Goal: Feedback & Contribution: Contribute content

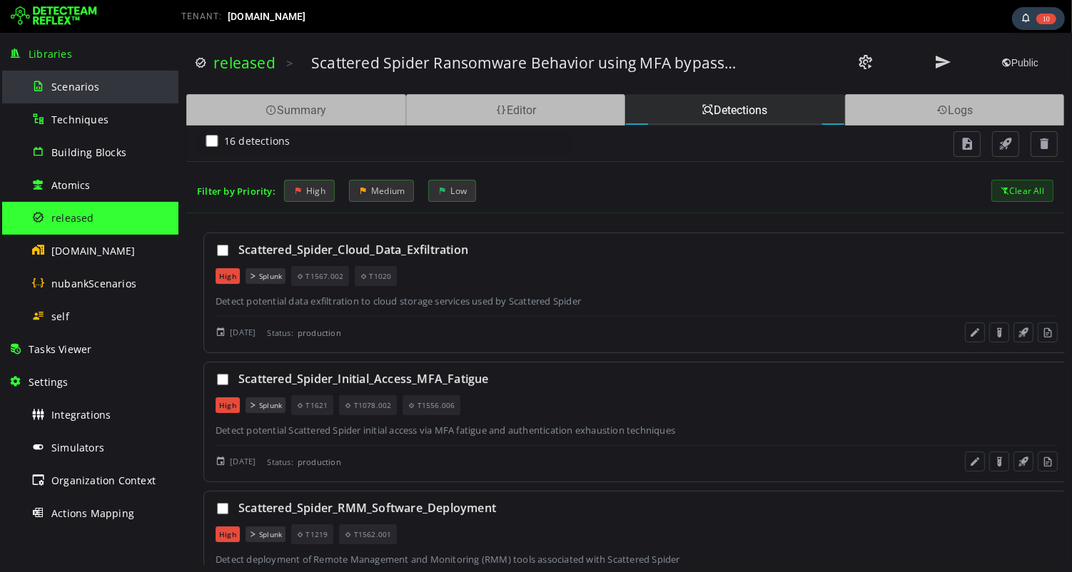
scroll to position [716, 0]
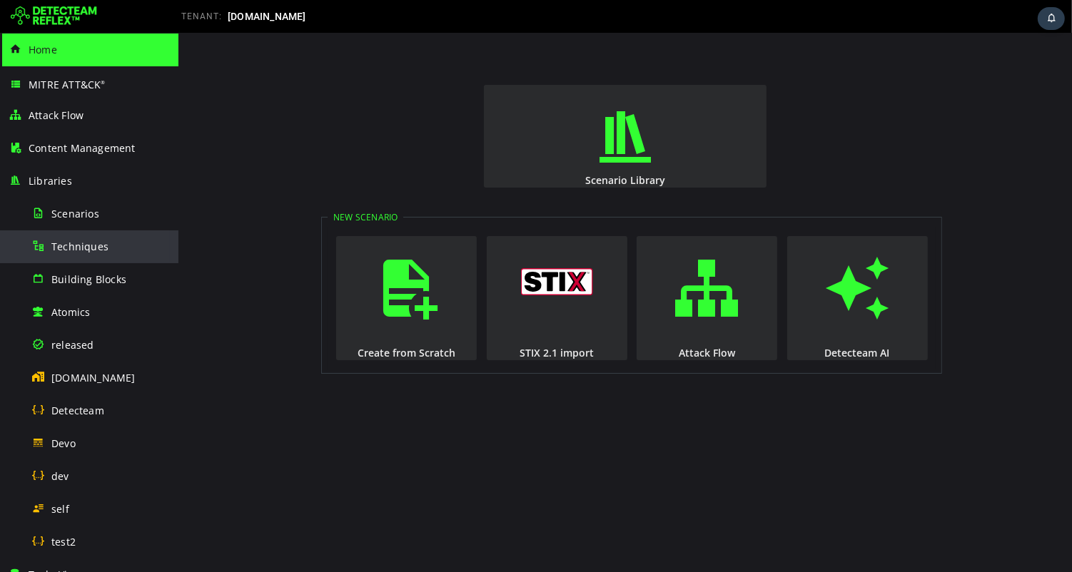
click at [84, 248] on span "Techniques" at bounding box center [79, 247] width 57 height 14
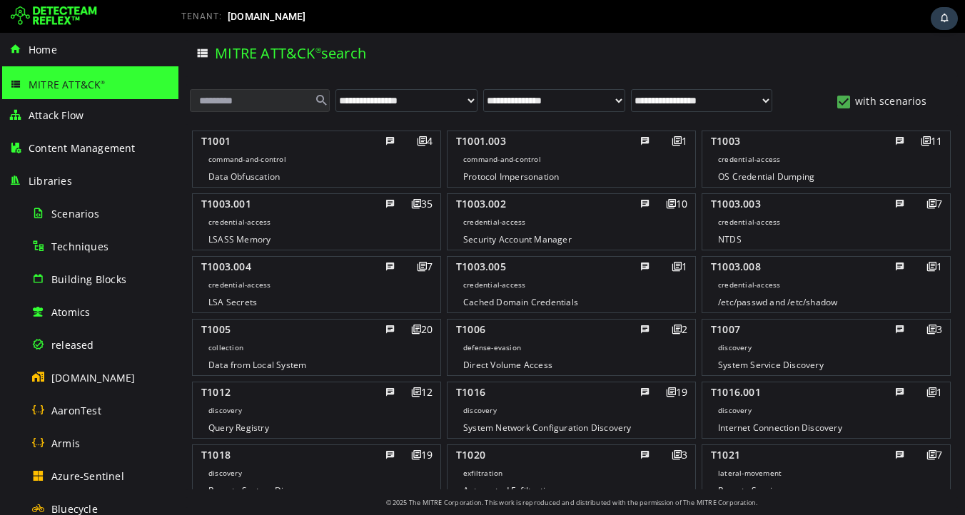
click at [253, 99] on input "text" at bounding box center [260, 100] width 140 height 23
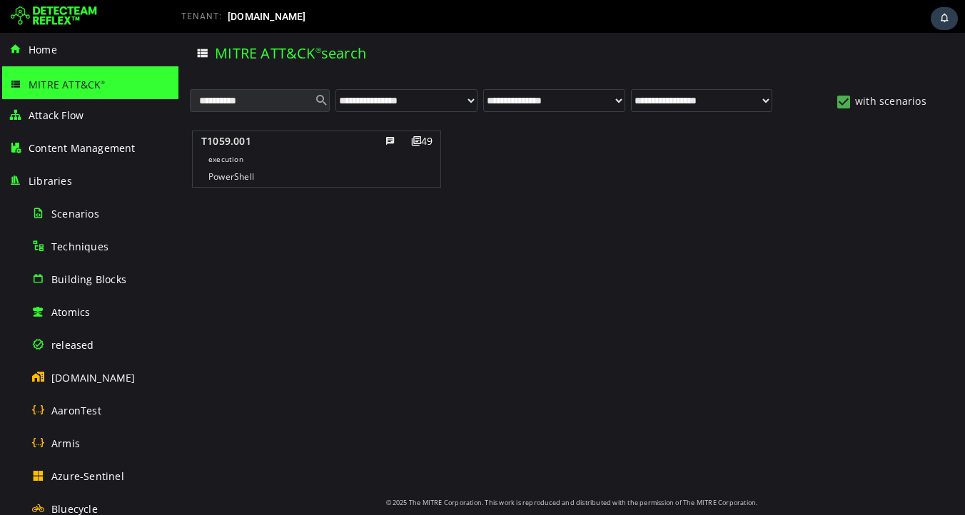
click at [414, 141] on div "49" at bounding box center [416, 141] width 36 height 17
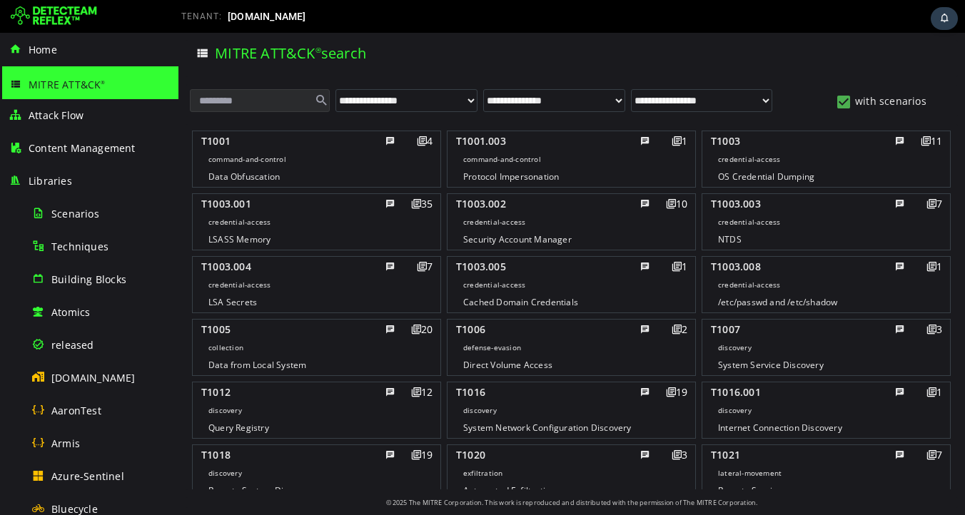
click at [263, 109] on input "text" at bounding box center [260, 100] width 140 height 23
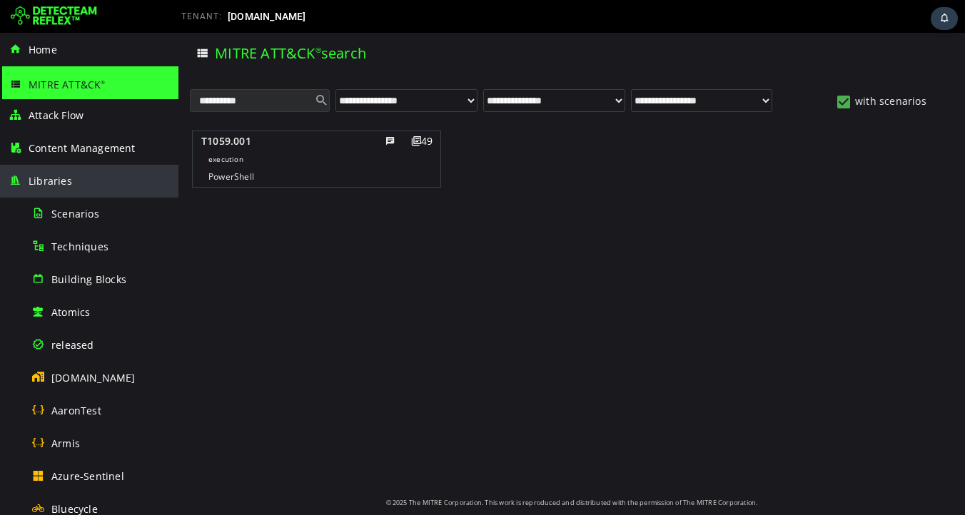
type input "**********"
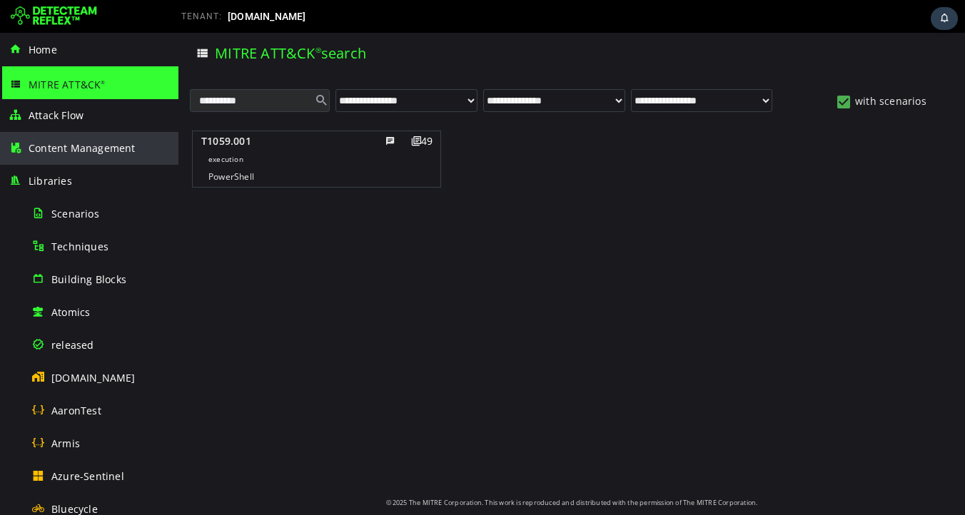
click at [54, 150] on span "Content Management" at bounding box center [82, 148] width 107 height 14
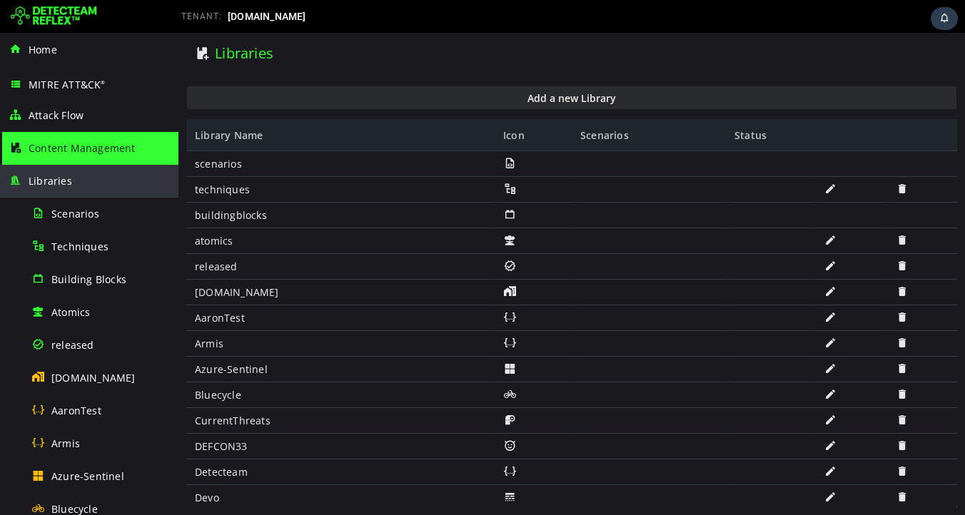
click at [57, 184] on span "Libraries" at bounding box center [51, 181] width 44 height 14
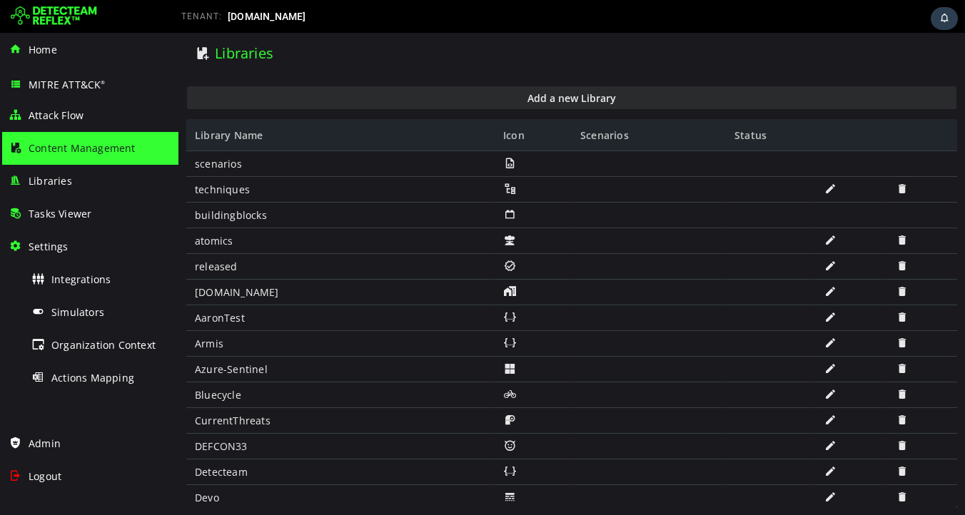
click at [57, 184] on span "Libraries" at bounding box center [51, 181] width 44 height 14
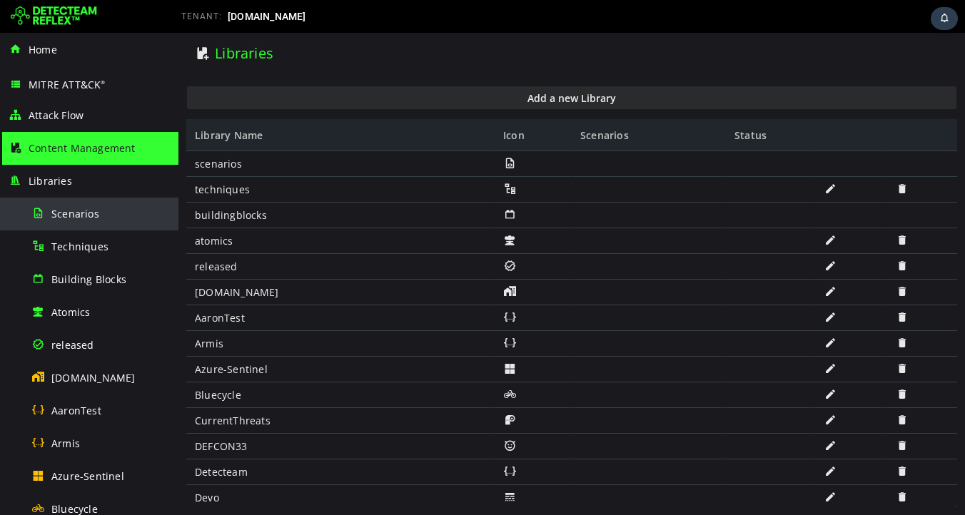
click at [71, 209] on span "Scenarios" at bounding box center [75, 214] width 48 height 14
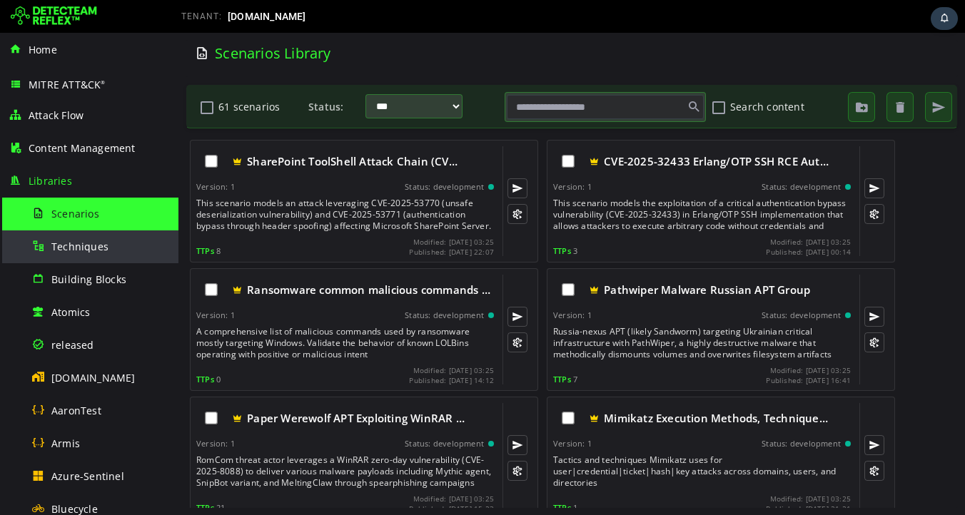
click at [86, 248] on span "Techniques" at bounding box center [79, 247] width 57 height 14
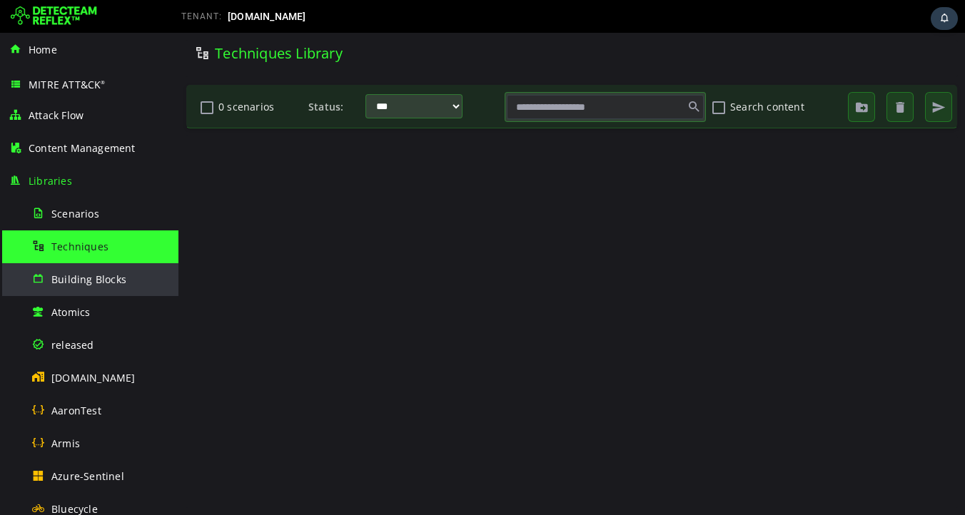
click at [86, 281] on span "Building Blocks" at bounding box center [88, 280] width 75 height 14
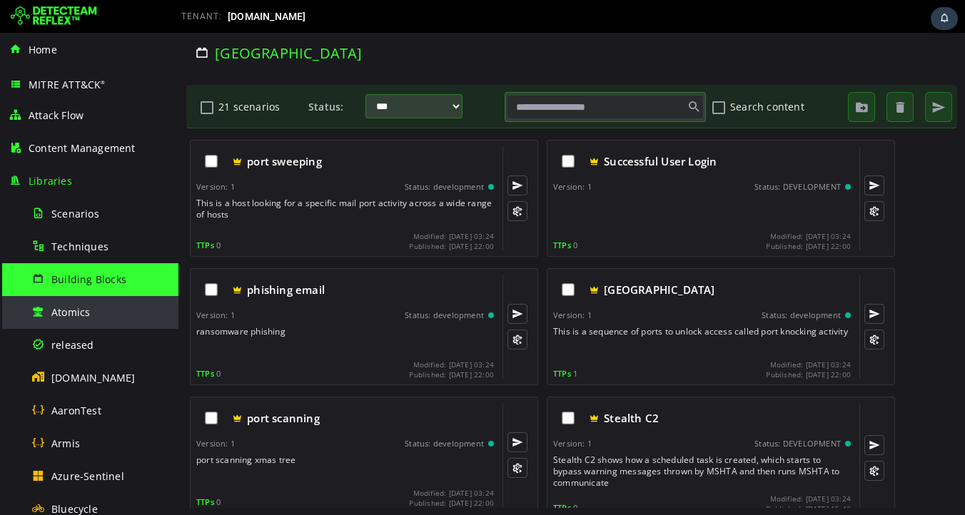
click at [86, 313] on span "Atomics" at bounding box center [70, 313] width 39 height 14
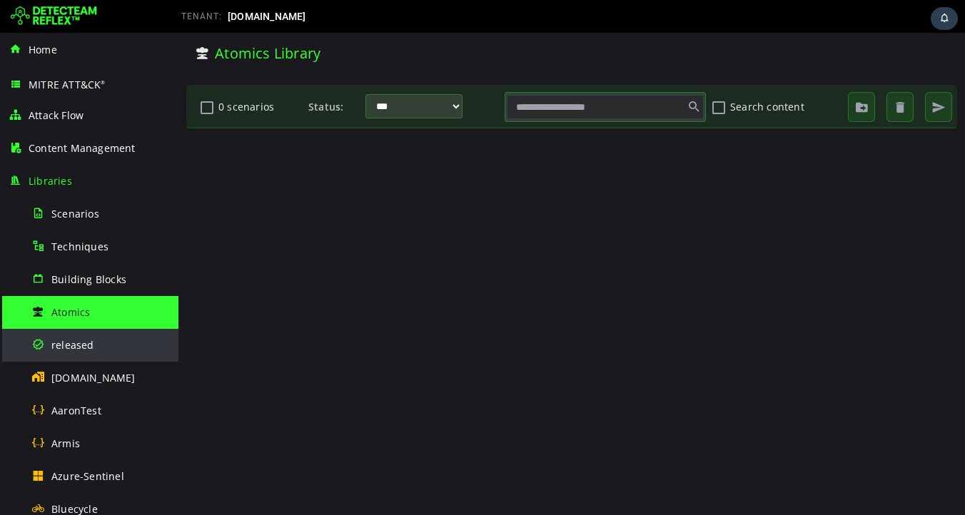
click at [80, 347] on span "released" at bounding box center [72, 345] width 43 height 14
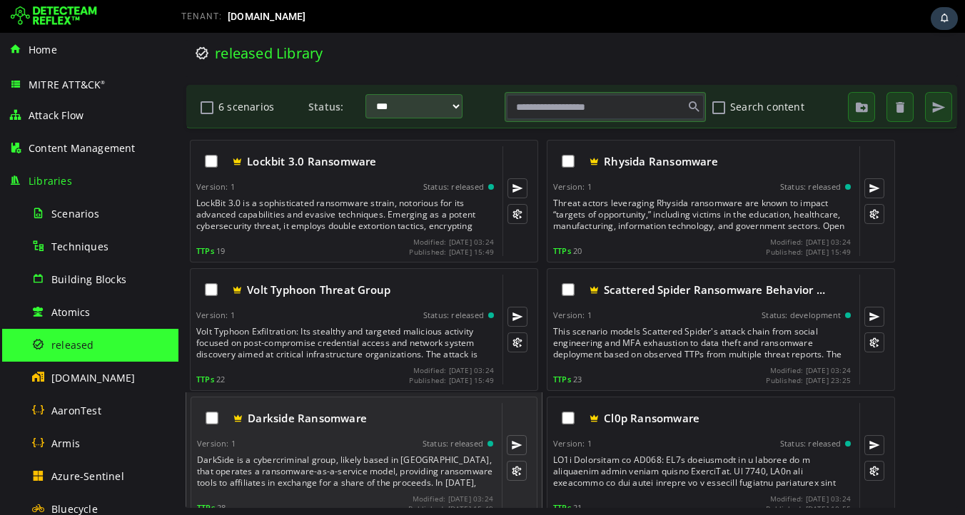
scroll to position [13, 0]
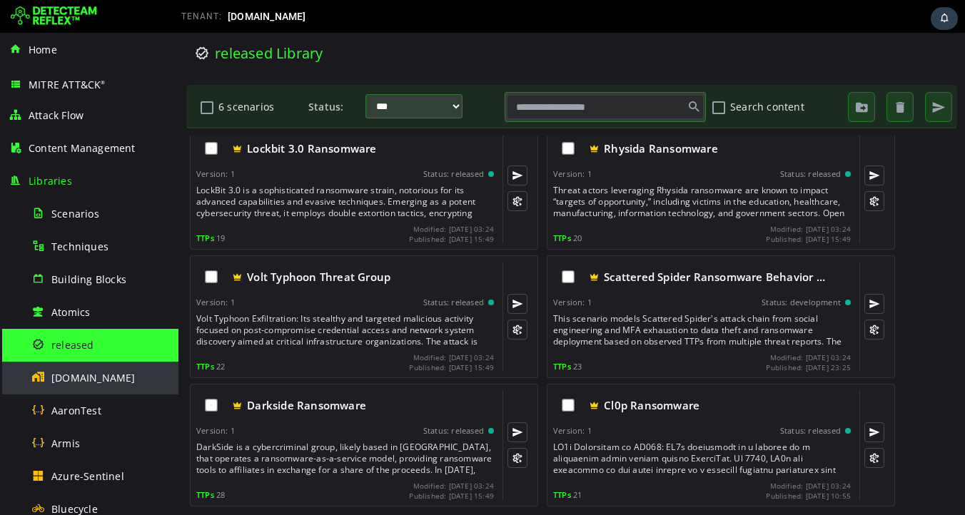
click at [54, 382] on span "detecteam.com" at bounding box center [93, 378] width 84 height 14
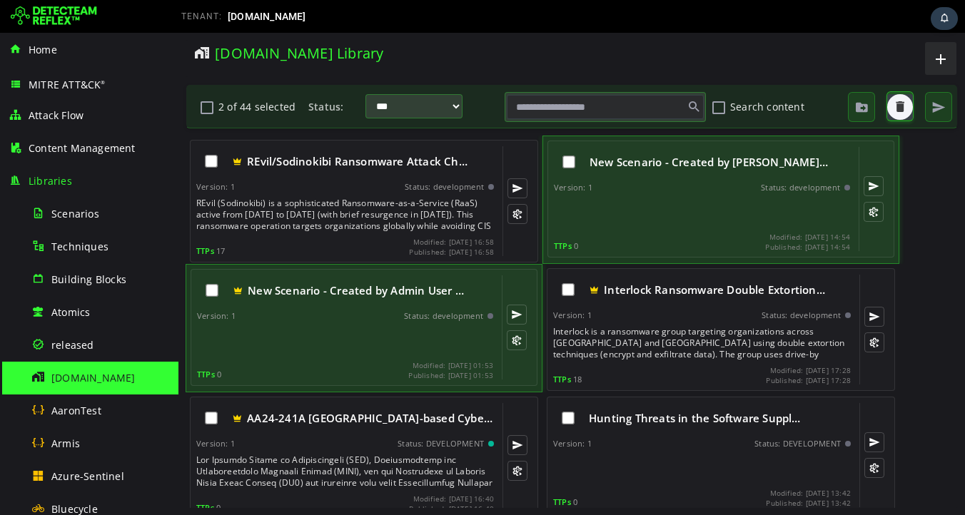
click at [896, 109] on span "button" at bounding box center [900, 107] width 14 height 14
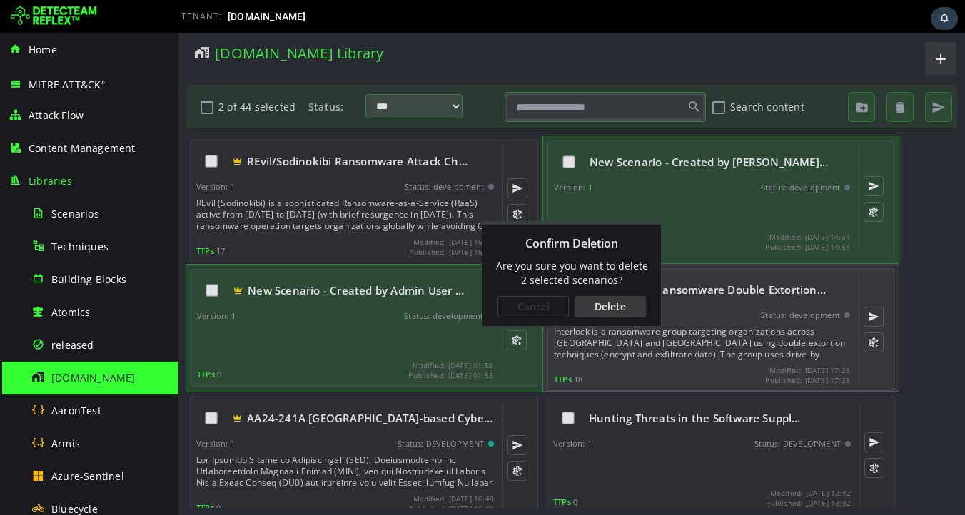
click at [613, 306] on div "Delete" at bounding box center [610, 306] width 71 height 21
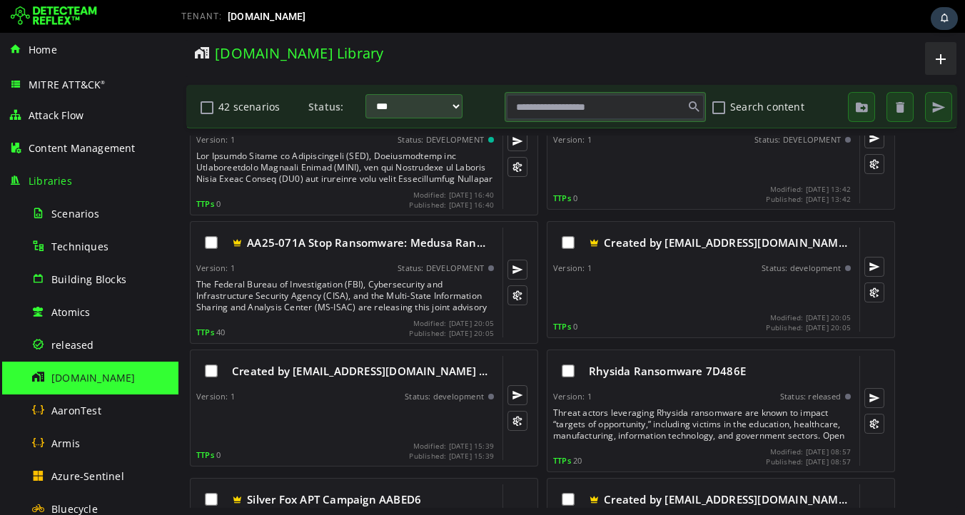
scroll to position [176, 0]
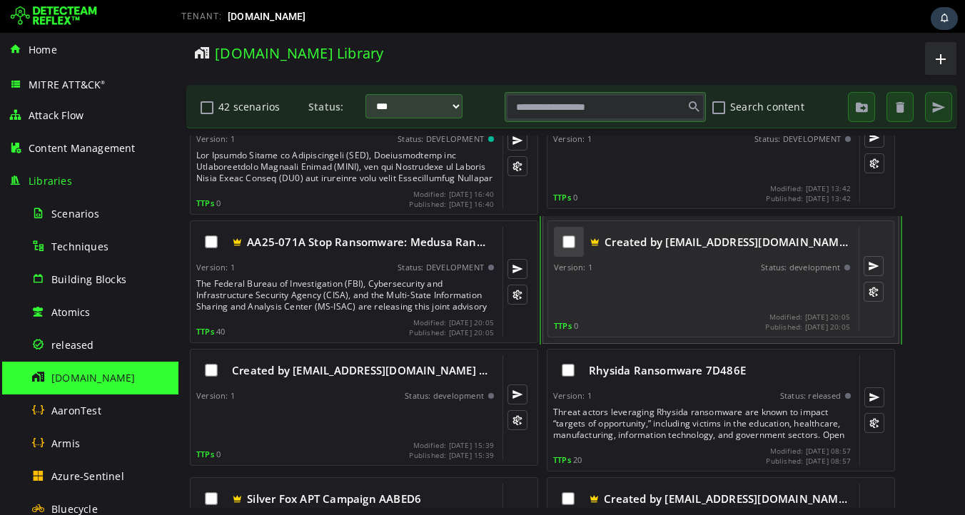
click at [570, 248] on div at bounding box center [569, 242] width 30 height 30
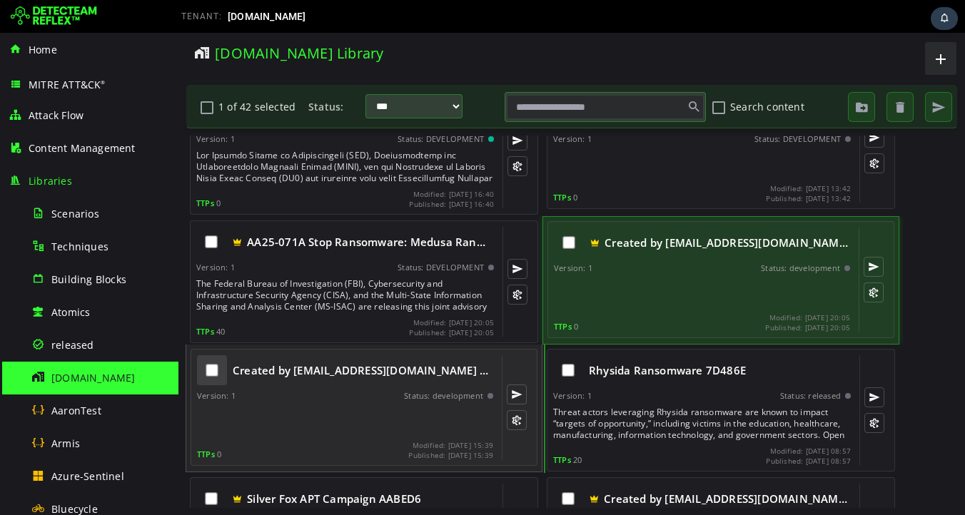
click at [212, 378] on div at bounding box center [212, 370] width 30 height 30
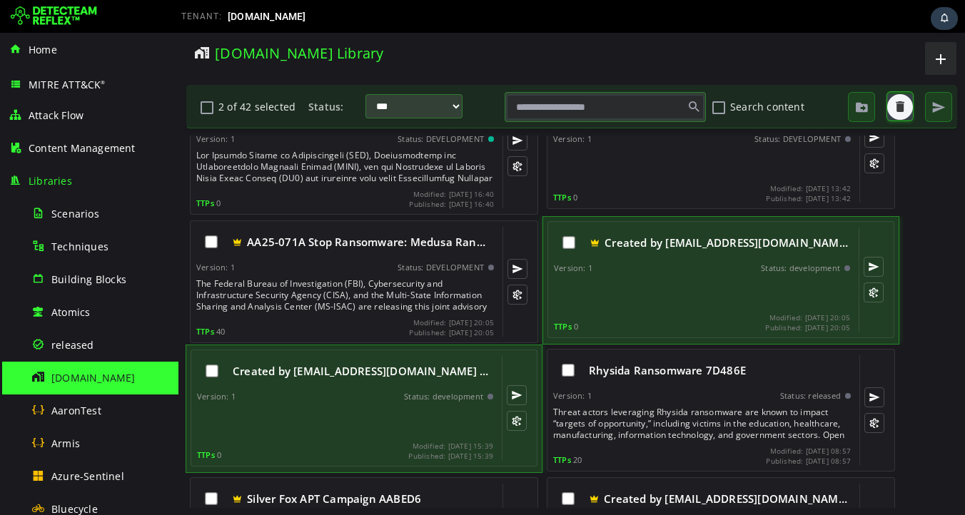
click at [896, 112] on span "button" at bounding box center [900, 107] width 14 height 14
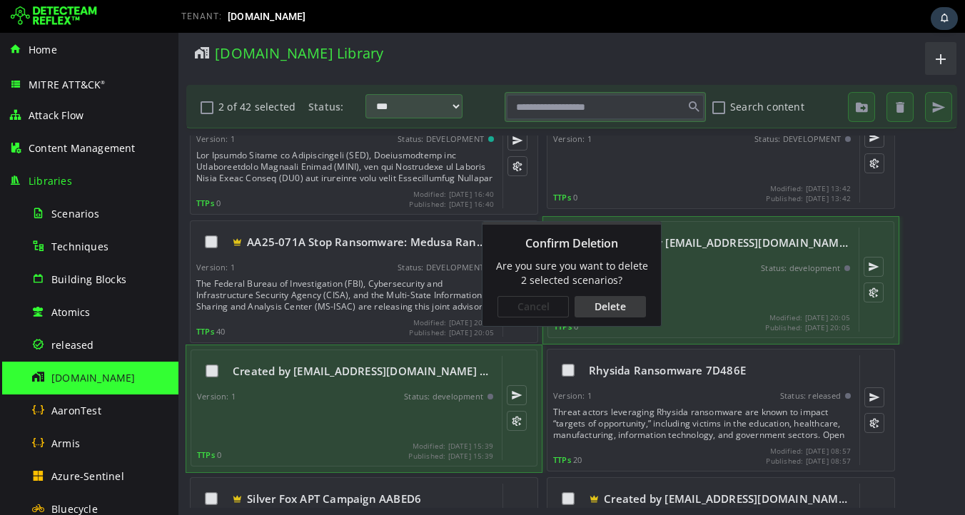
click at [612, 304] on div "Delete" at bounding box center [610, 306] width 71 height 21
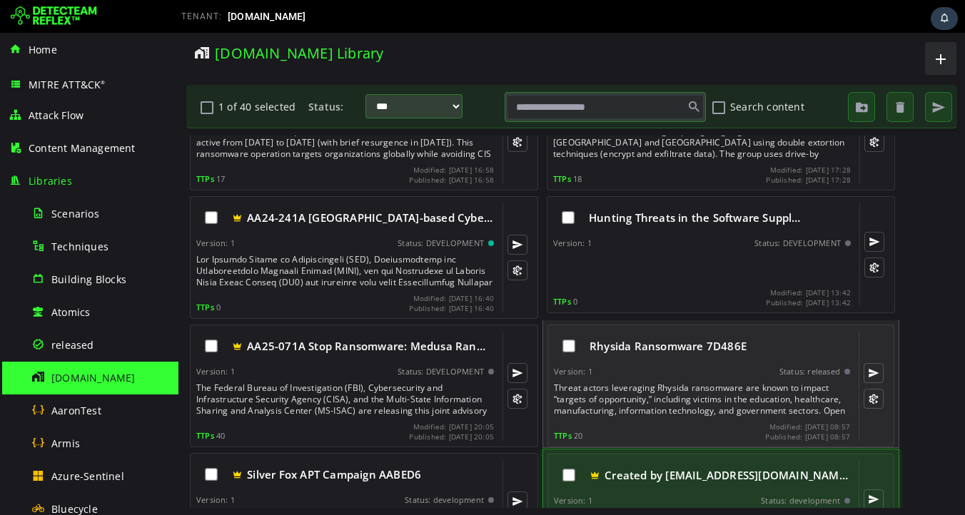
scroll to position [71, 0]
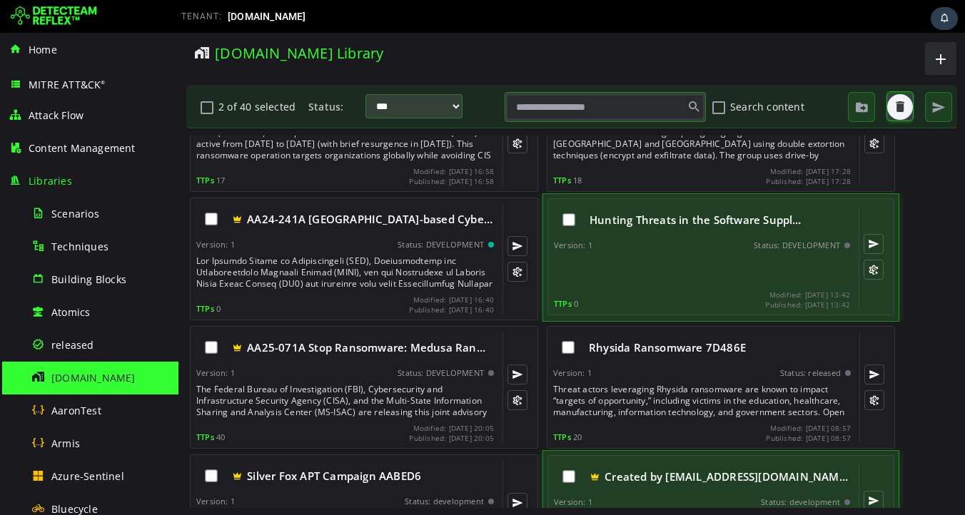
click at [902, 108] on span "button" at bounding box center [900, 107] width 14 height 14
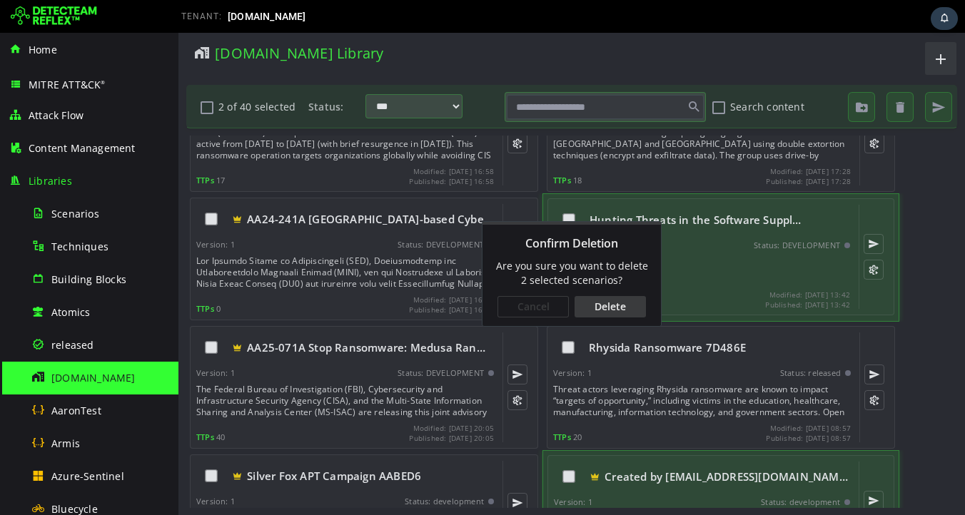
click at [616, 309] on div "Delete" at bounding box center [610, 306] width 71 height 21
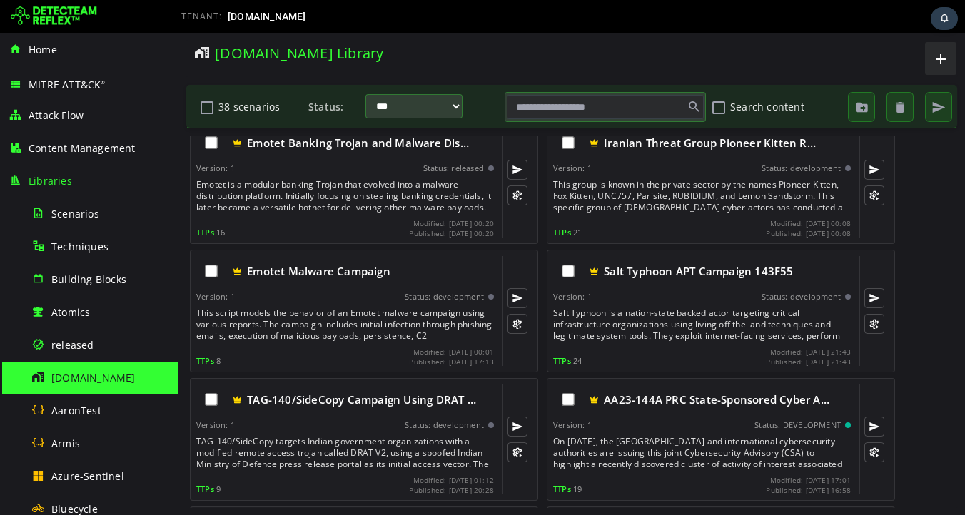
scroll to position [0, 0]
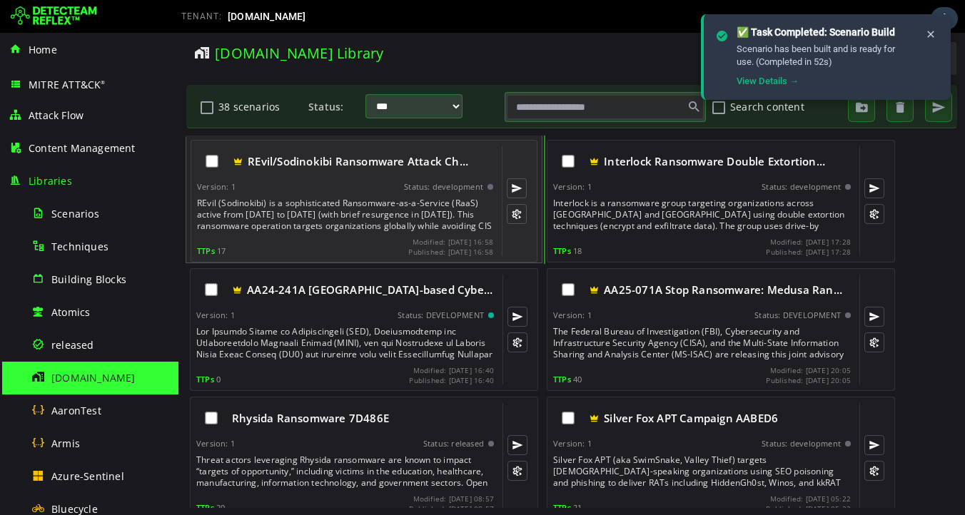
click at [408, 205] on div "REvil (Sodinokibi) is a sophisticated Ransomware-as-a-Service (RaaS) active fro…" at bounding box center [346, 215] width 299 height 34
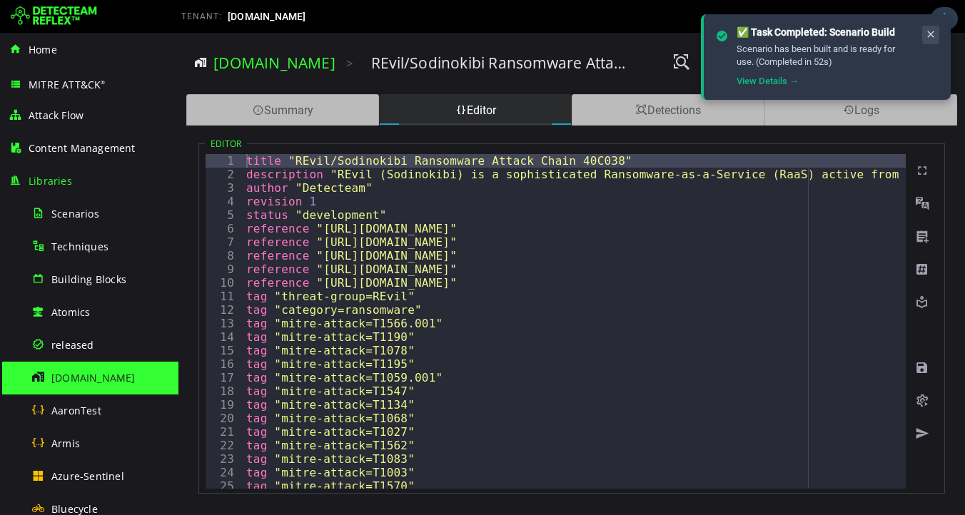
click at [933, 35] on icon at bounding box center [930, 35] width 11 height 12
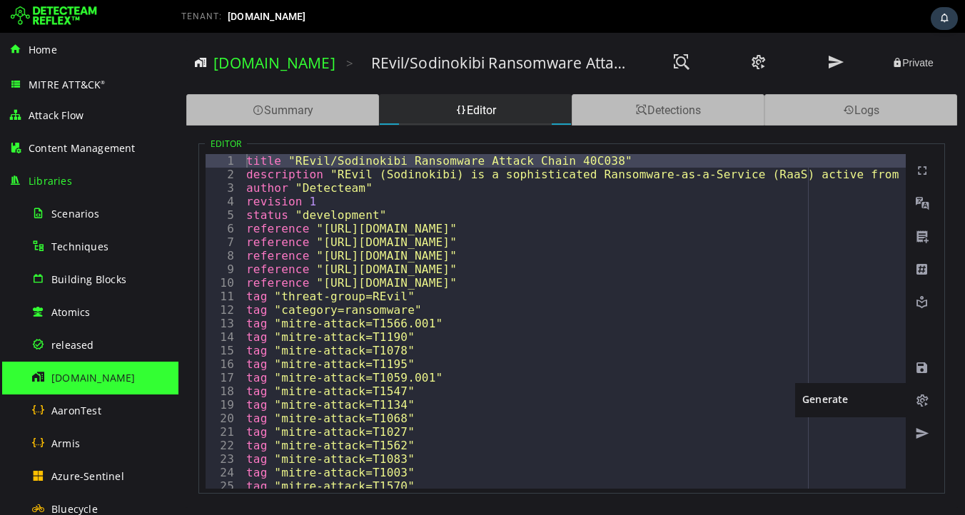
click at [922, 400] on span at bounding box center [922, 401] width 14 height 14
click at [408, 19] on div "TENANT: detecteam.com" at bounding box center [362, 16] width 382 height 23
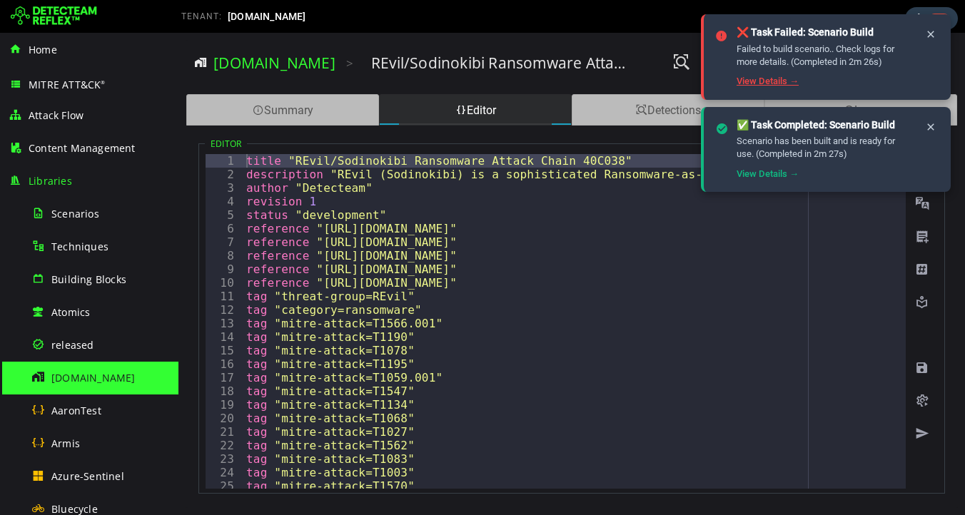
click at [757, 85] on link "View Details →" at bounding box center [768, 81] width 62 height 11
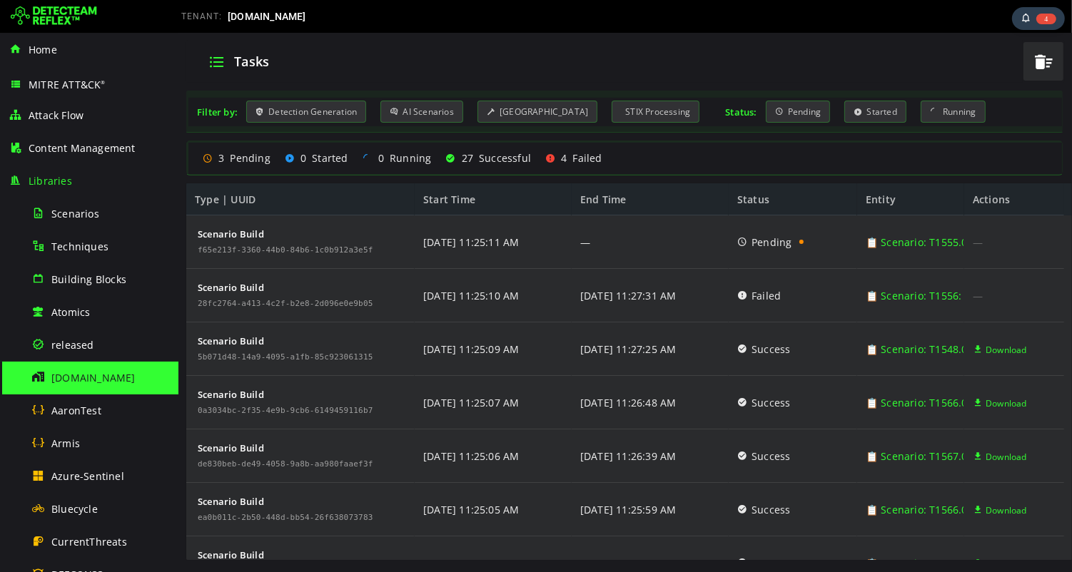
scroll to position [111, 0]
click at [740, 296] on icon at bounding box center [742, 295] width 10 height 54
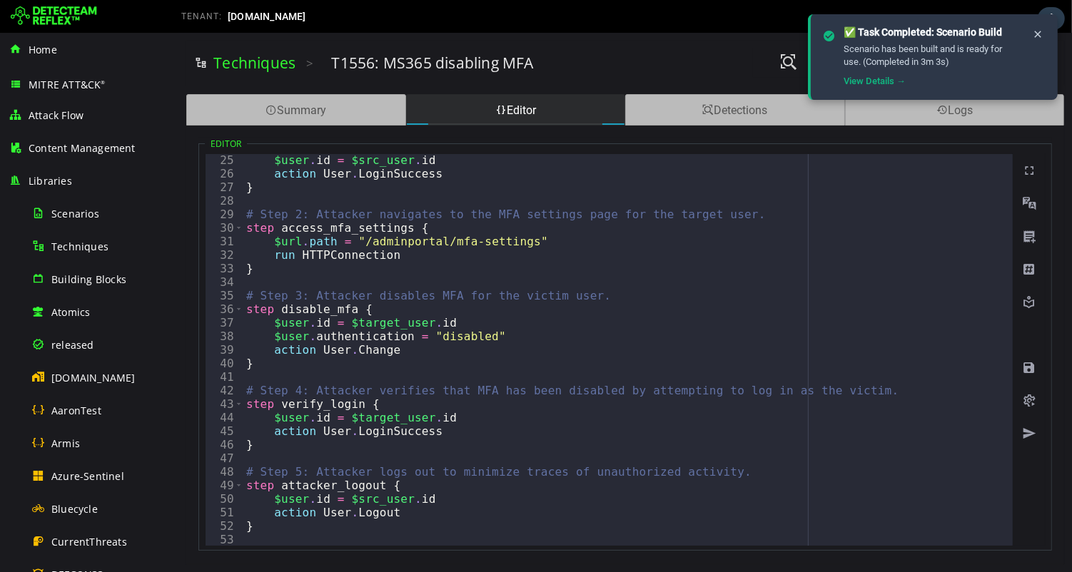
scroll to position [326, 0]
type textarea "*"
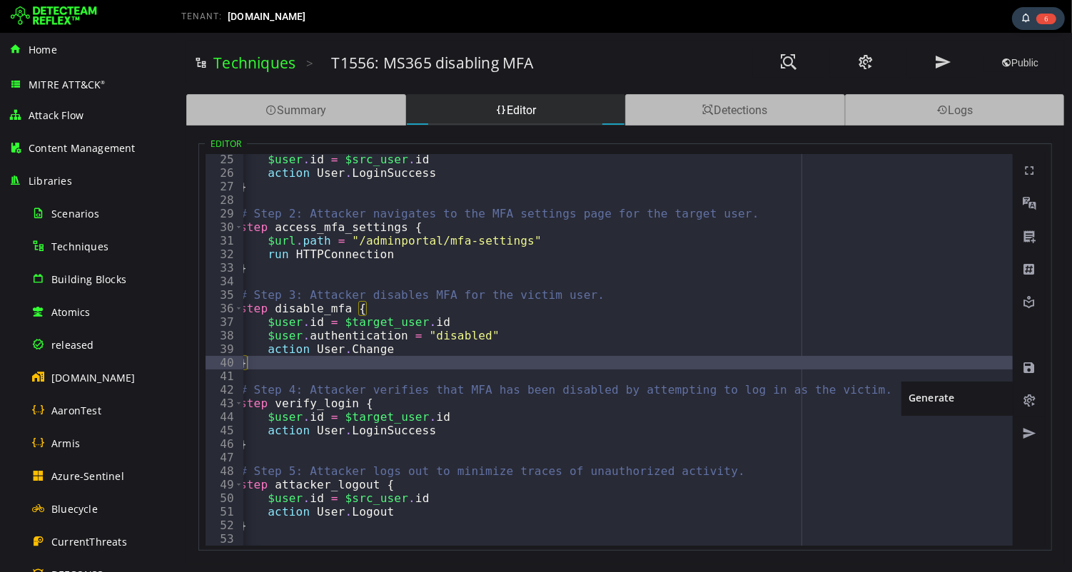
click at [1021, 398] on span at bounding box center [1028, 401] width 14 height 14
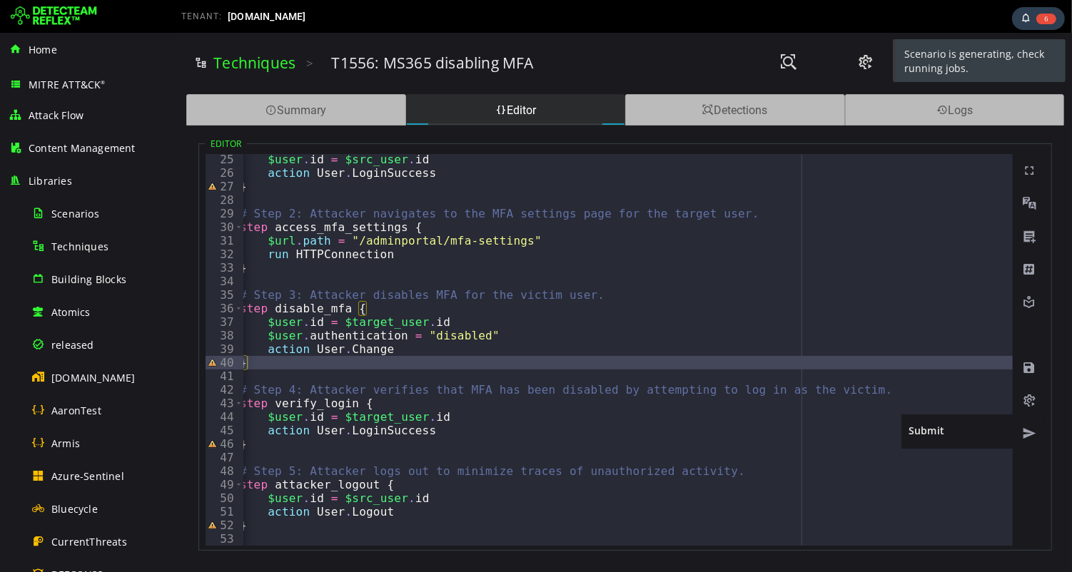
click at [1026, 433] on span at bounding box center [1028, 434] width 14 height 14
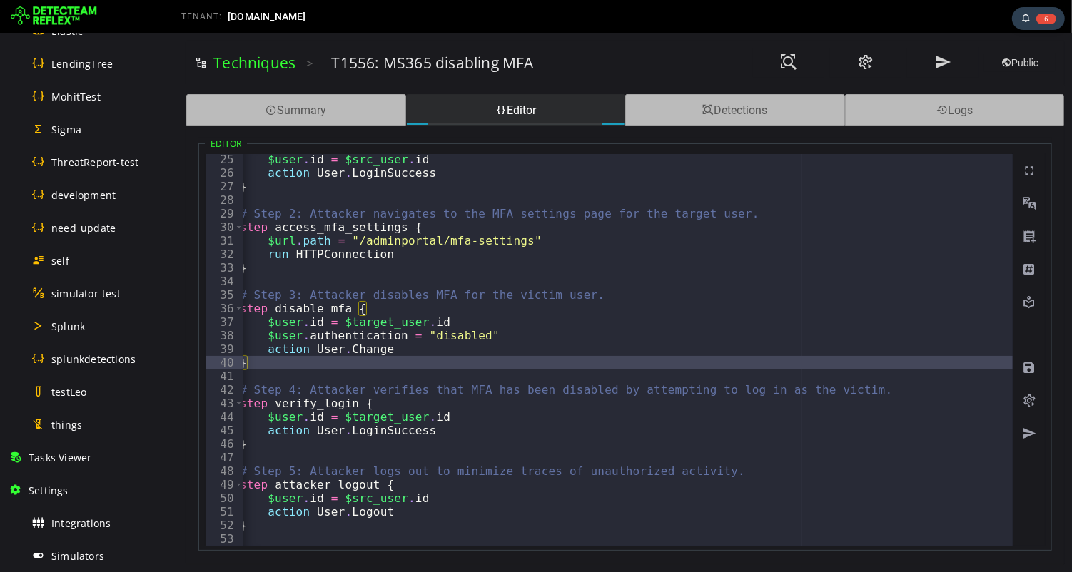
scroll to position [807, 0]
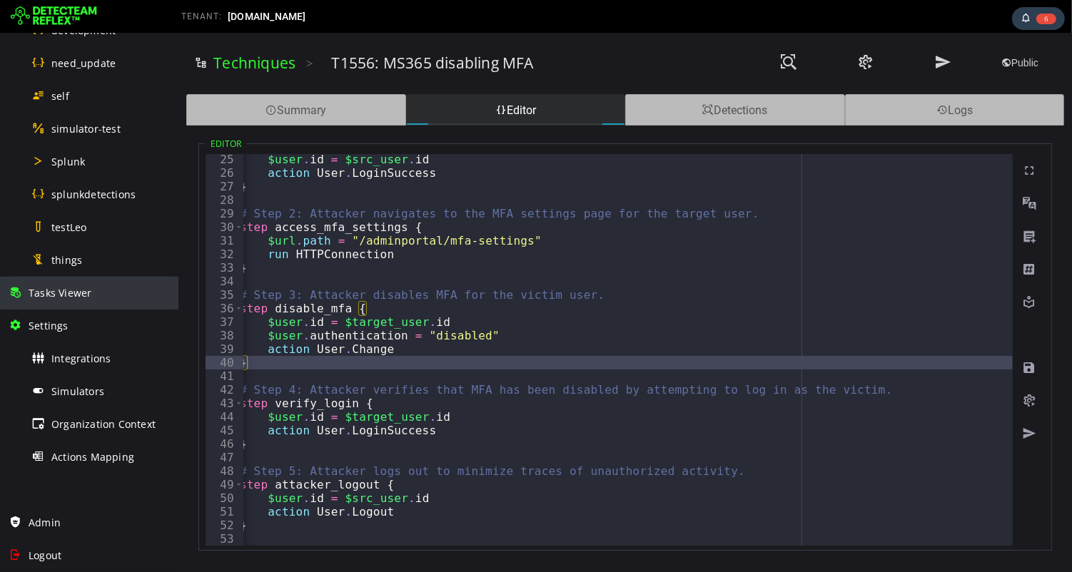
click at [66, 293] on span "Tasks Viewer" at bounding box center [60, 293] width 63 height 14
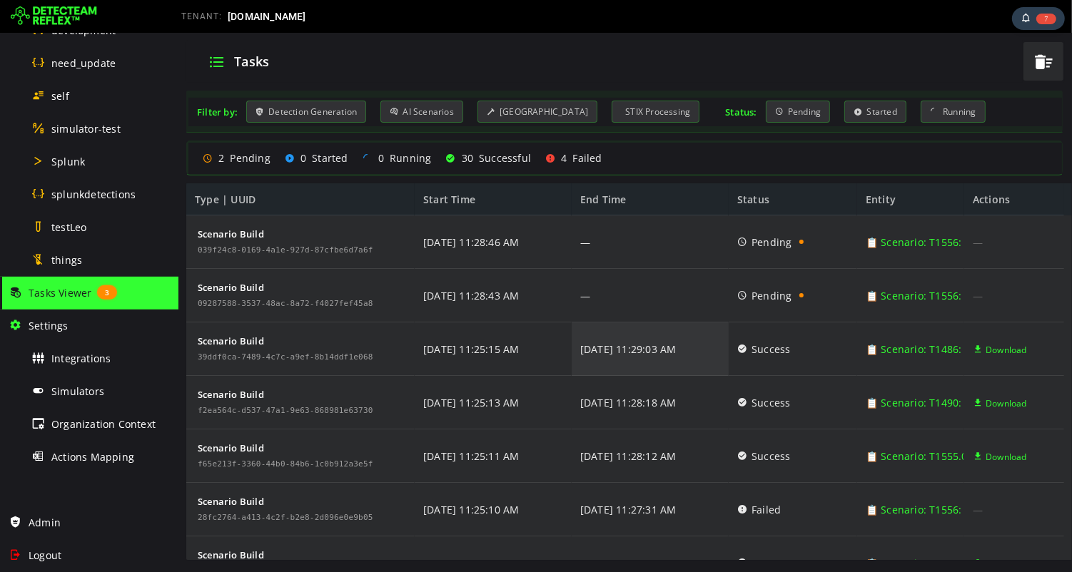
scroll to position [1, 0]
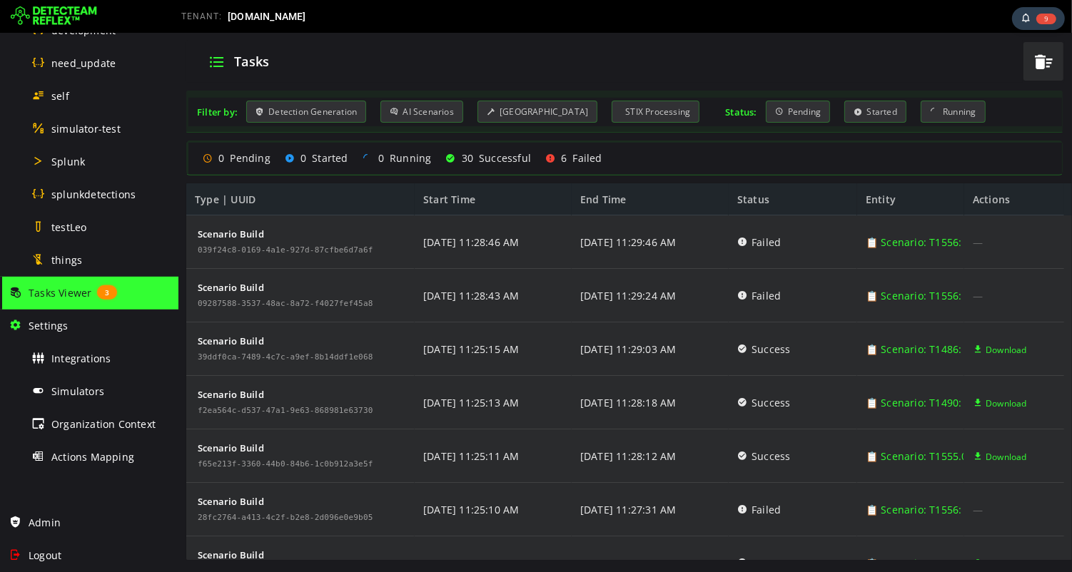
click at [584, 163] on div "6 Failed" at bounding box center [573, 158] width 57 height 14
click at [581, 157] on div "6 Failed" at bounding box center [573, 158] width 57 height 14
click at [560, 163] on span "6" at bounding box center [563, 158] width 6 height 14
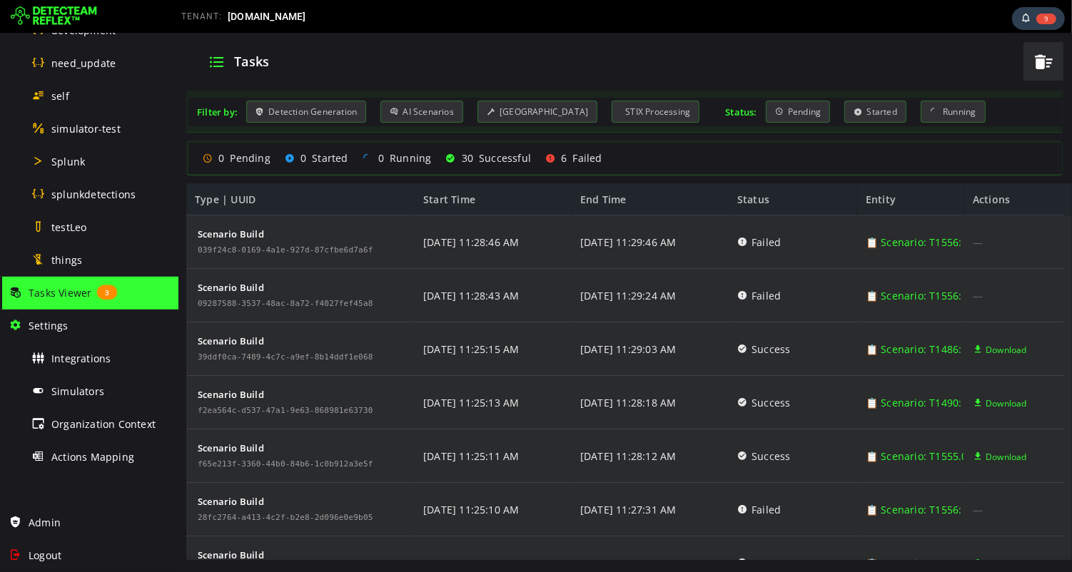
click at [567, 149] on div "0 Pending 0 Started 0 Running 30 Successful 6 Failed" at bounding box center [624, 158] width 857 height 25
click at [570, 158] on div "6 Failed" at bounding box center [573, 158] width 57 height 14
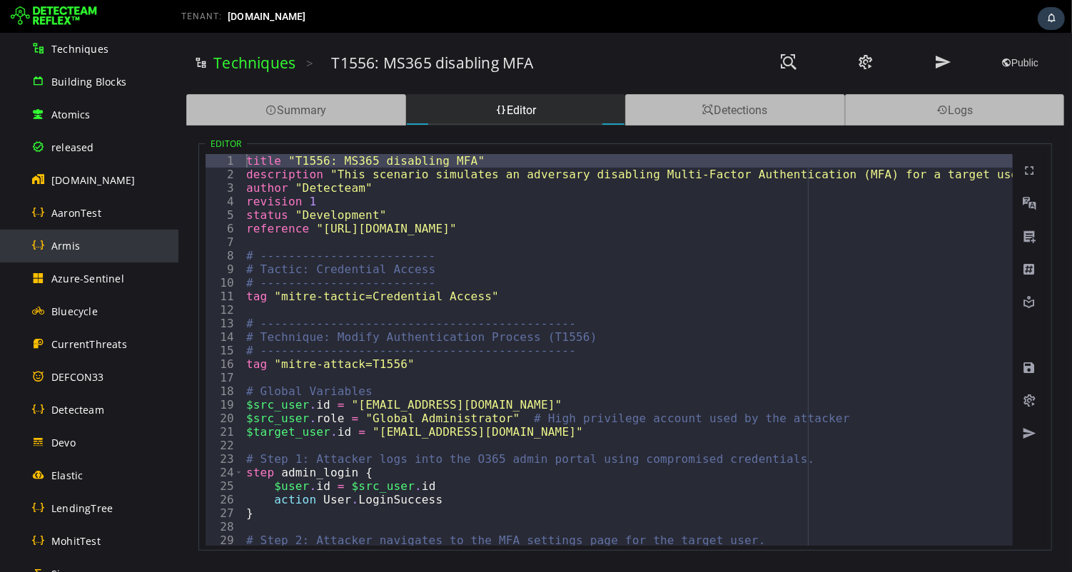
scroll to position [116, 0]
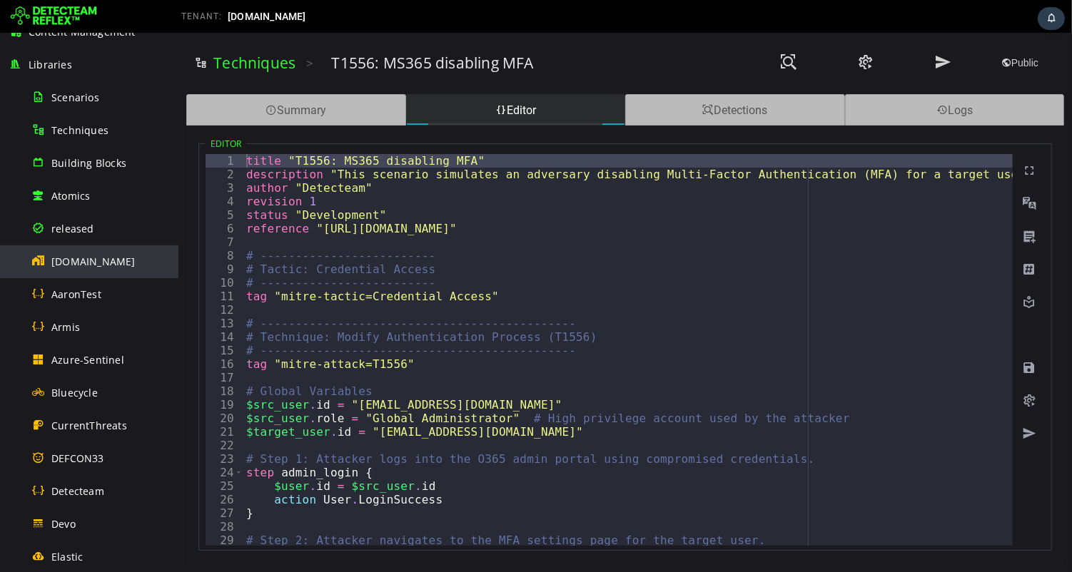
click at [74, 259] on span "[DOMAIN_NAME]" at bounding box center [93, 262] width 84 height 14
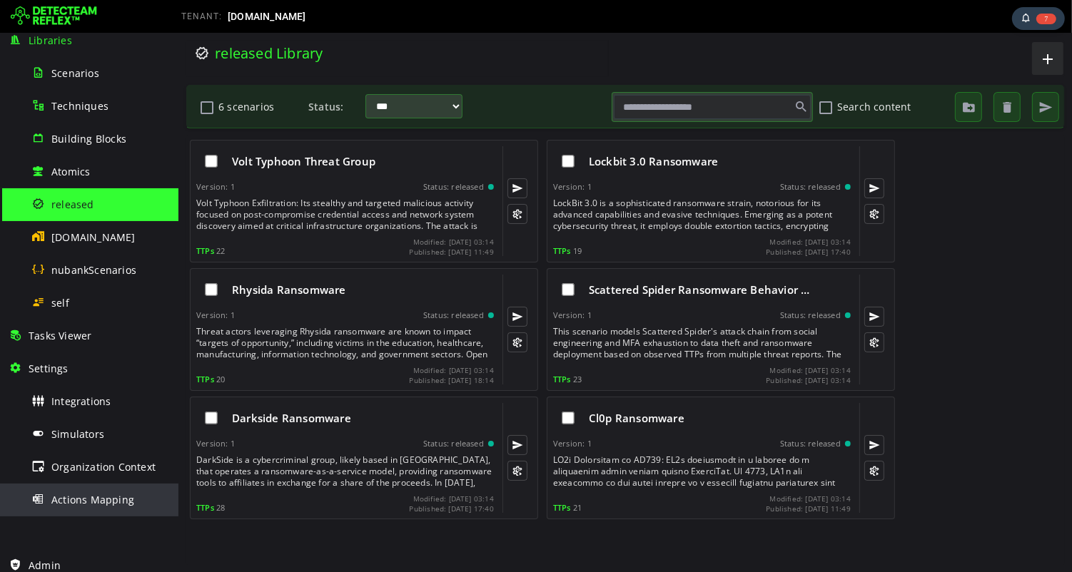
scroll to position [183, 0]
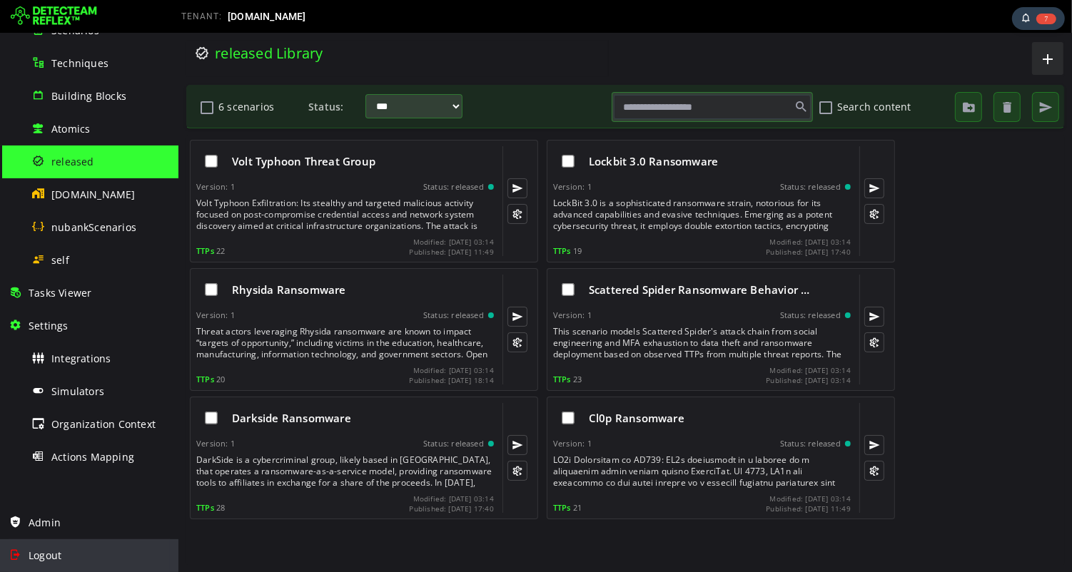
click at [44, 553] on span "Logout" at bounding box center [45, 556] width 33 height 14
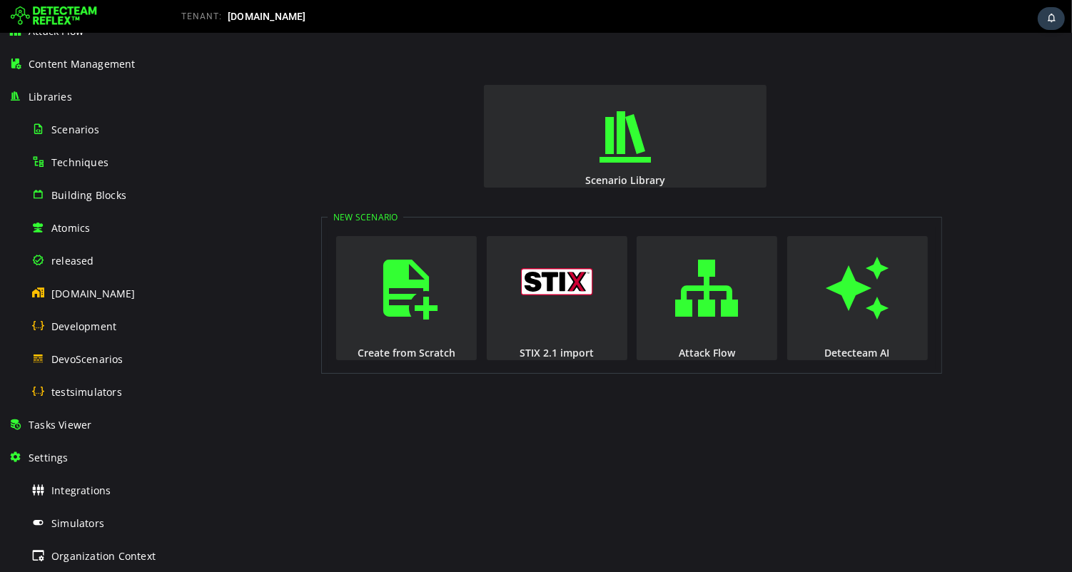
scroll to position [180, 0]
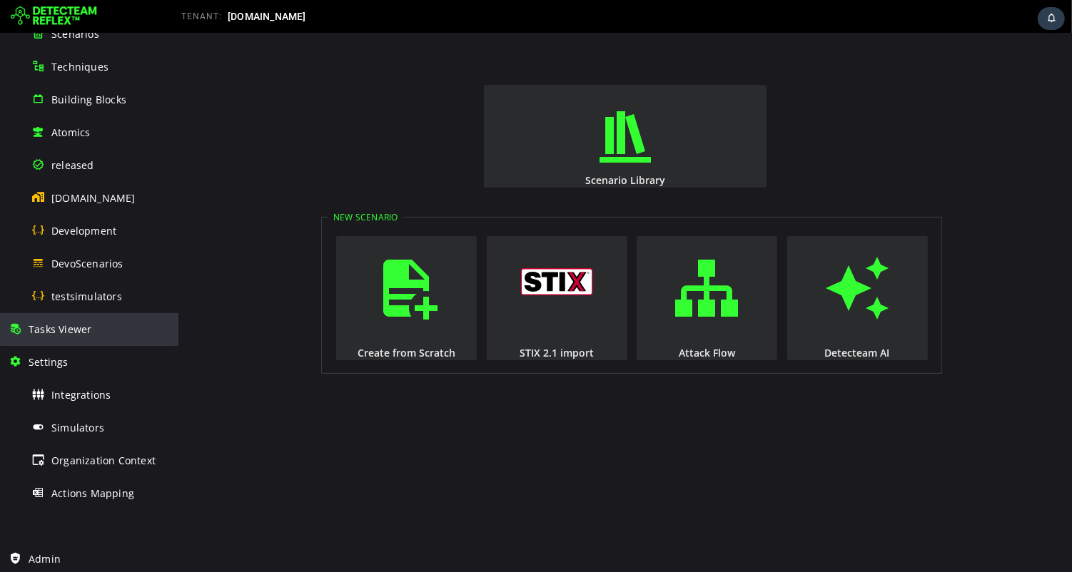
click at [65, 333] on span "Tasks Viewer" at bounding box center [60, 330] width 63 height 14
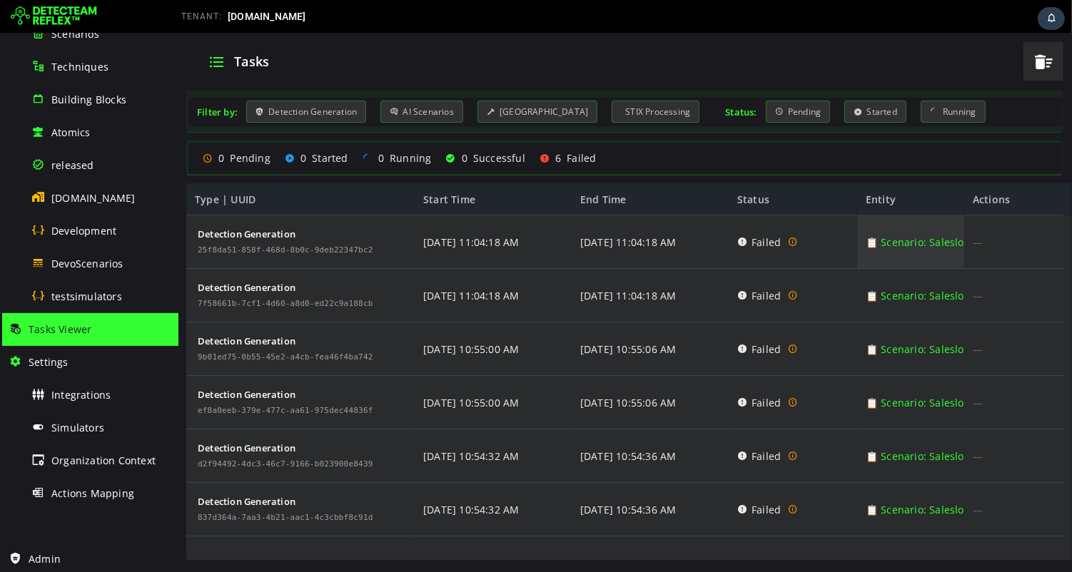
click at [909, 245] on link "📋 Scenario: Salesloft Drift Breach" at bounding box center [949, 243] width 168 height 54
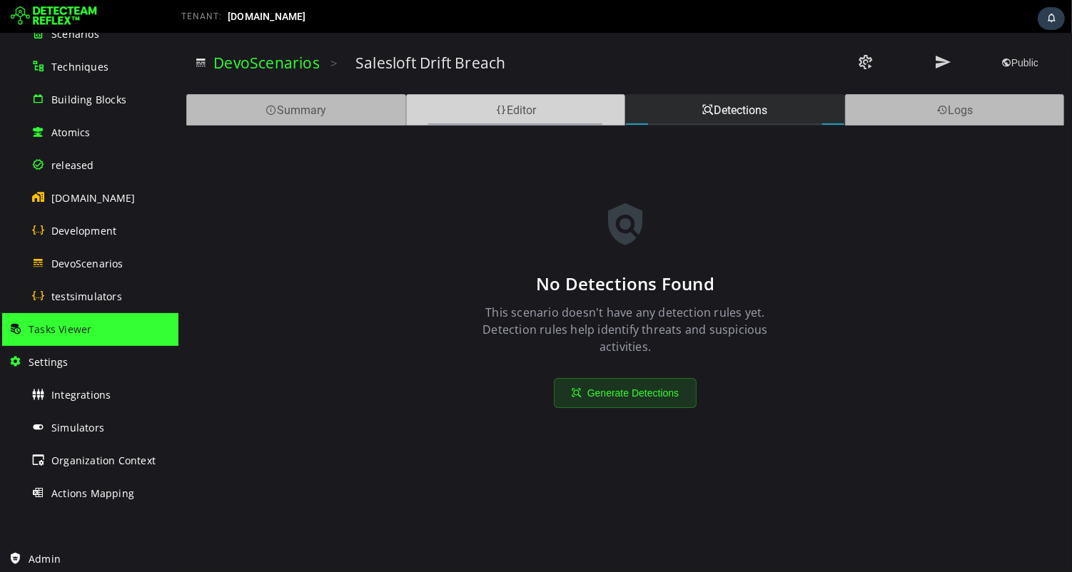
click at [516, 114] on div "Editor" at bounding box center [515, 109] width 220 height 31
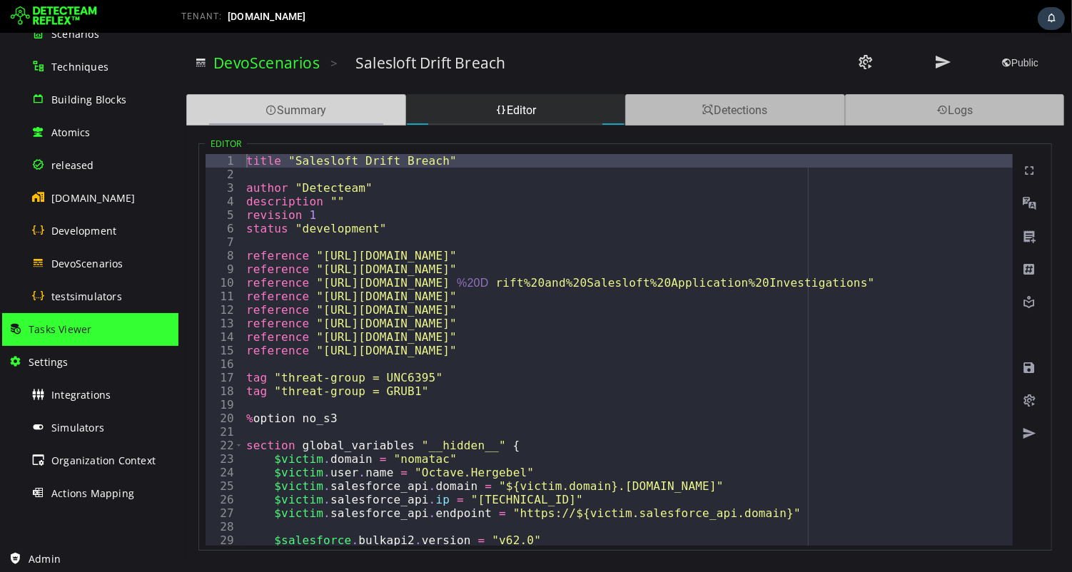
click at [334, 104] on div "Summary" at bounding box center [296, 109] width 220 height 31
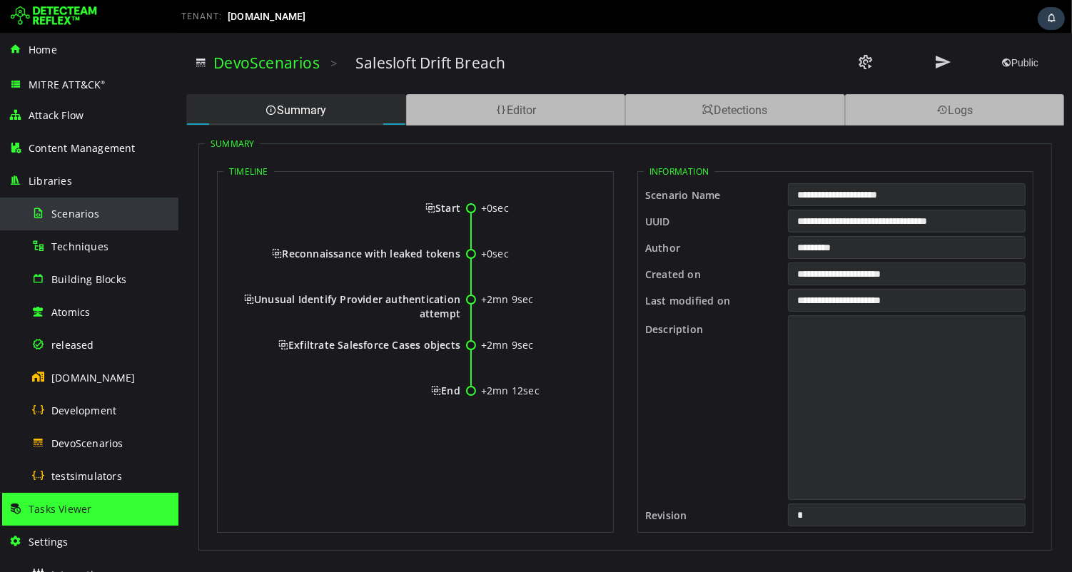
click at [73, 212] on span "Scenarios" at bounding box center [75, 214] width 48 height 14
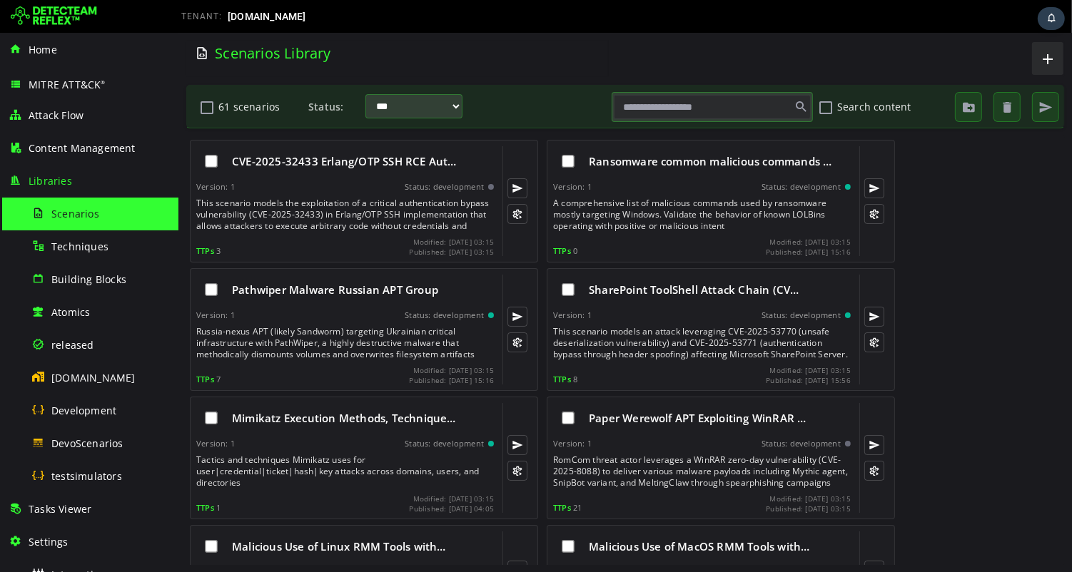
click at [728, 112] on input "text" at bounding box center [711, 107] width 197 height 24
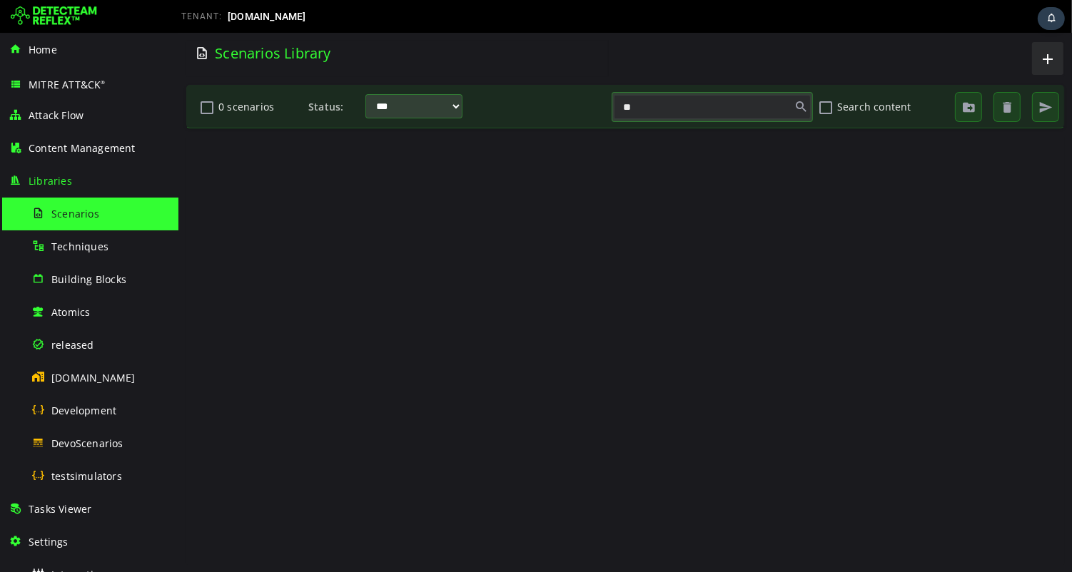
type input "*"
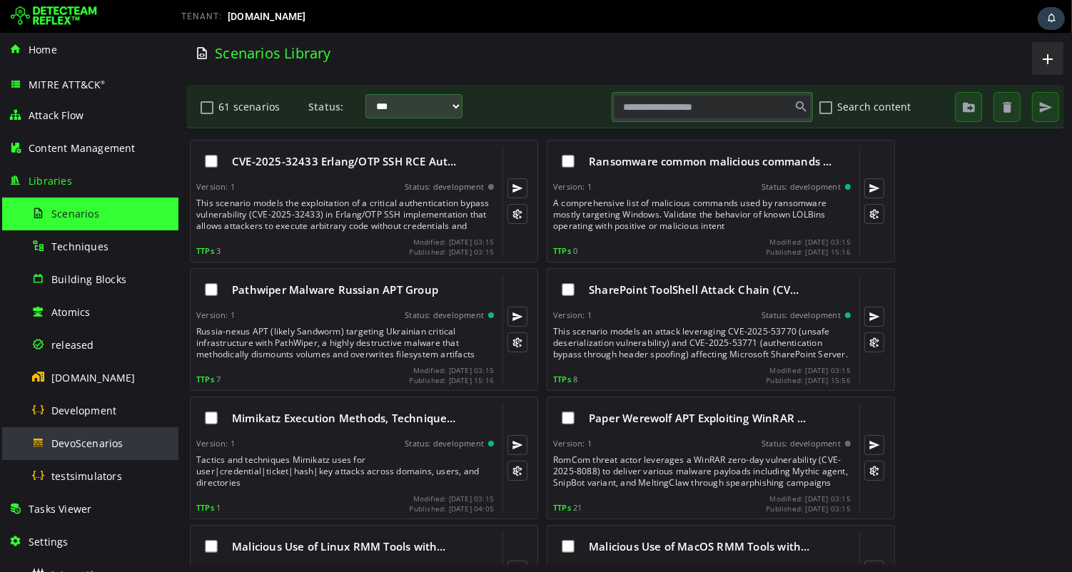
click at [92, 448] on span "DevoScenarios" at bounding box center [87, 444] width 72 height 14
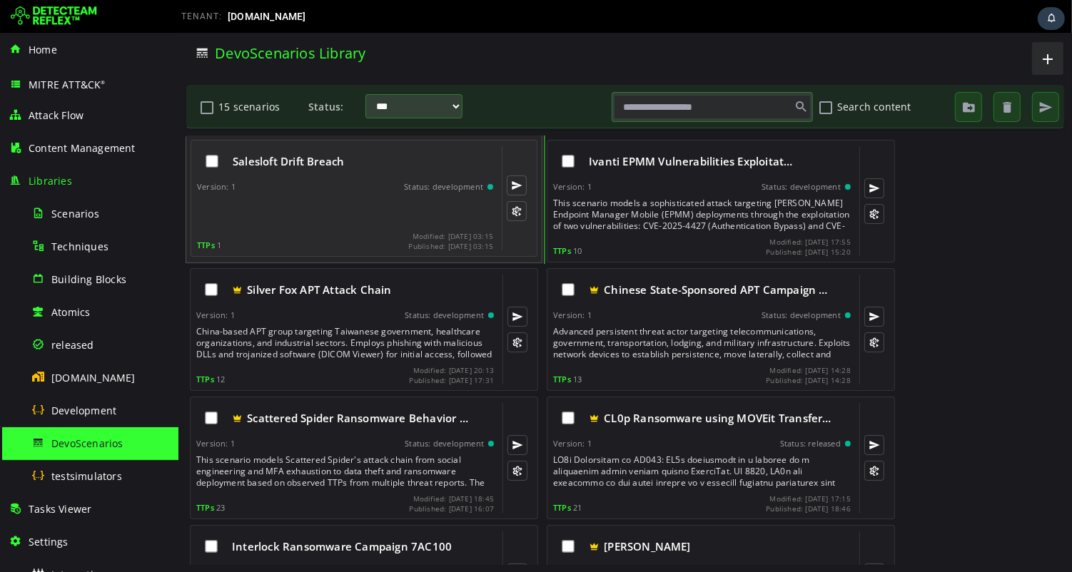
click at [371, 223] on div at bounding box center [345, 212] width 299 height 29
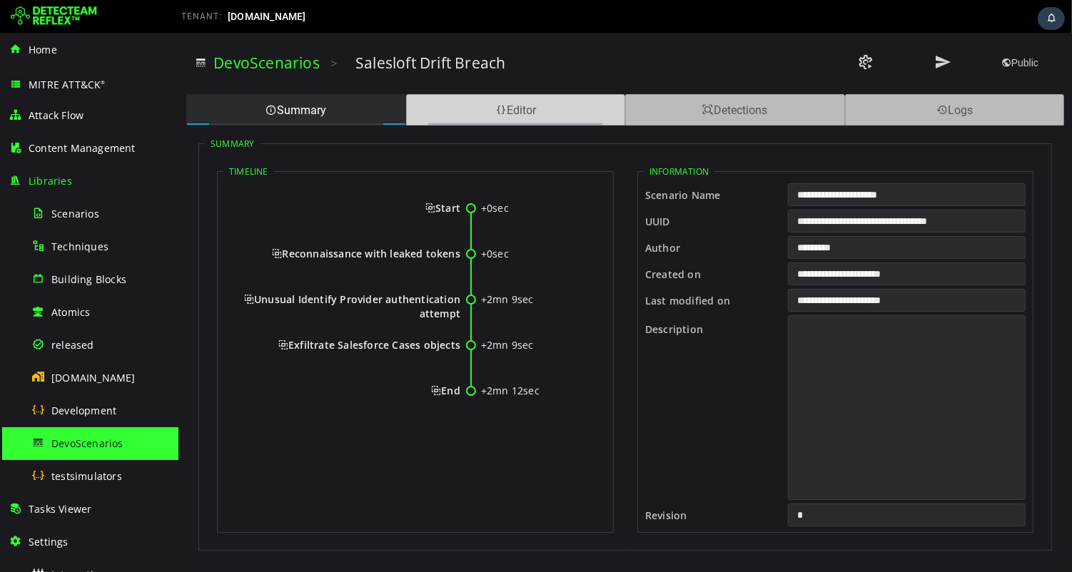
click at [496, 107] on span at bounding box center [500, 111] width 11 height 14
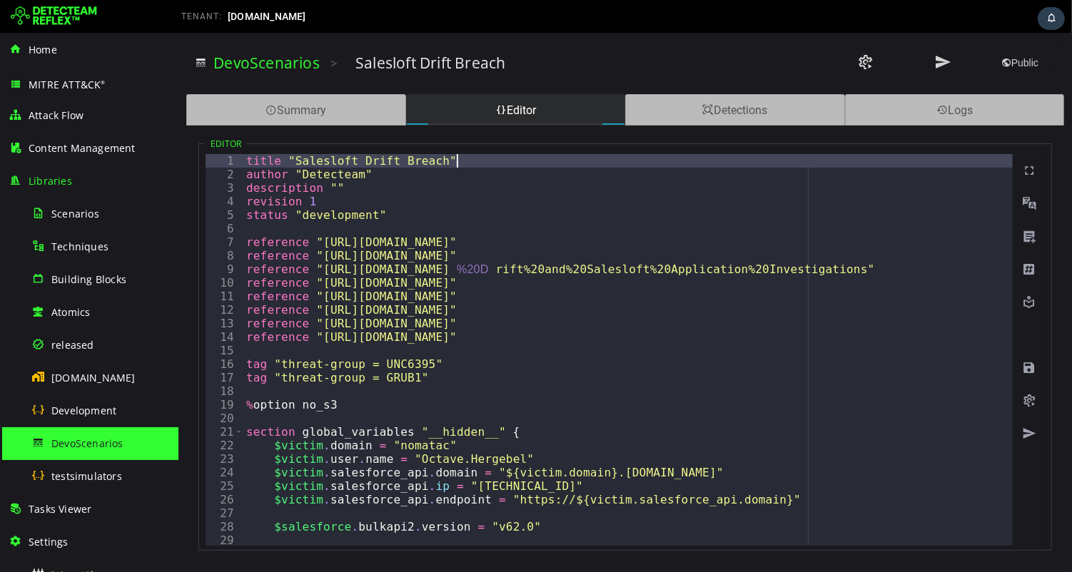
type textarea "**********"
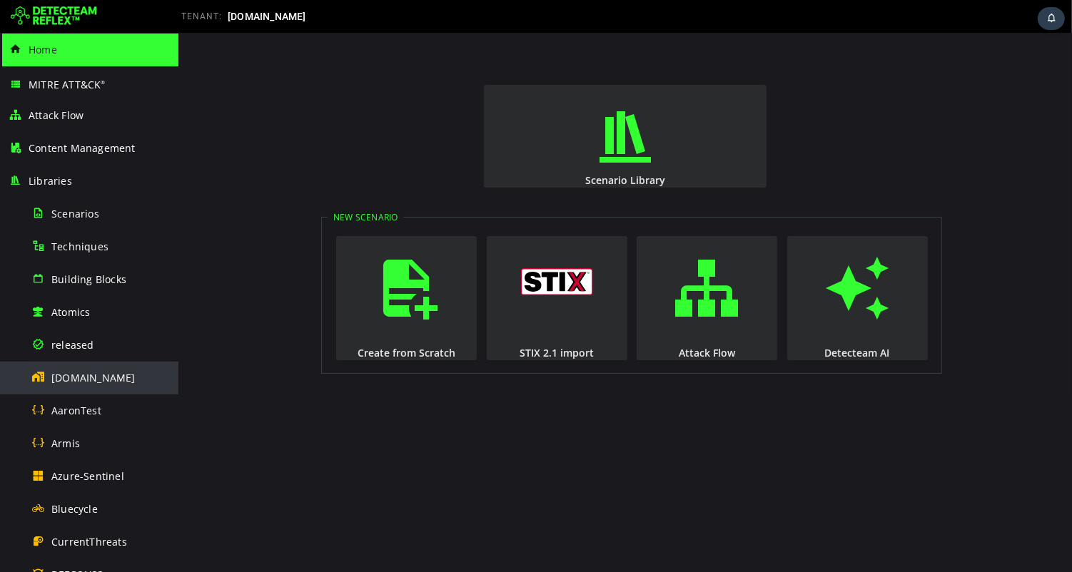
click at [91, 378] on span "[DOMAIN_NAME]" at bounding box center [93, 378] width 84 height 14
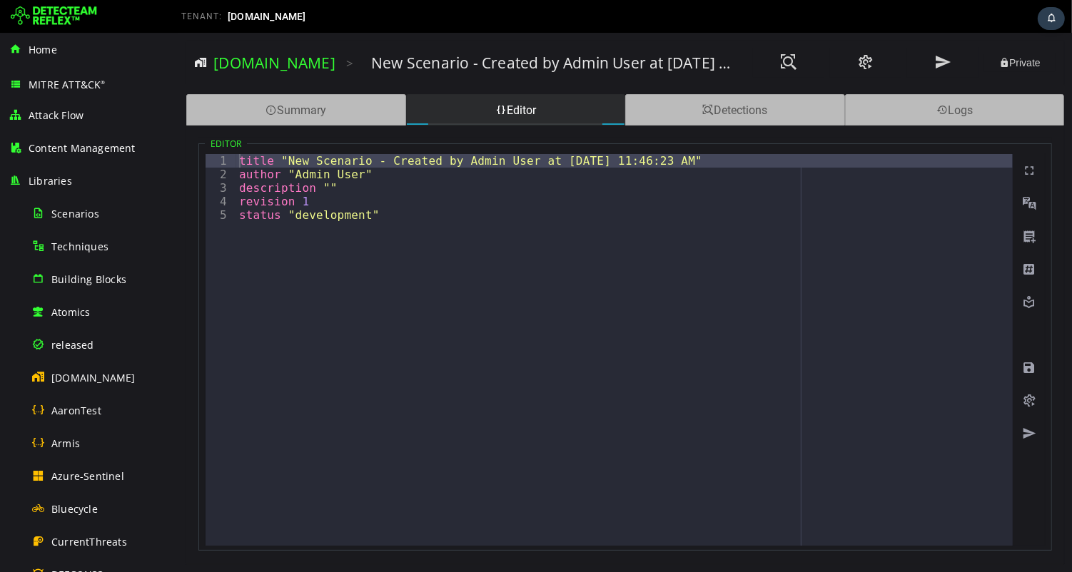
click at [455, 263] on div "title "New Scenario - Created by Admin User at [DATE] 11:46:23 AM" author "Admi…" at bounding box center [624, 363] width 777 height 419
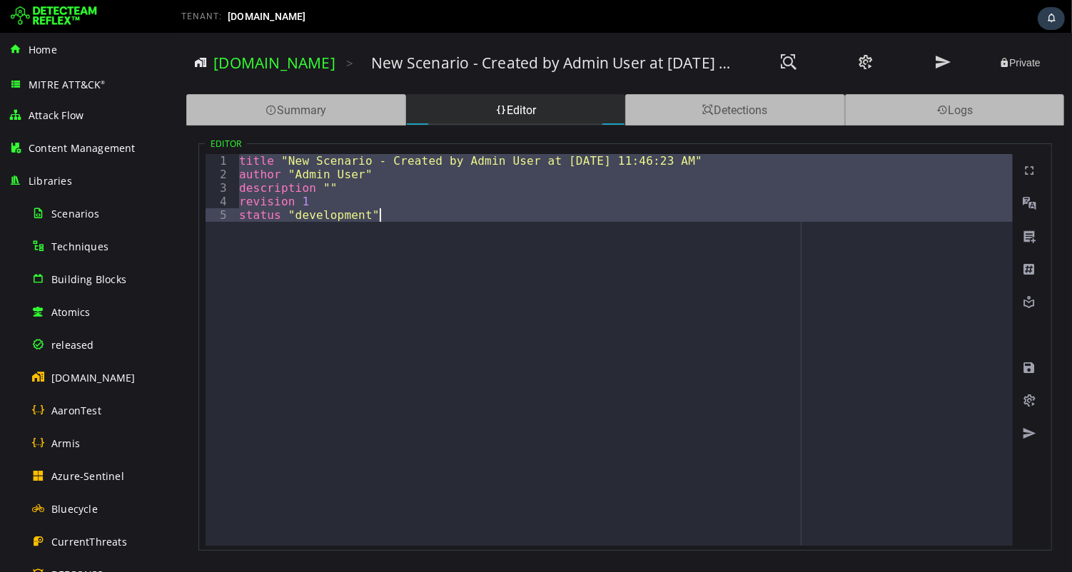
paste textarea
type textarea "**********"
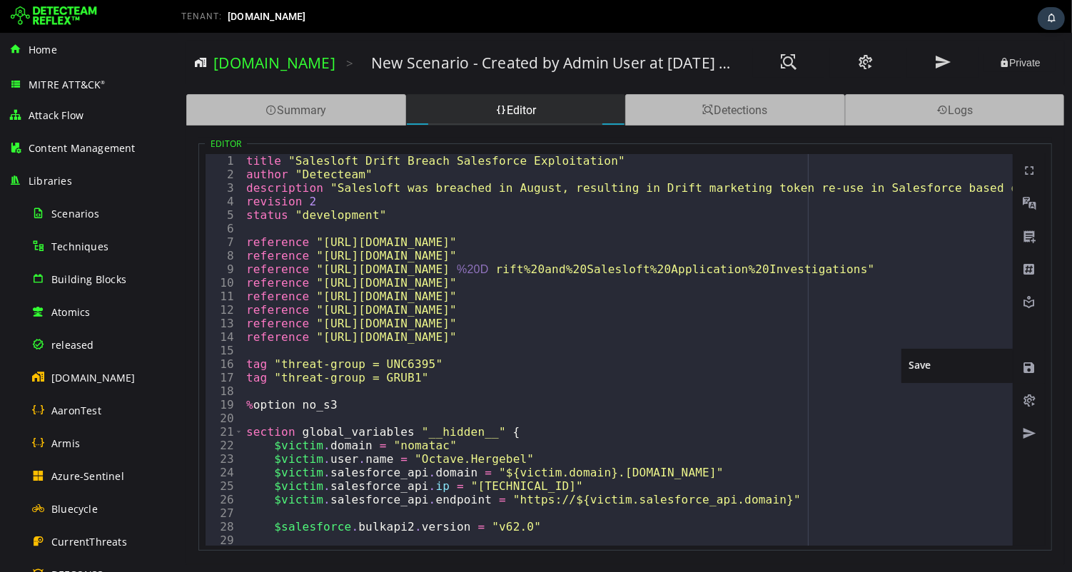
click at [1029, 365] on span at bounding box center [1028, 368] width 14 height 14
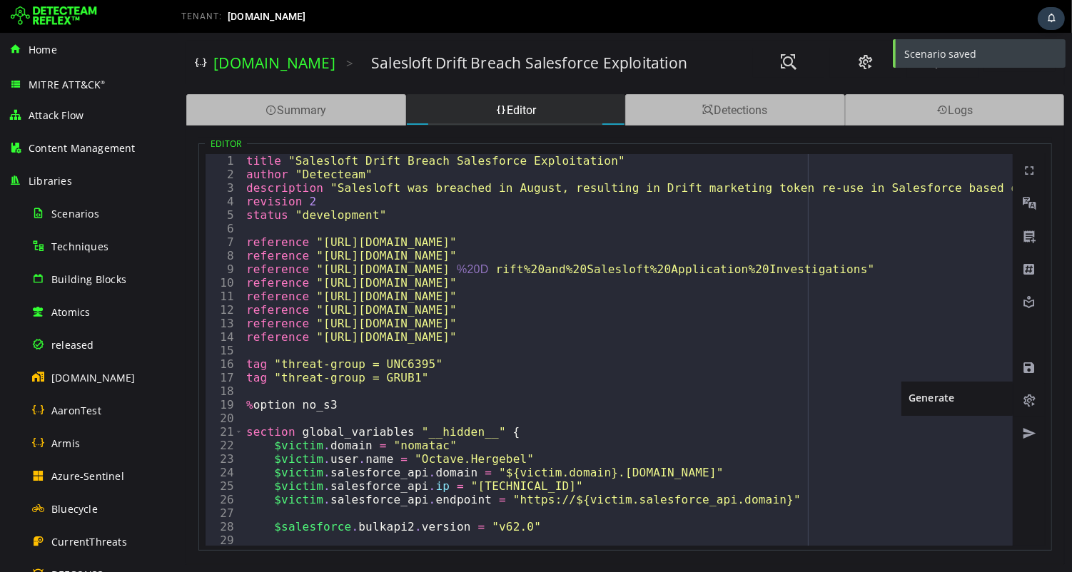
click at [1029, 404] on span at bounding box center [1028, 401] width 14 height 14
click at [1026, 401] on span at bounding box center [1028, 401] width 14 height 14
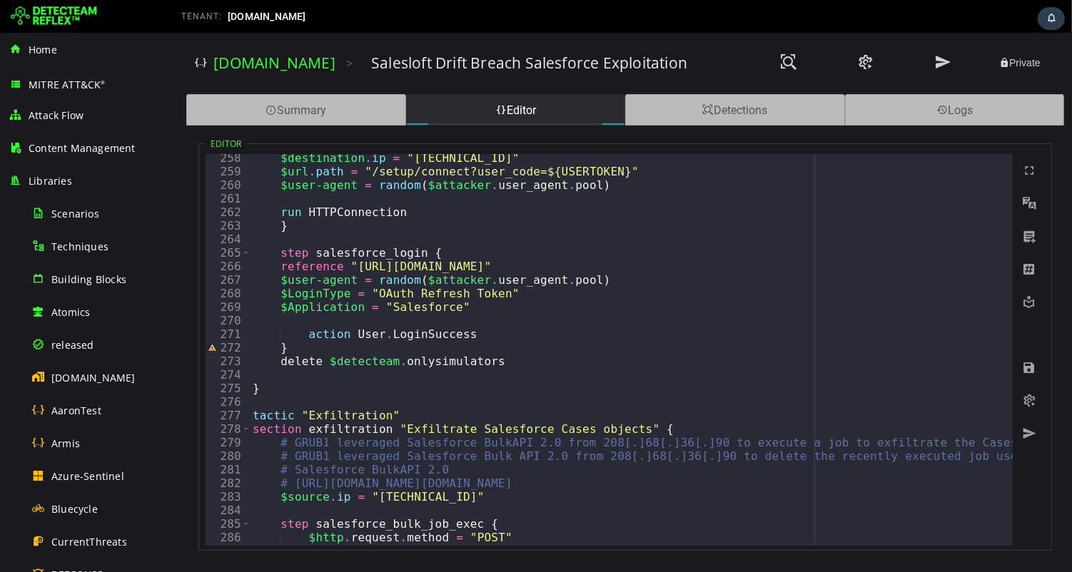
scroll to position [3488, 0]
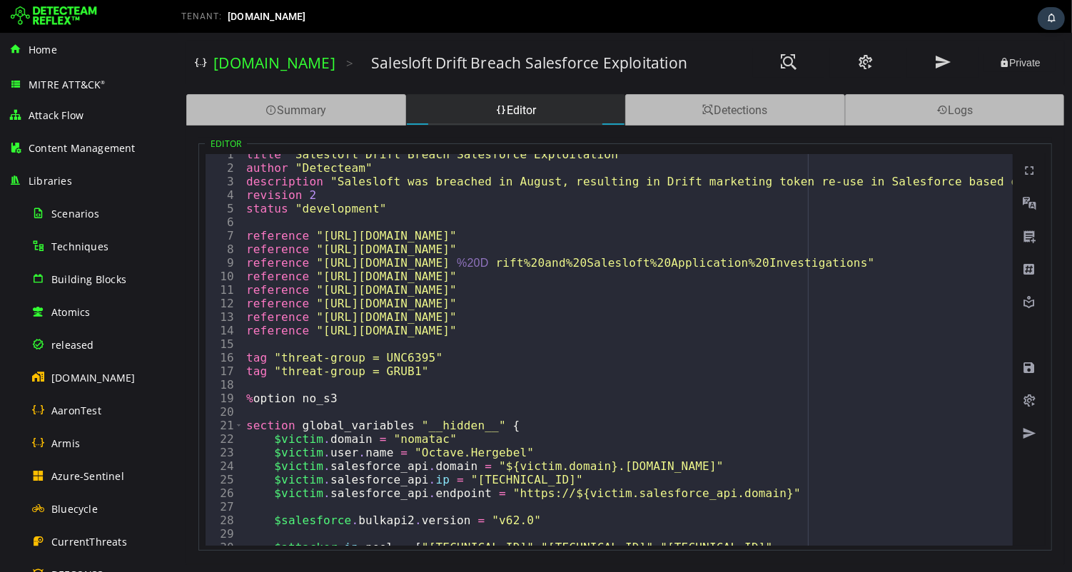
scroll to position [9, 0]
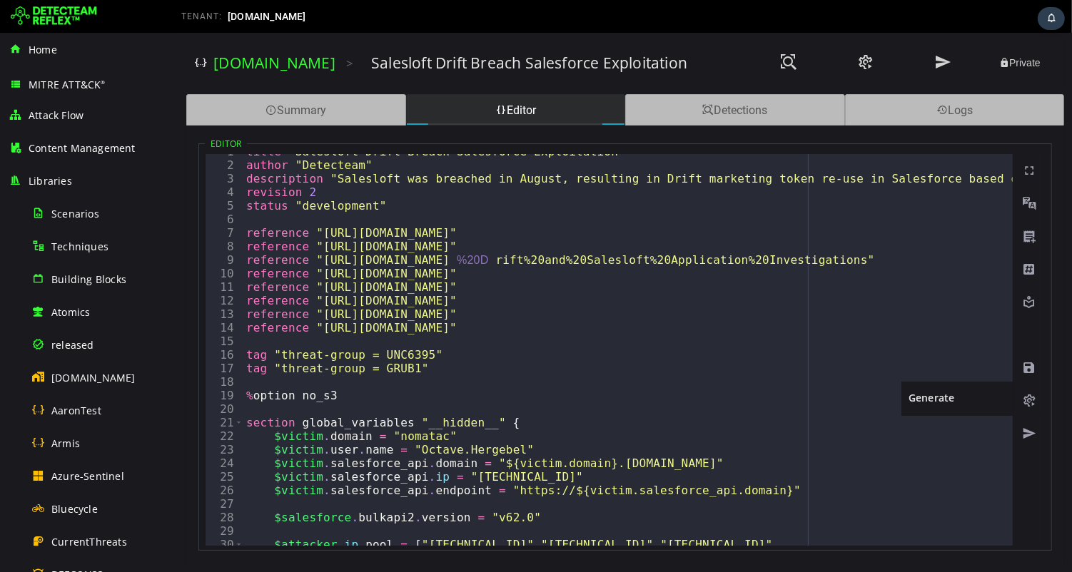
click at [1031, 402] on span at bounding box center [1028, 401] width 14 height 14
click at [1027, 400] on span at bounding box center [1028, 401] width 14 height 14
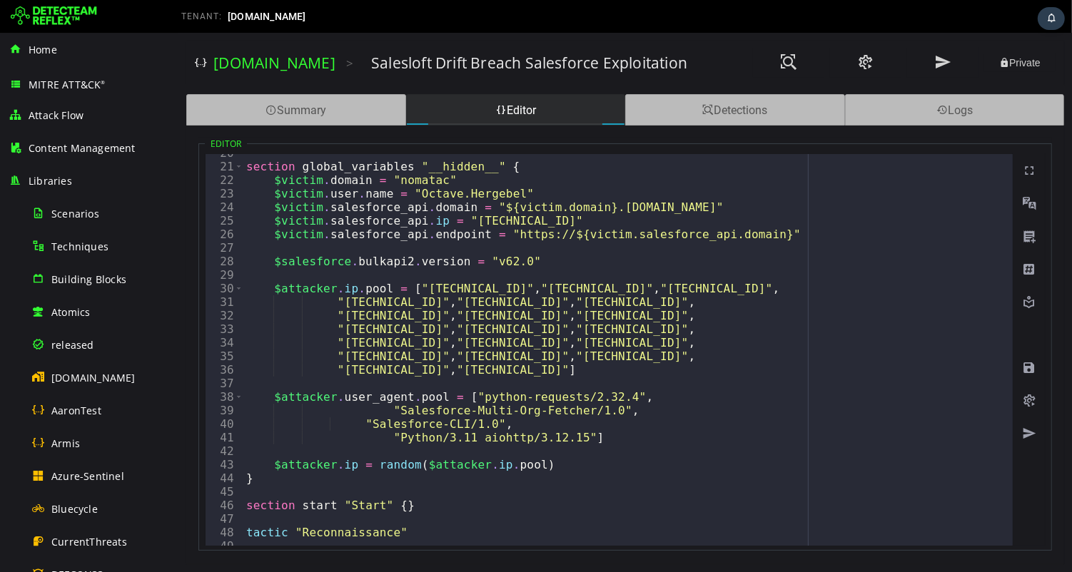
scroll to position [256, 0]
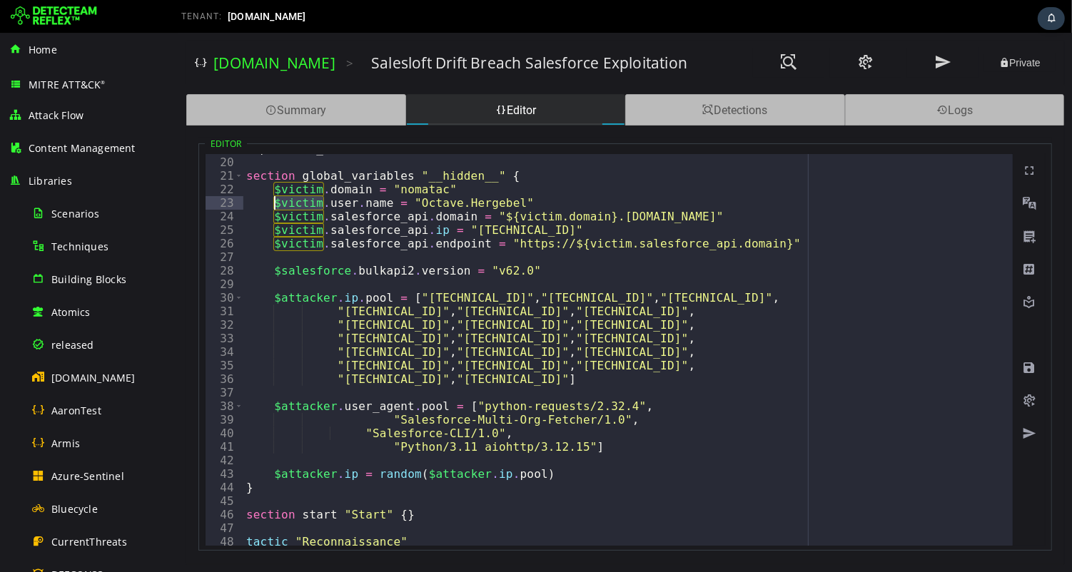
type textarea "**********"
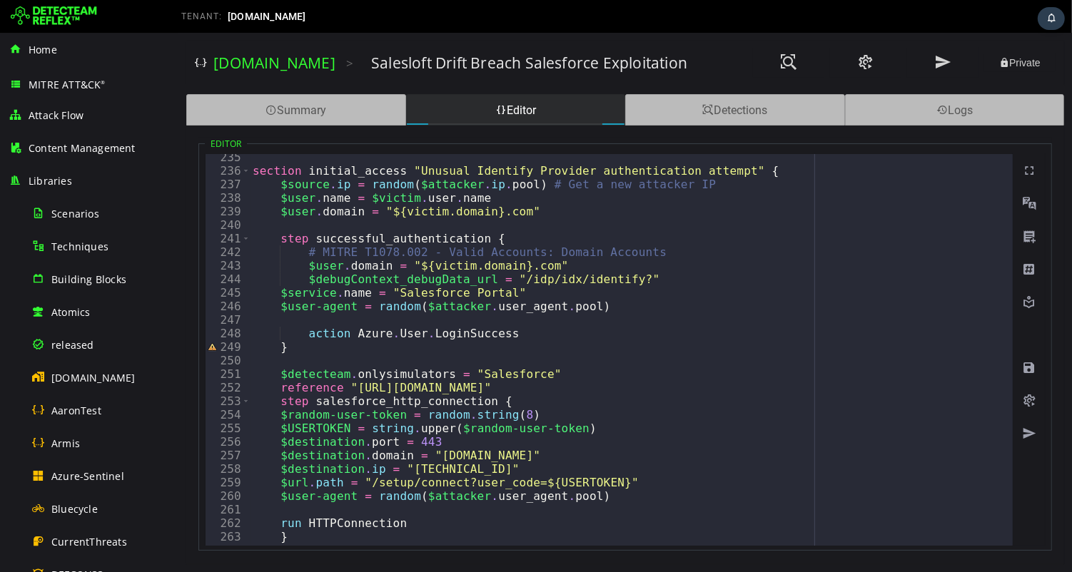
scroll to position [3179, 0]
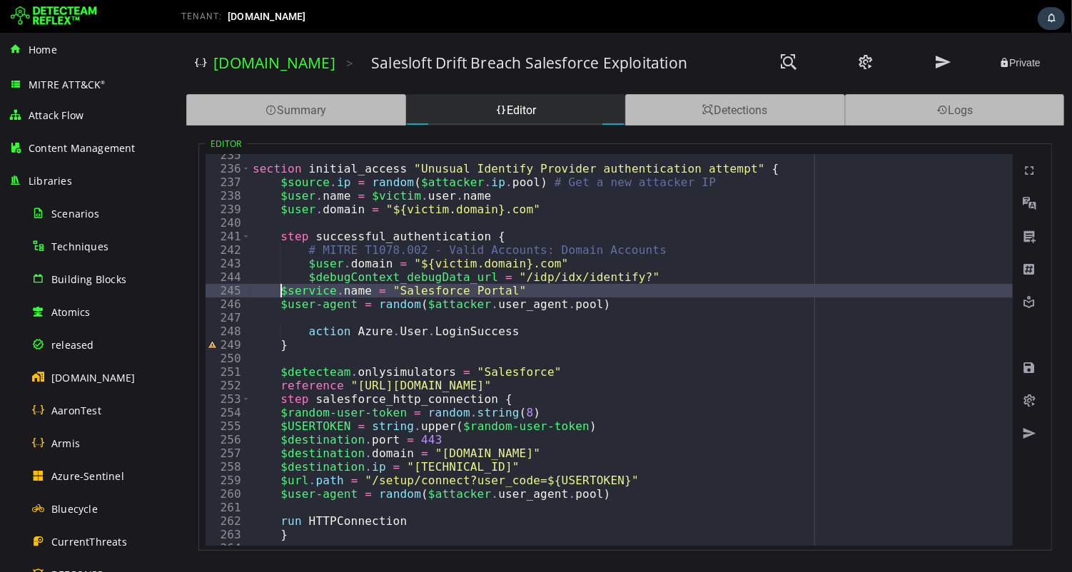
type textarea "**********"
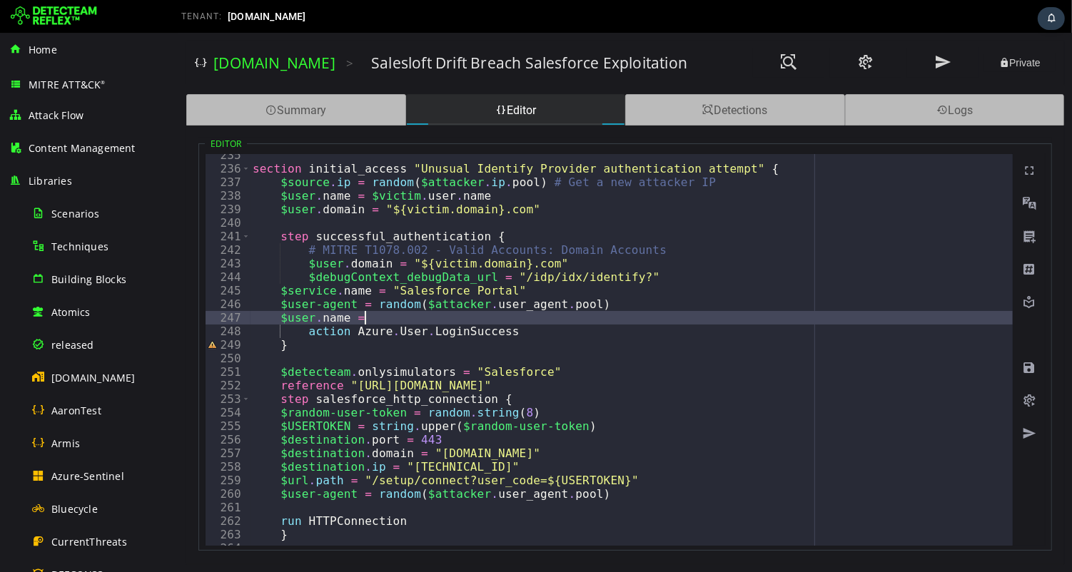
scroll to position [0, 6]
paste textarea "********"
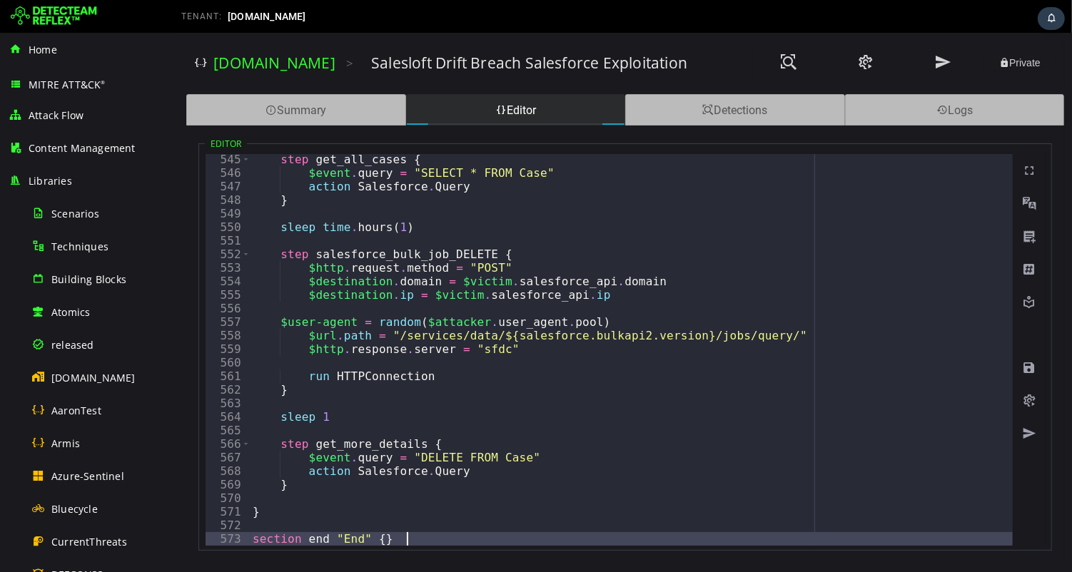
scroll to position [3140, 0]
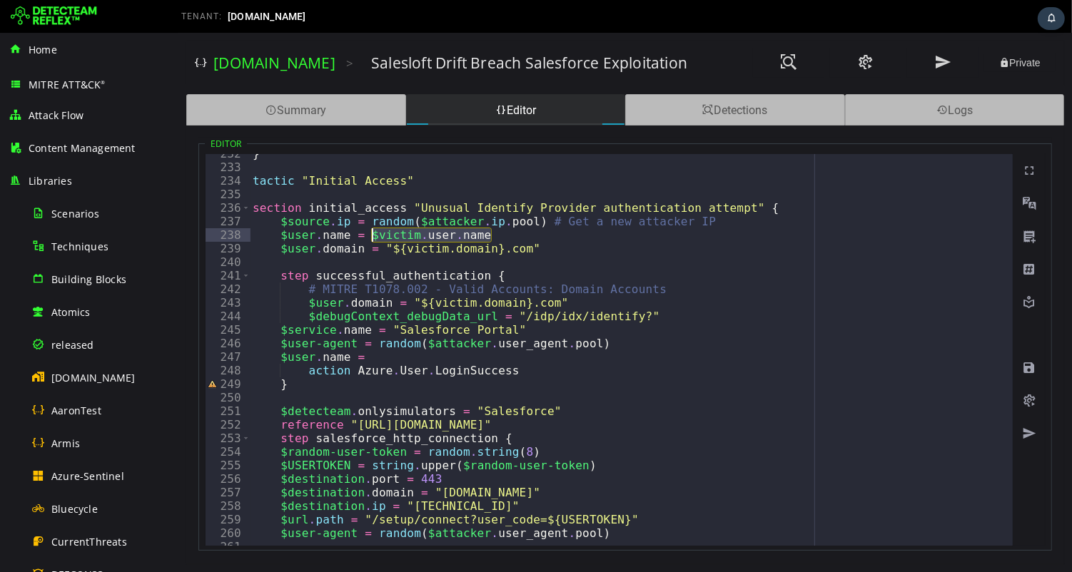
drag, startPoint x: 491, startPoint y: 234, endPoint x: 373, endPoint y: 231, distance: 117.8
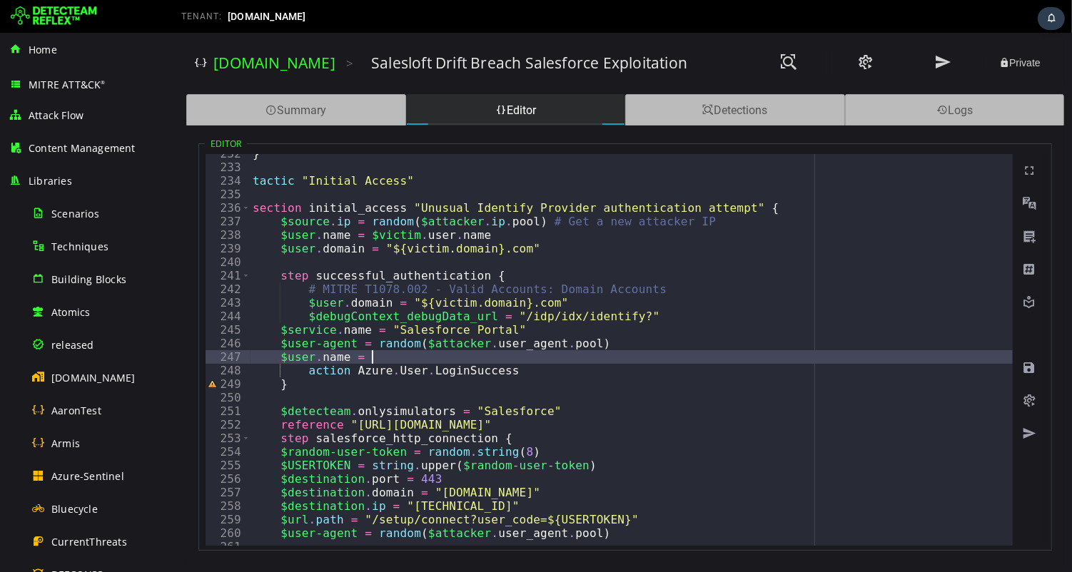
paste textarea "**********"
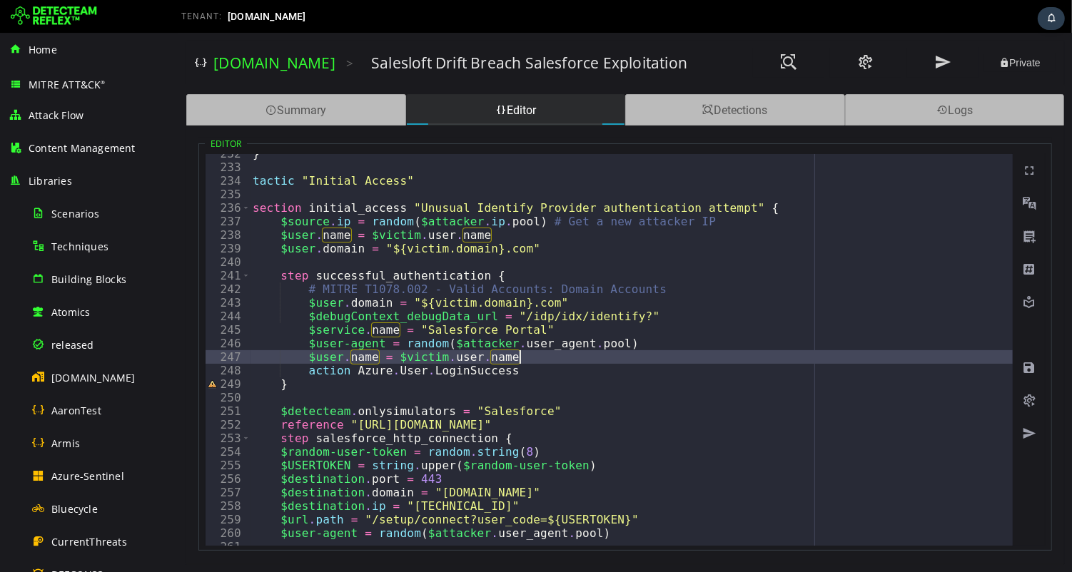
type textarea "**********"
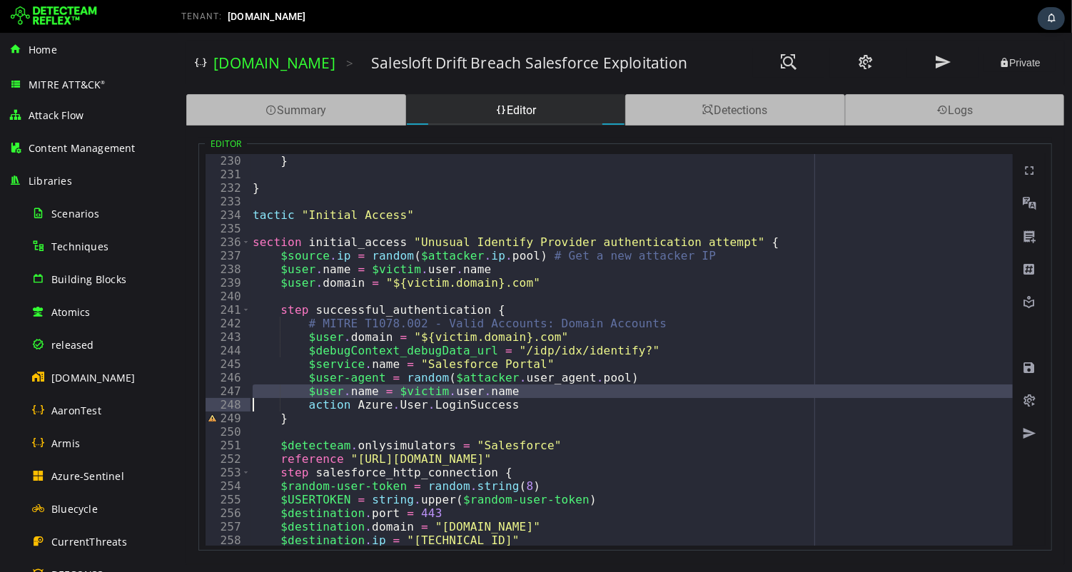
scroll to position [3177, 0]
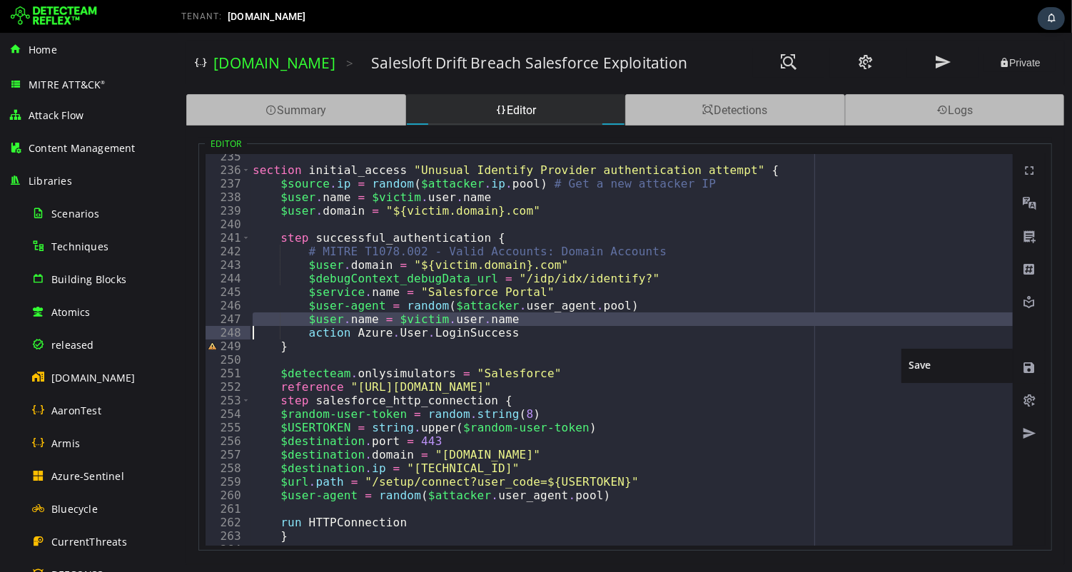
click at [1026, 367] on span at bounding box center [1028, 368] width 14 height 14
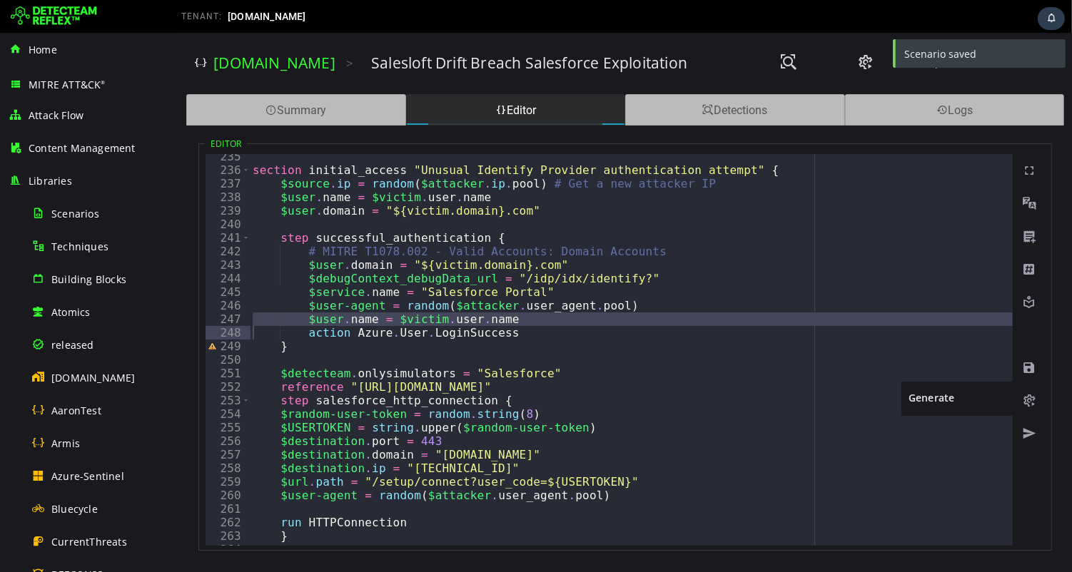
click at [1028, 396] on span at bounding box center [1028, 401] width 14 height 14
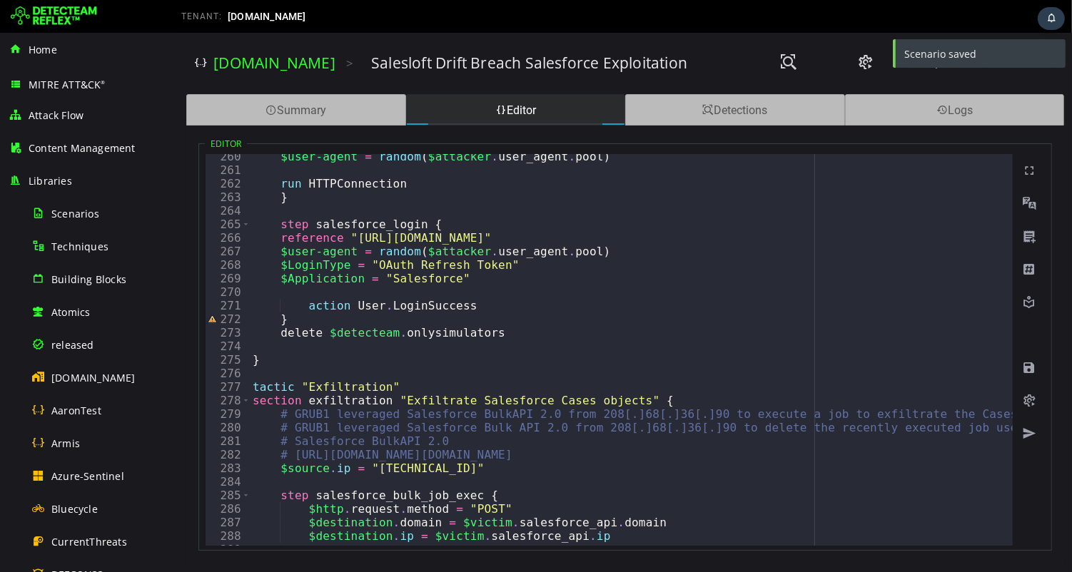
scroll to position [3513, 0]
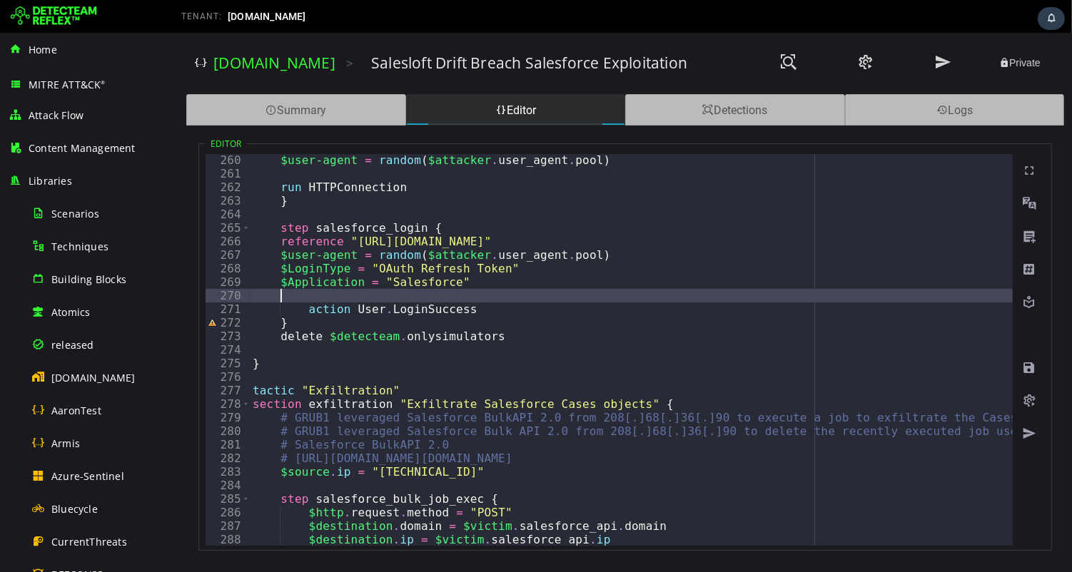
paste textarea
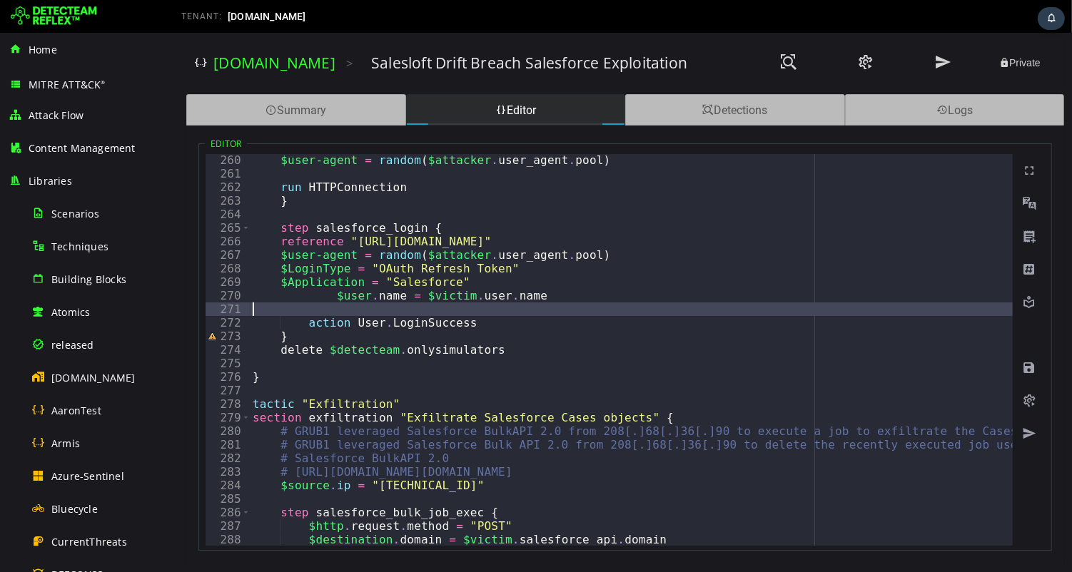
scroll to position [0, 0]
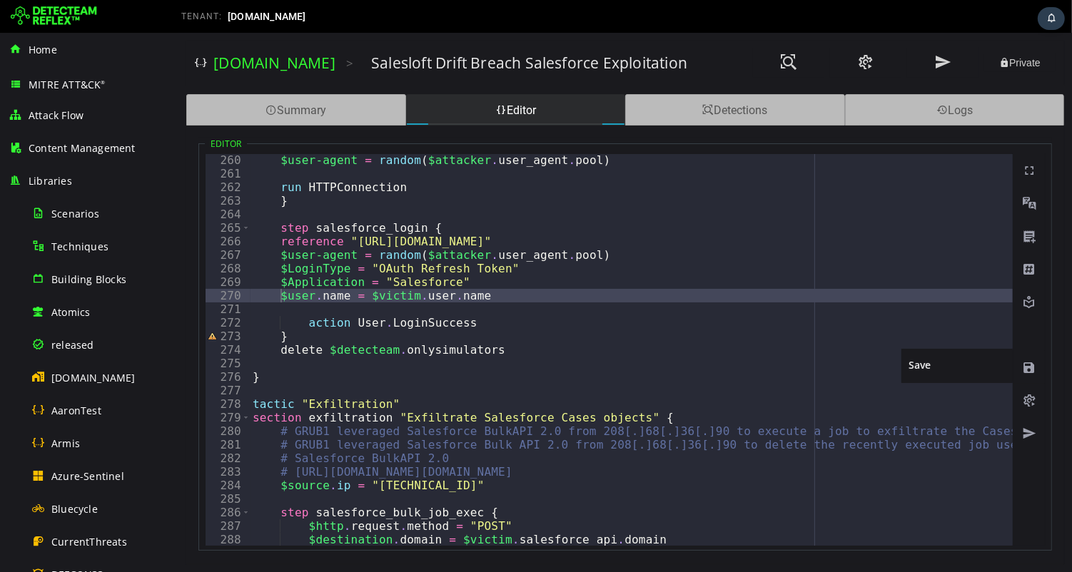
click at [1026, 366] on span at bounding box center [1028, 368] width 14 height 14
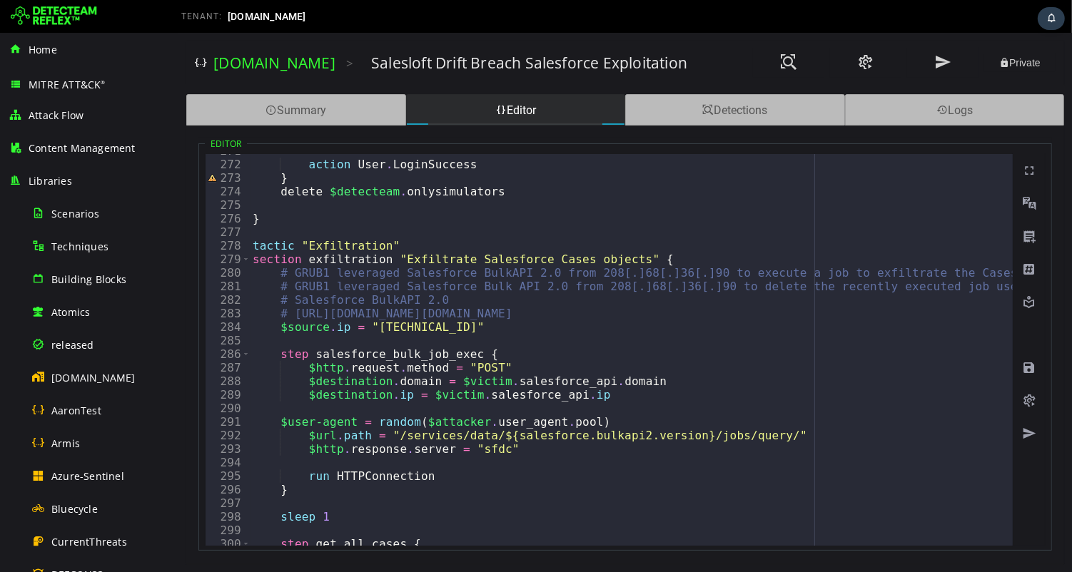
scroll to position [3655, 0]
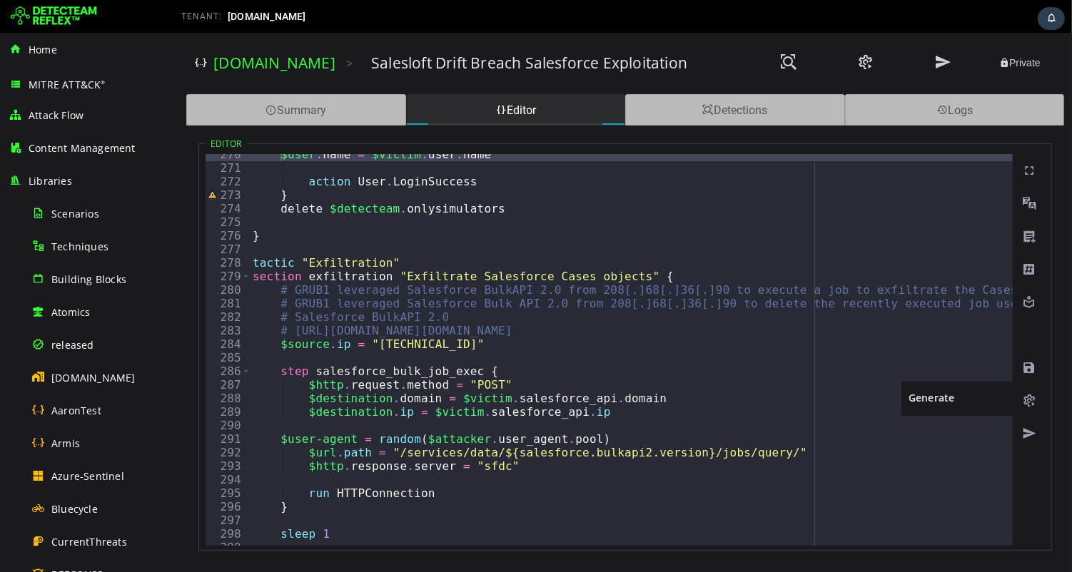
click at [1026, 400] on span at bounding box center [1028, 401] width 14 height 14
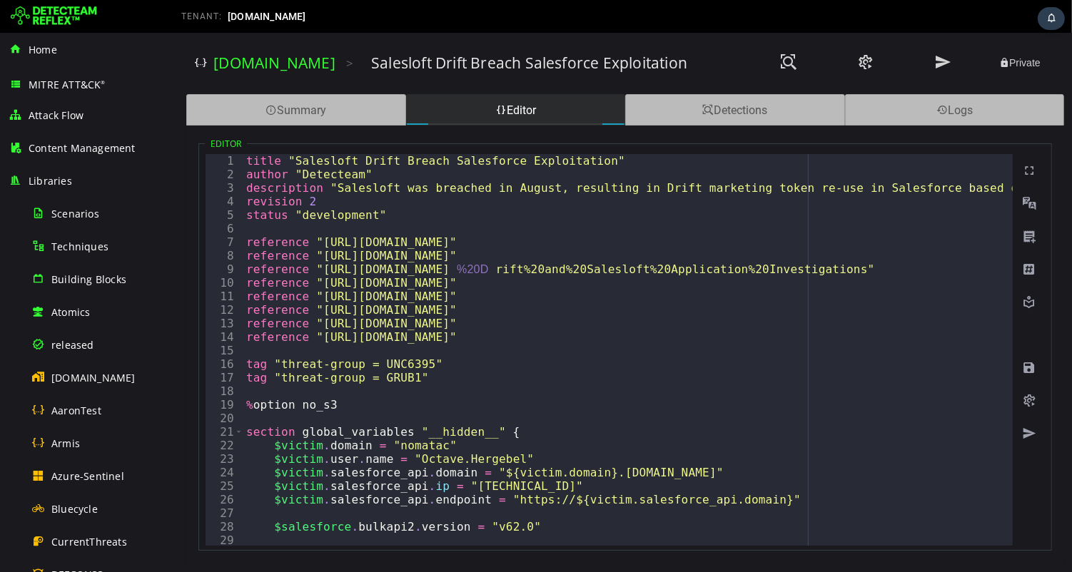
scroll to position [0, 0]
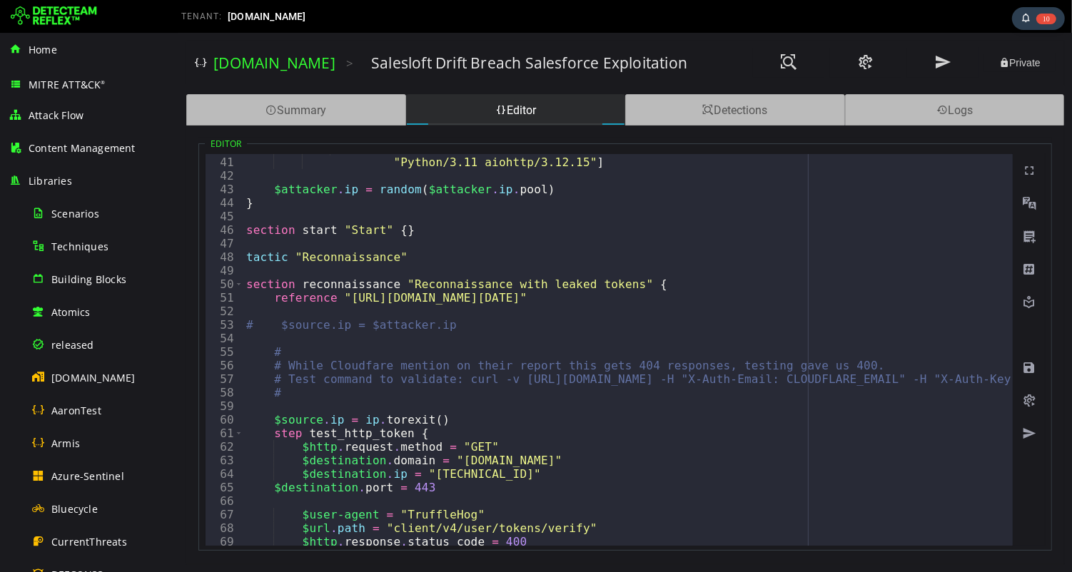
scroll to position [687, 0]
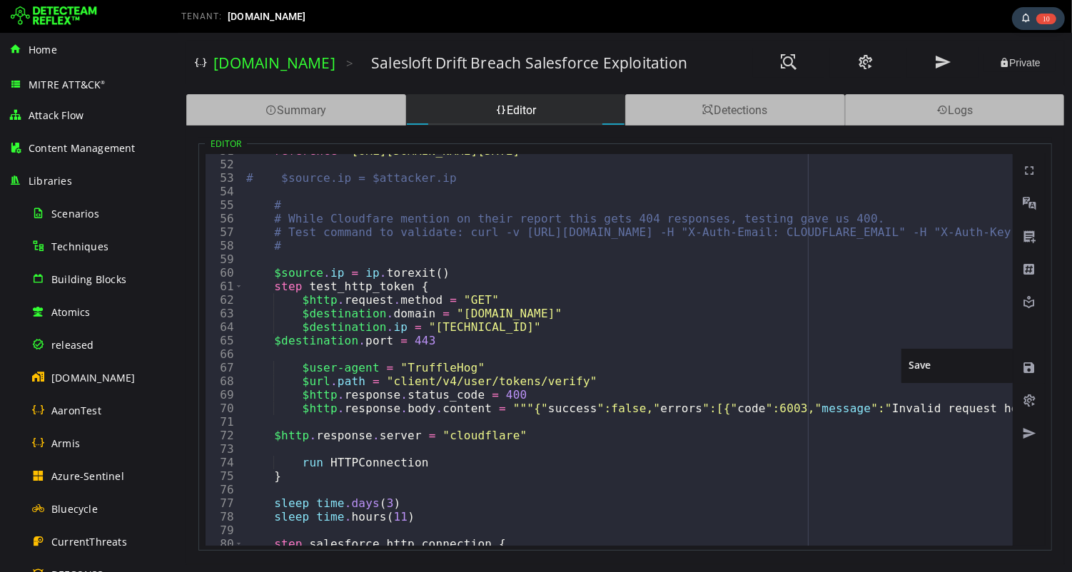
type textarea "**********"
click at [1026, 364] on span at bounding box center [1028, 368] width 14 height 14
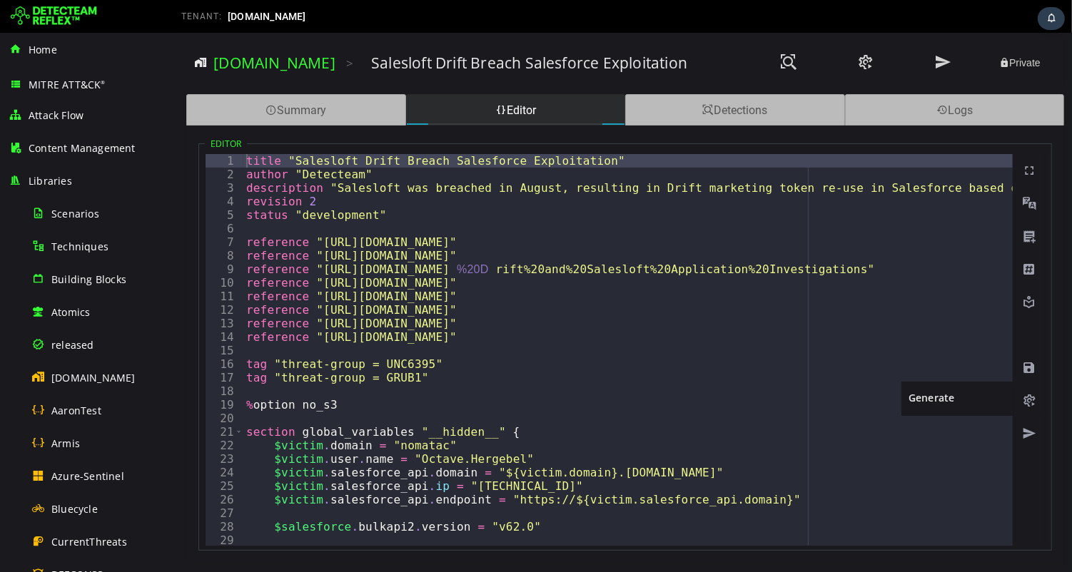
click at [1029, 400] on span at bounding box center [1028, 401] width 14 height 14
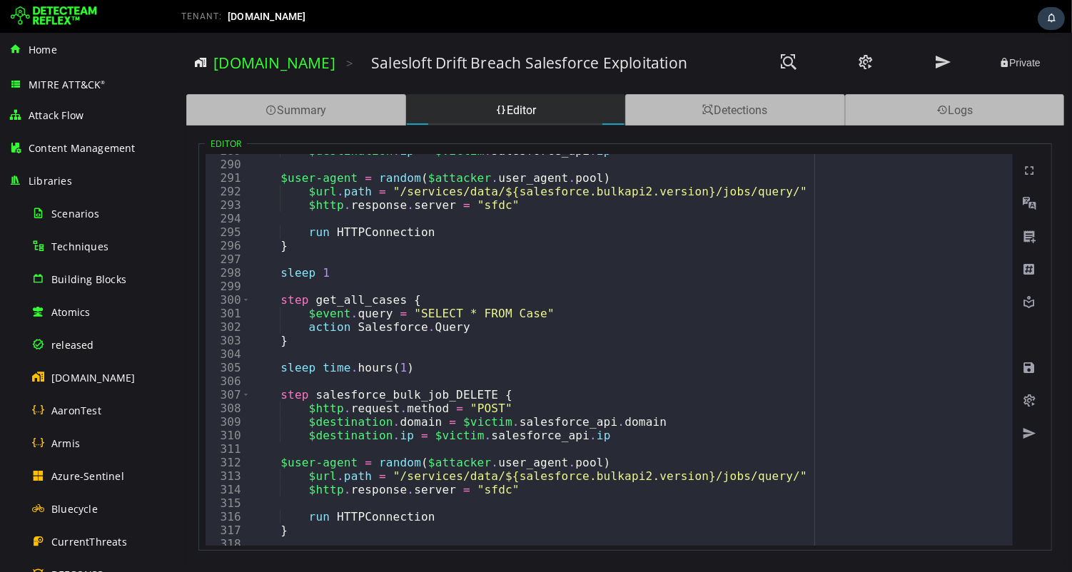
scroll to position [4056, 0]
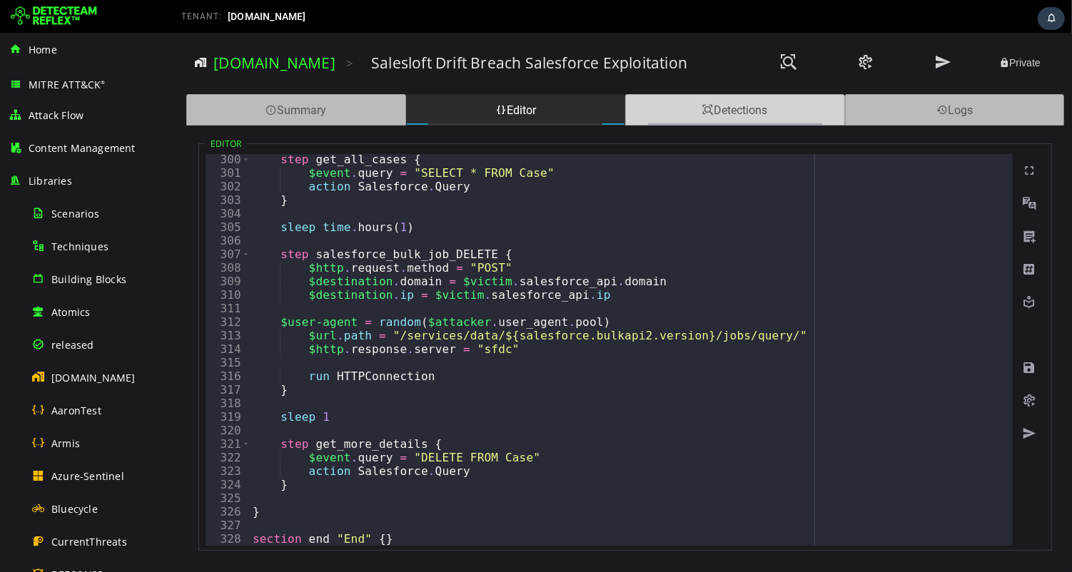
click at [744, 111] on div "Detections" at bounding box center [735, 109] width 220 height 31
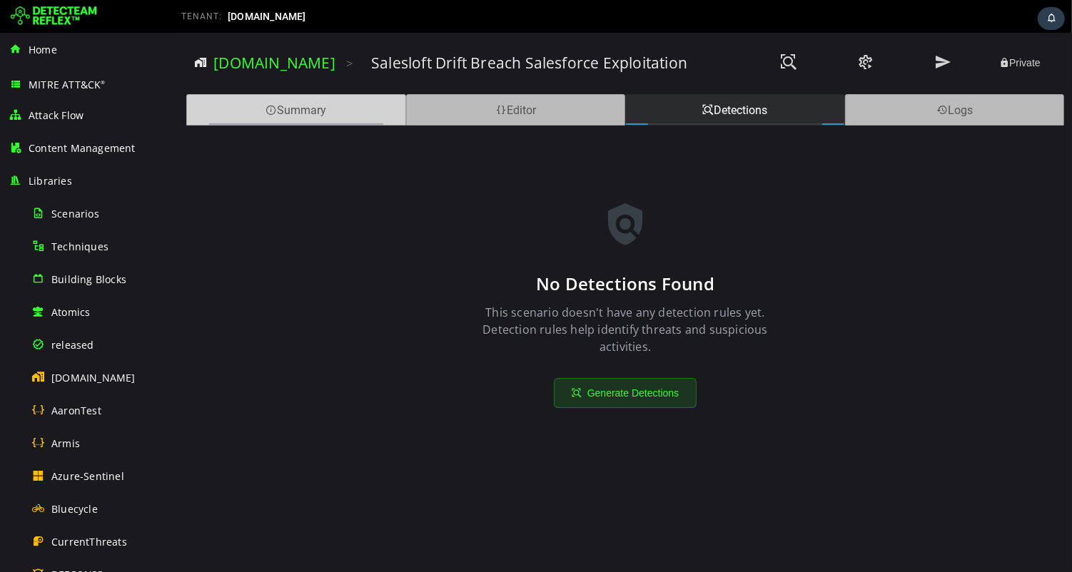
click at [318, 111] on div "Summary" at bounding box center [296, 109] width 220 height 31
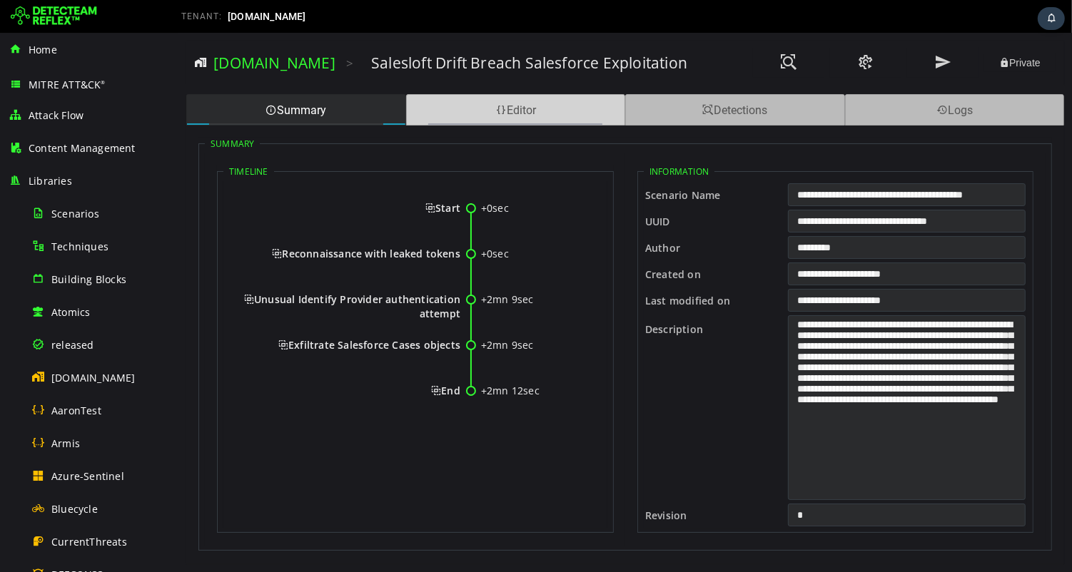
click at [492, 110] on div "Editor" at bounding box center [515, 109] width 220 height 31
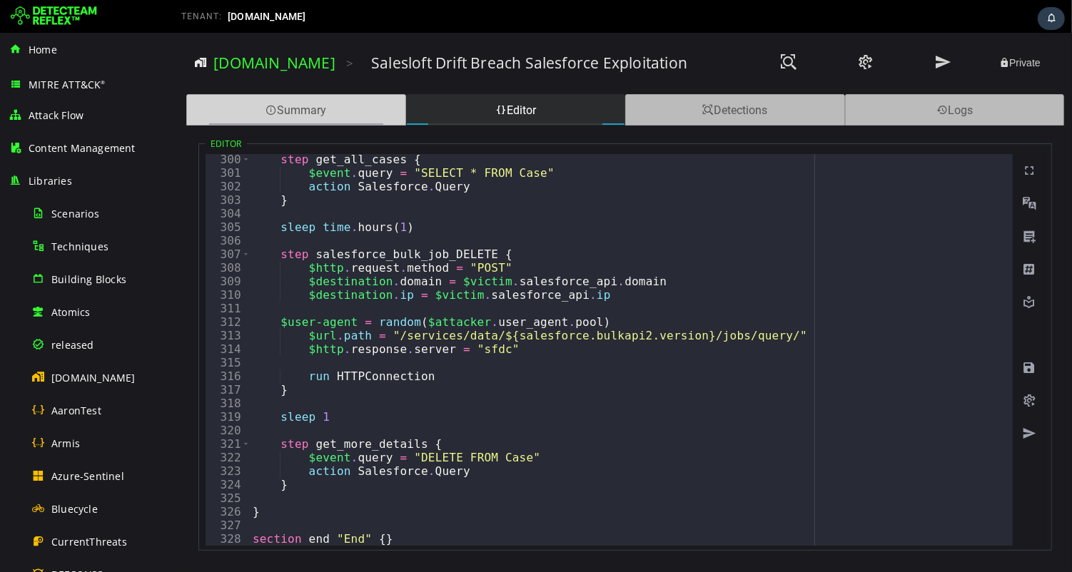
click at [247, 111] on div "Summary" at bounding box center [296, 109] width 220 height 31
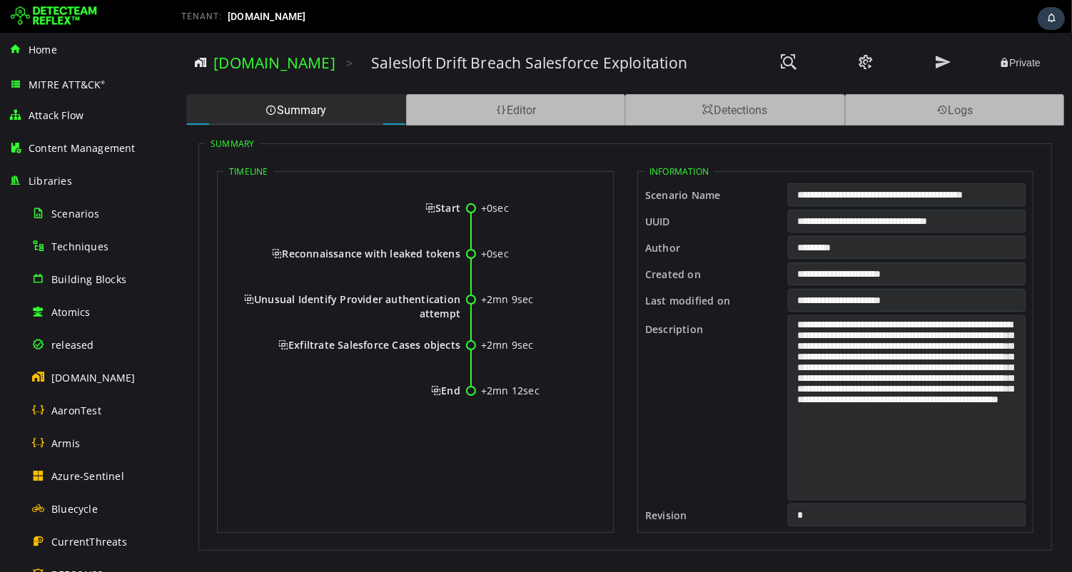
click at [472, 255] on circle at bounding box center [470, 254] width 9 height 9
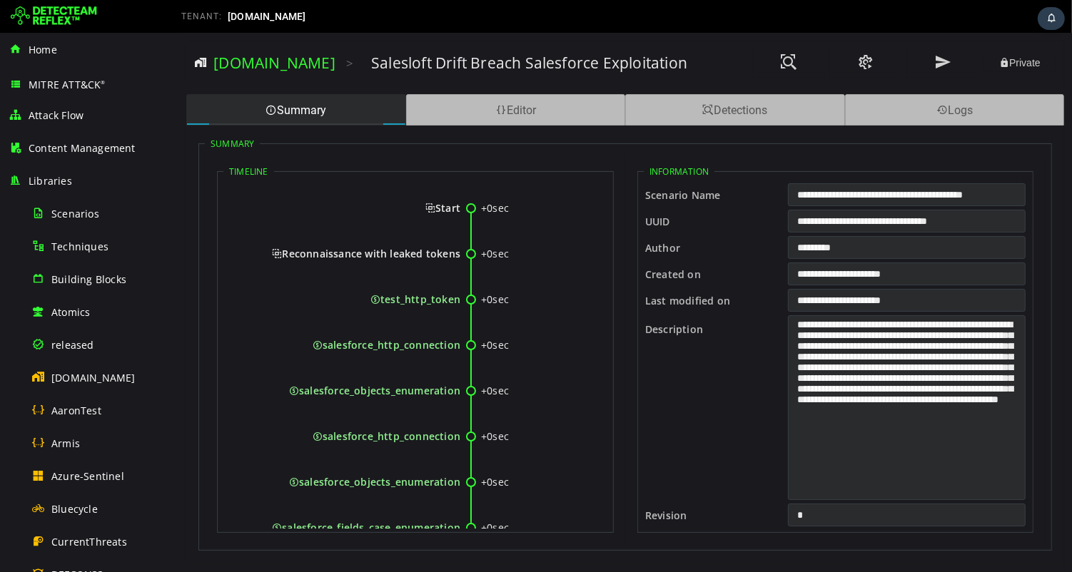
click at [470, 253] on circle at bounding box center [470, 254] width 9 height 9
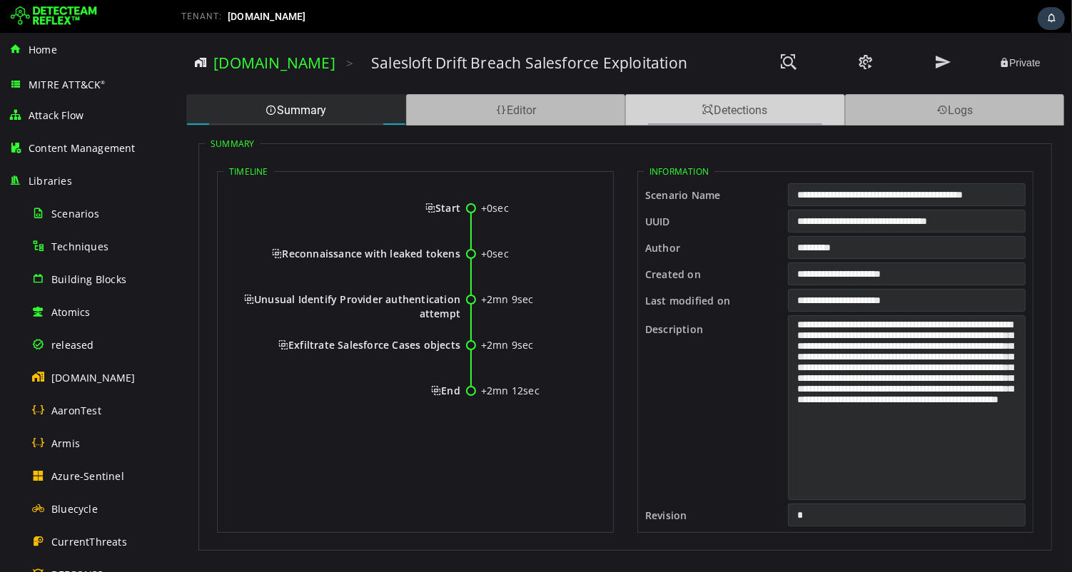
click at [726, 109] on div "Detections" at bounding box center [735, 109] width 220 height 31
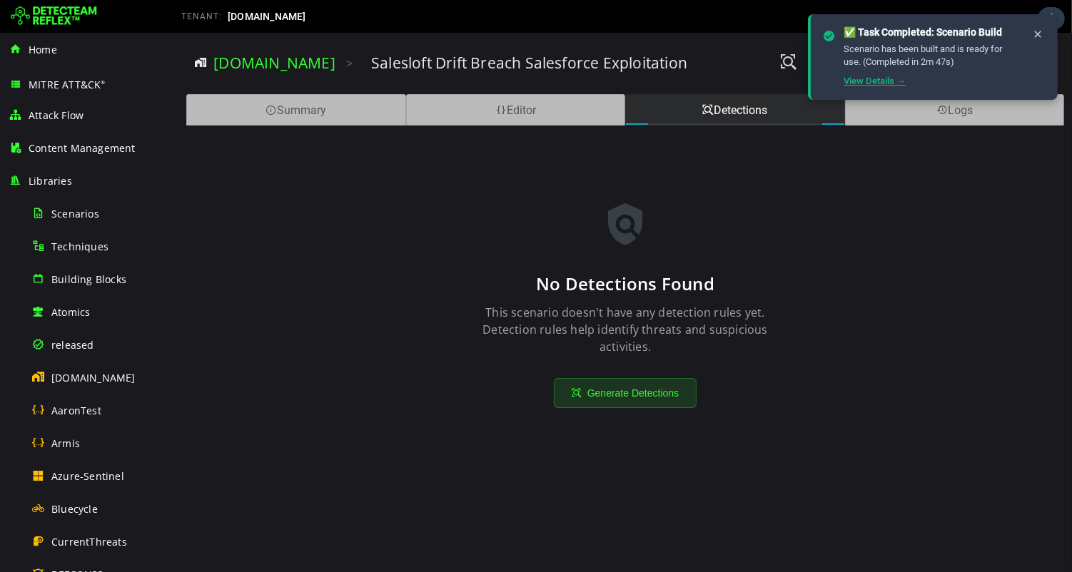
click at [868, 84] on link "View Details →" at bounding box center [875, 81] width 62 height 11
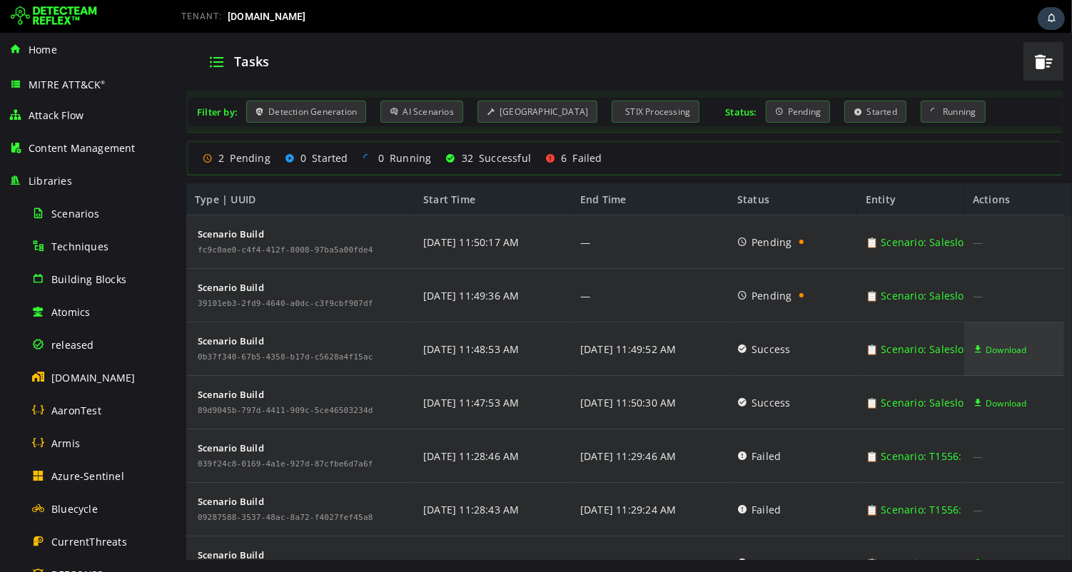
click at [1003, 349] on span "Download" at bounding box center [1005, 350] width 41 height 54
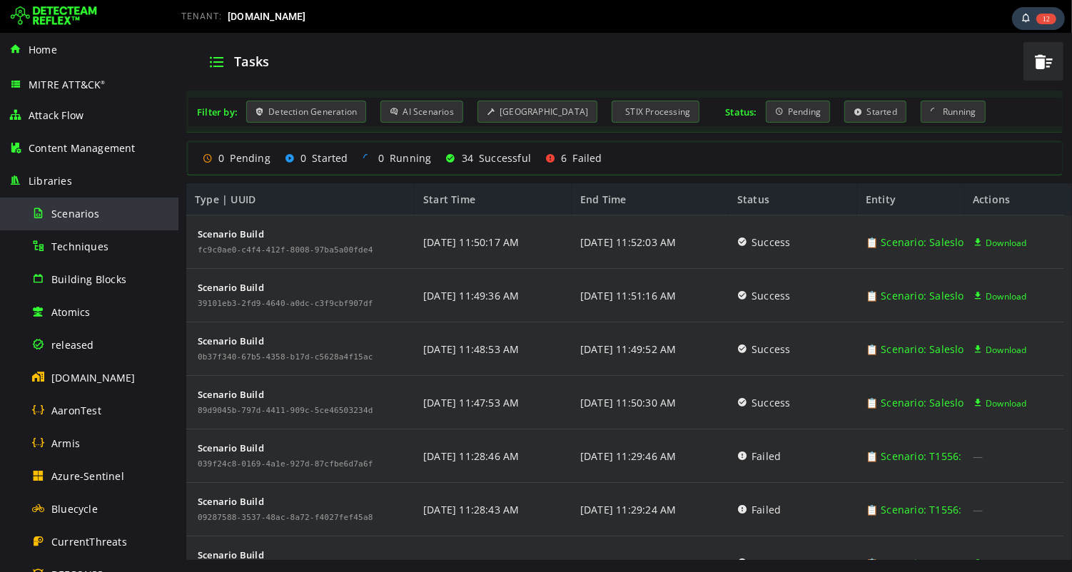
click at [84, 218] on span "Scenarios" at bounding box center [75, 214] width 48 height 14
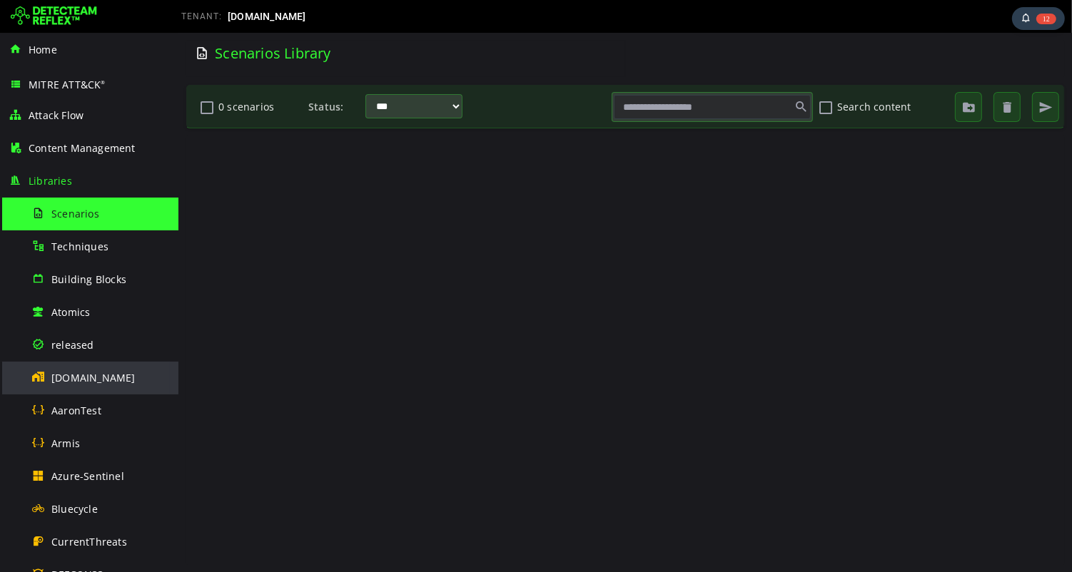
click at [93, 381] on span "[DOMAIN_NAME]" at bounding box center [93, 378] width 84 height 14
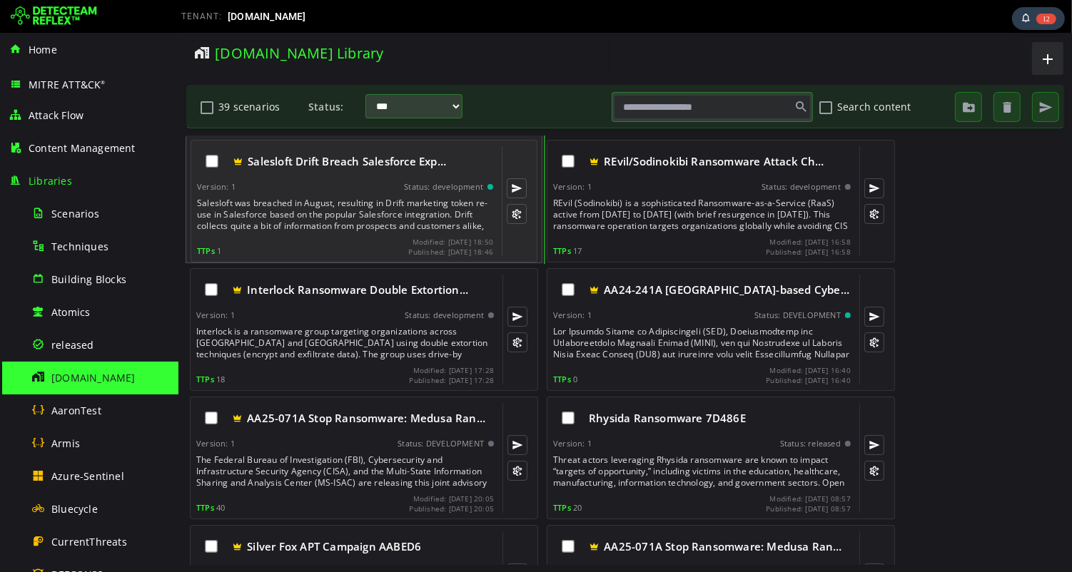
click at [316, 201] on div "Salesloft was breached in August, resulting in Drift marketing token re-use in …" at bounding box center [345, 215] width 299 height 34
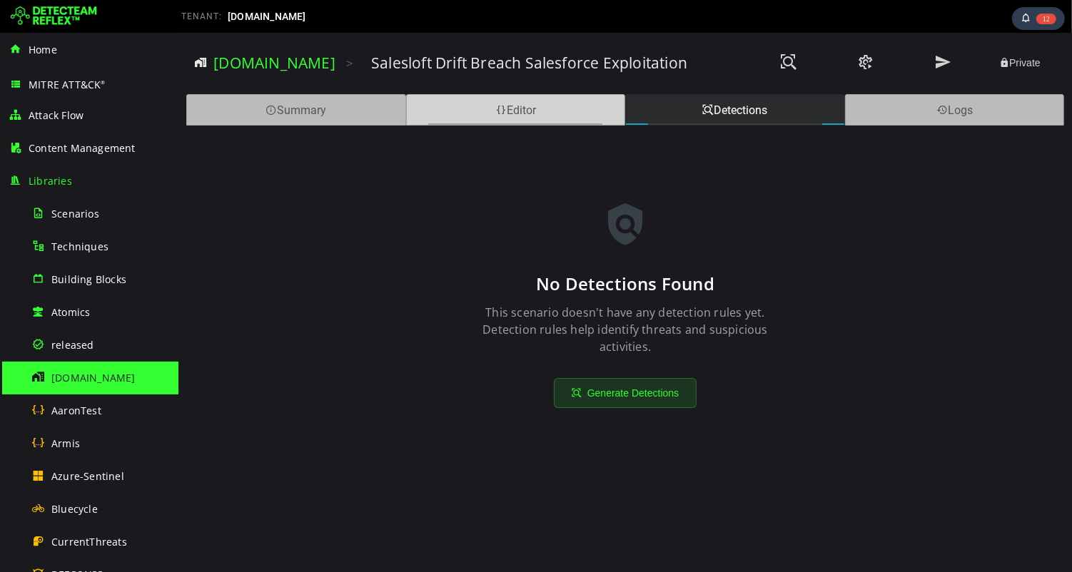
click at [488, 107] on div "Editor" at bounding box center [515, 109] width 220 height 31
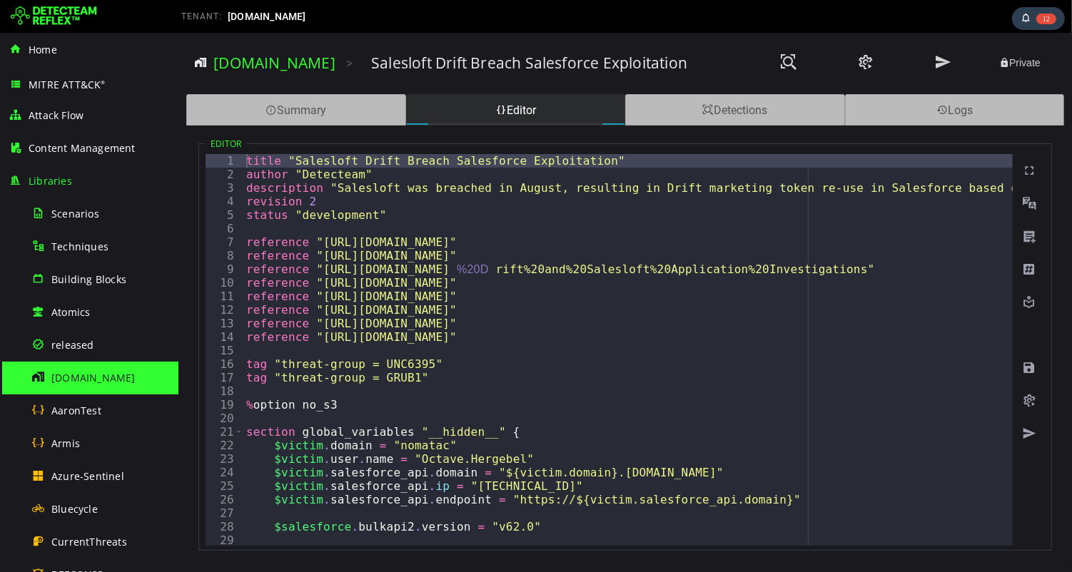
type textarea "**********"
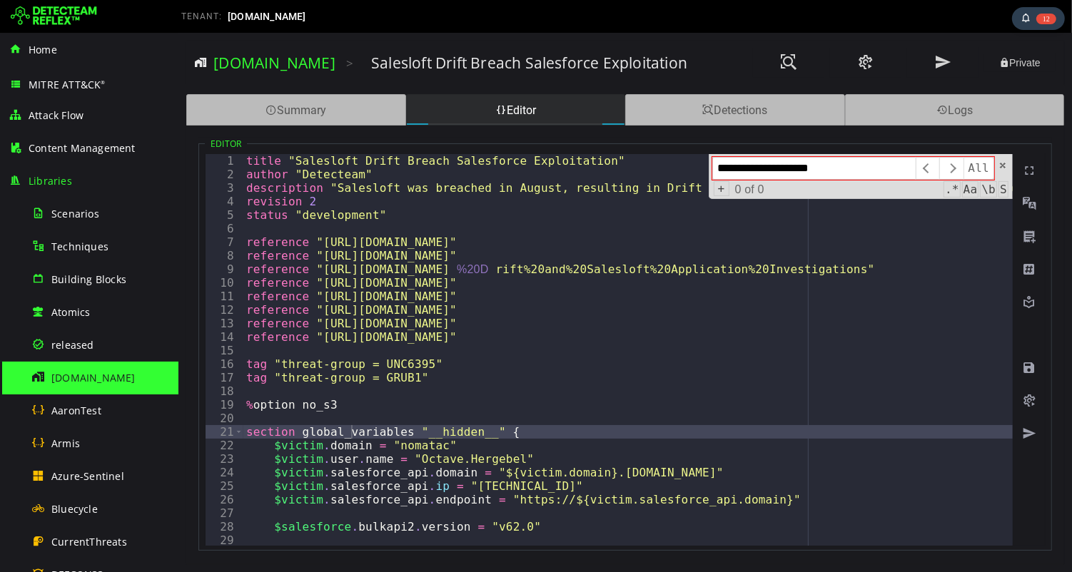
type input "**********"
click at [1001, 161] on span at bounding box center [1002, 166] width 10 height 10
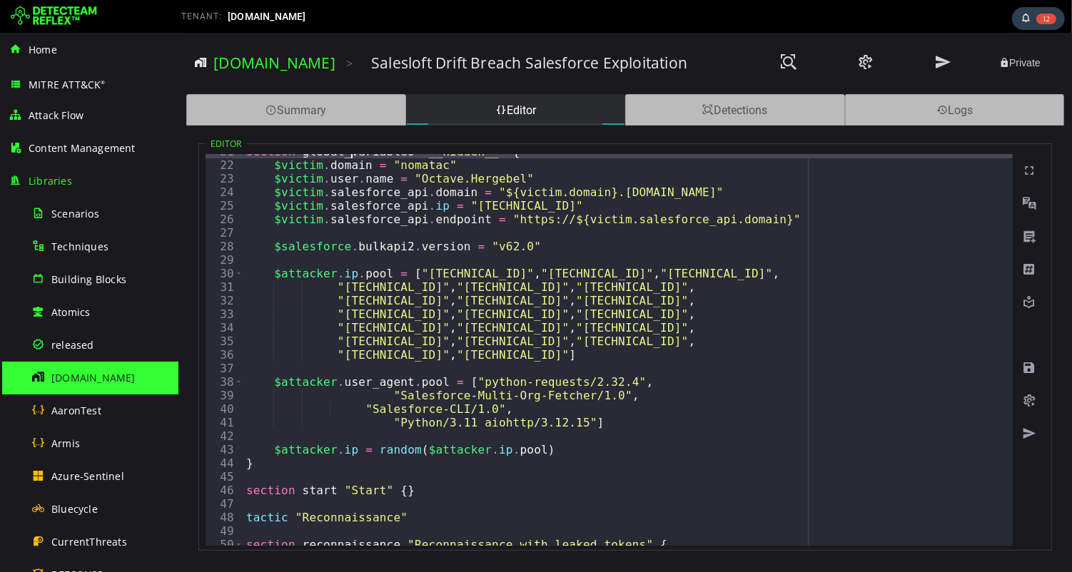
scroll to position [280, 0]
click at [397, 17] on div "TENANT: detecteam.com" at bounding box center [388, 16] width 435 height 23
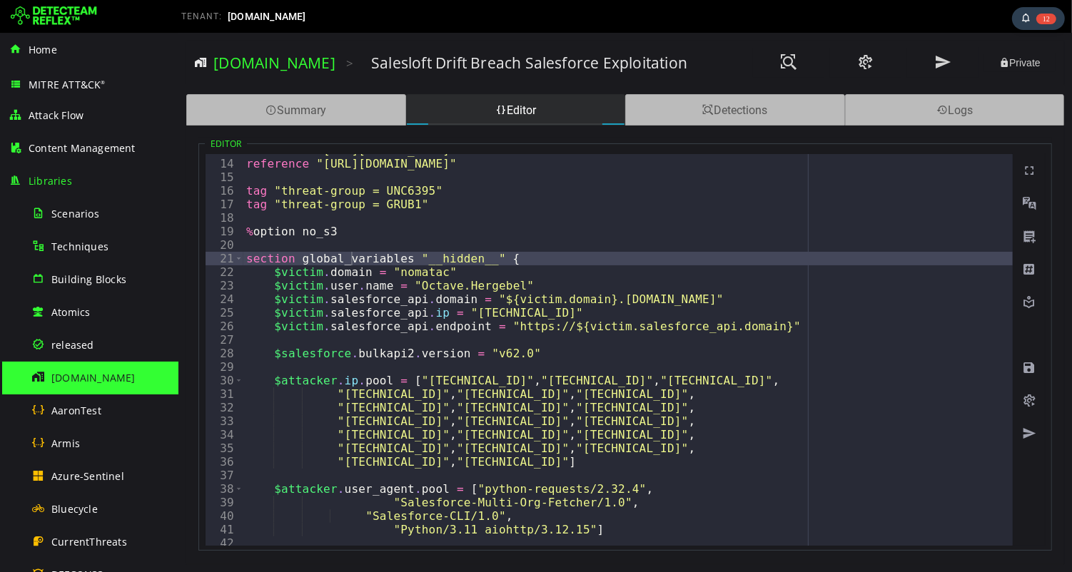
scroll to position [171, 0]
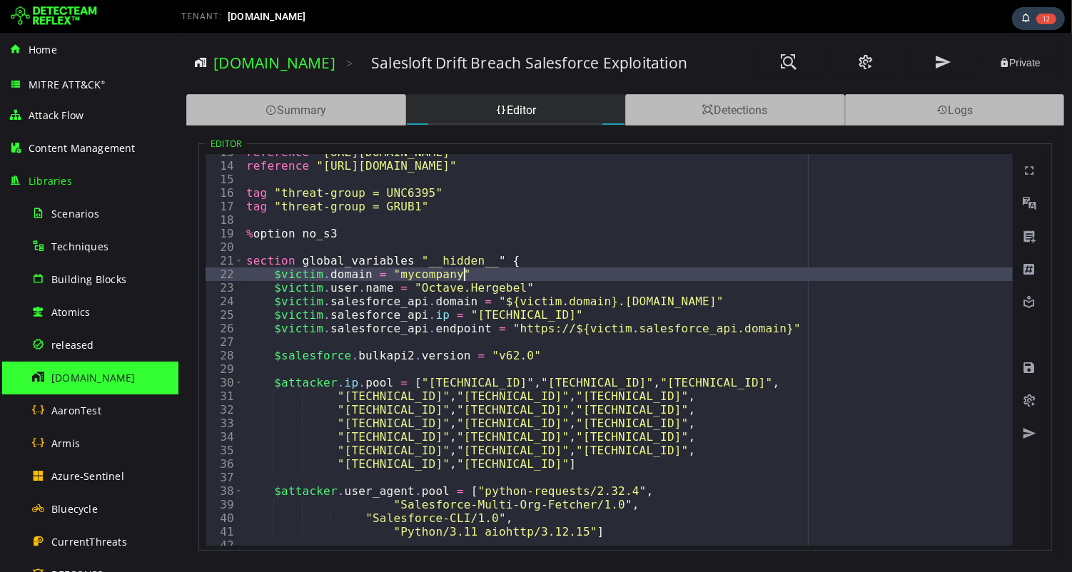
scroll to position [0, 12]
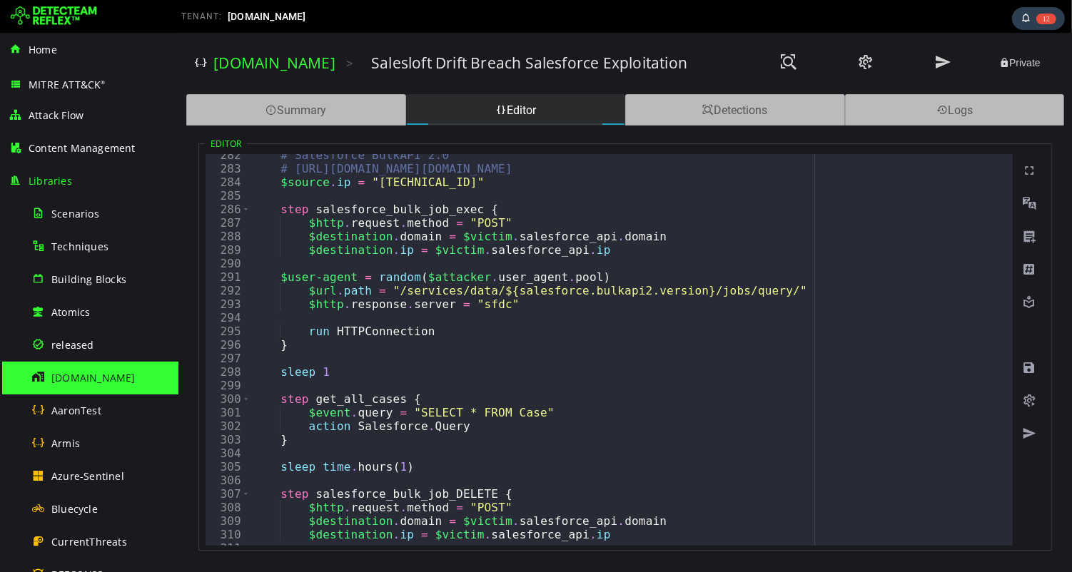
scroll to position [4056, 0]
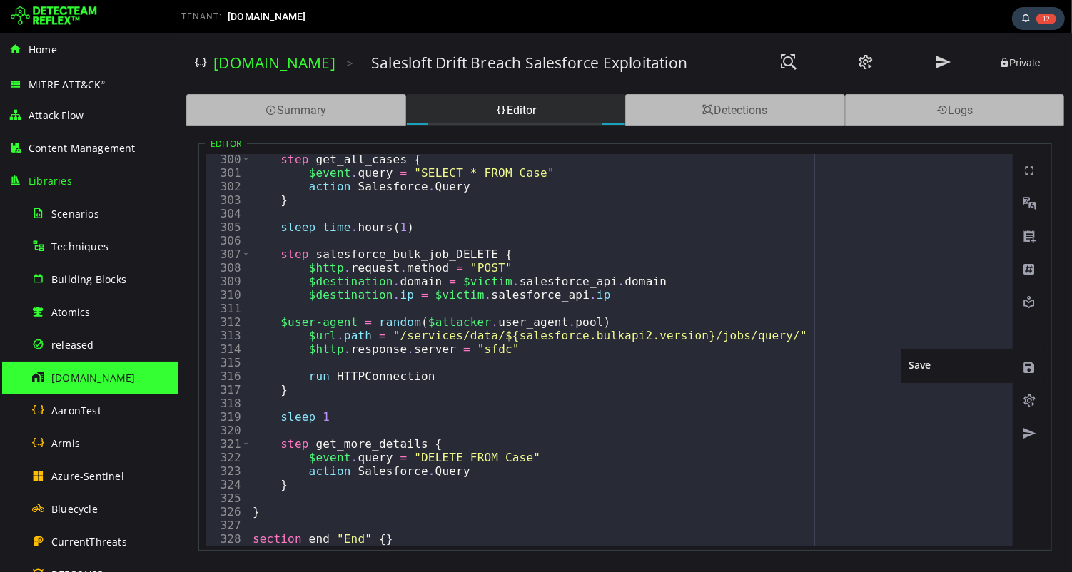
type textarea "**********"
click at [1027, 365] on span at bounding box center [1028, 368] width 14 height 14
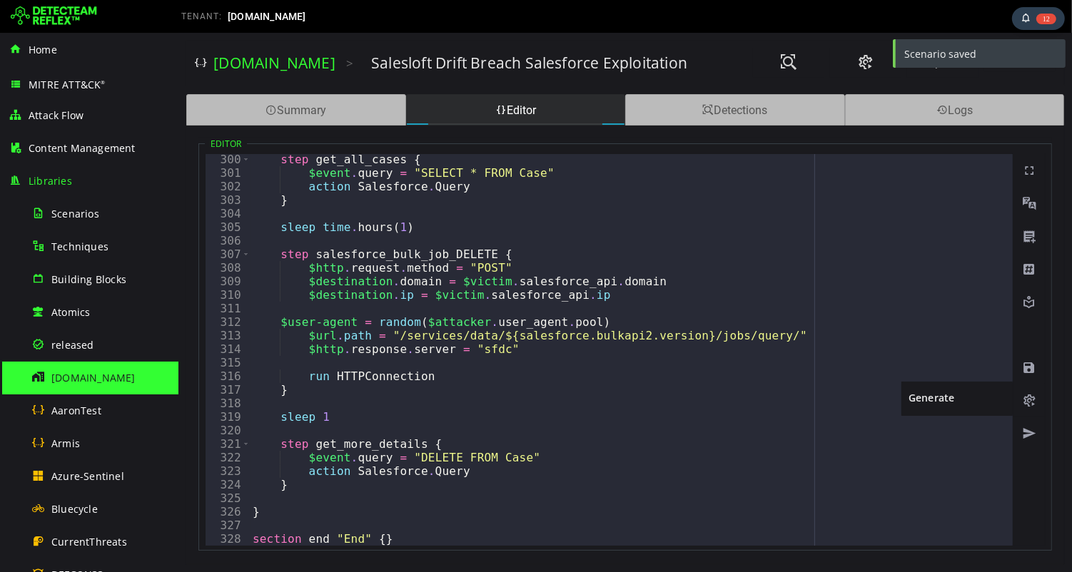
click at [1026, 400] on span at bounding box center [1028, 401] width 14 height 14
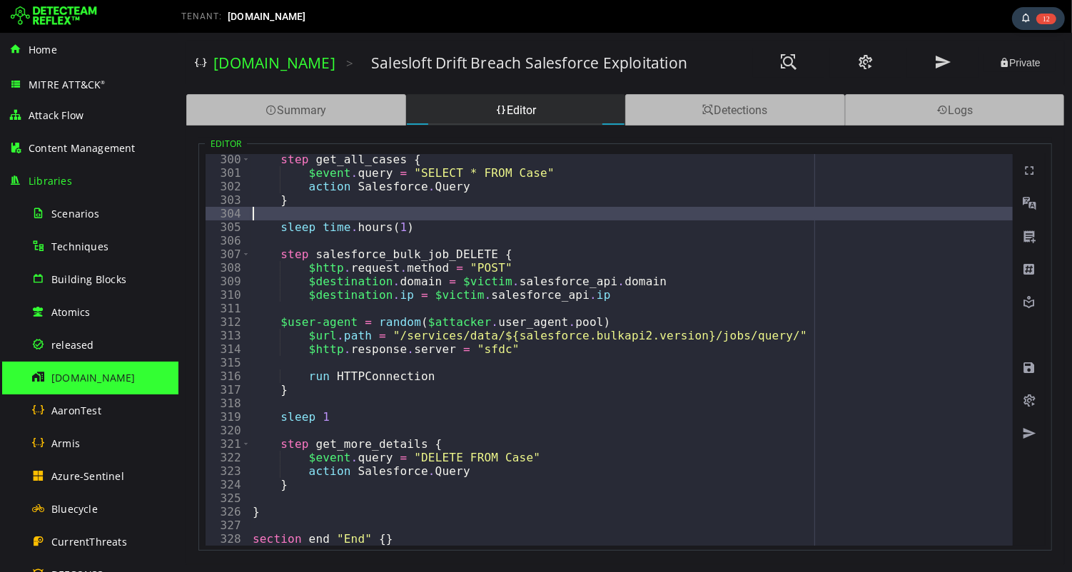
type textarea "**********"
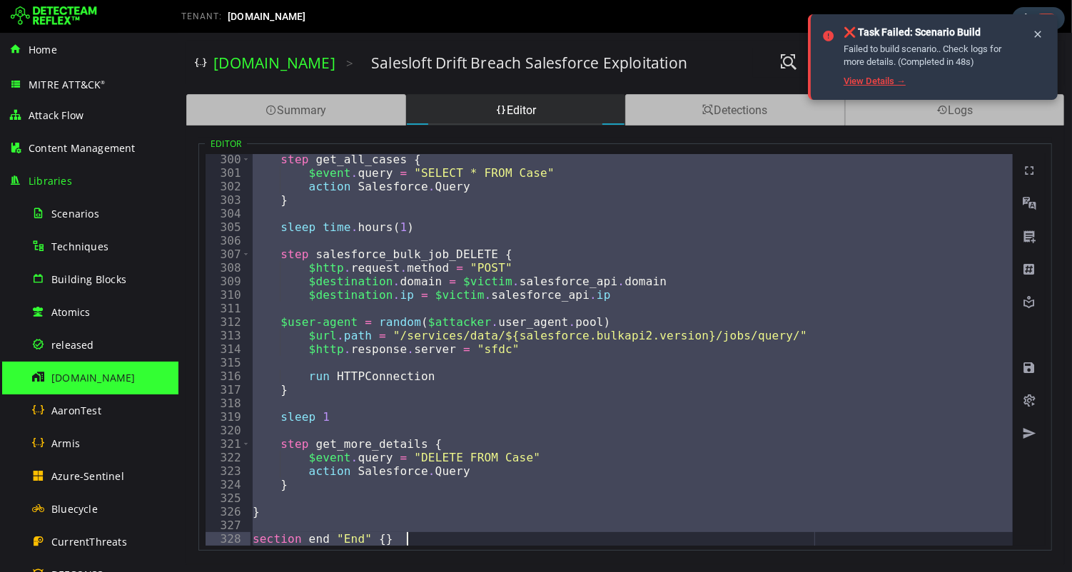
click at [866, 83] on link "View Details →" at bounding box center [875, 81] width 62 height 11
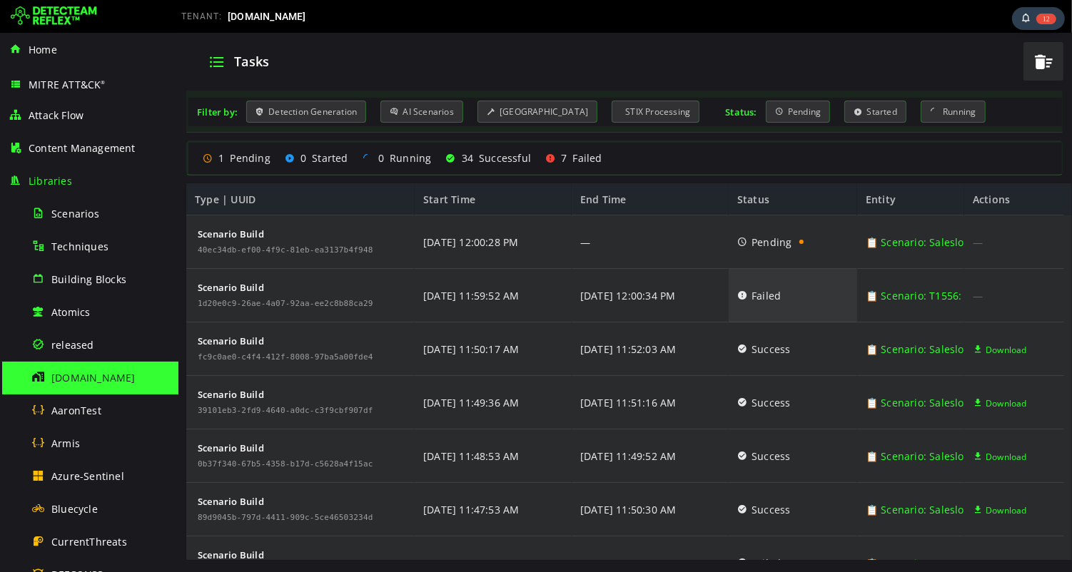
click at [741, 296] on icon at bounding box center [742, 295] width 10 height 54
click at [743, 298] on icon at bounding box center [742, 295] width 10 height 54
click at [741, 295] on icon at bounding box center [742, 295] width 10 height 54
click at [742, 238] on icon at bounding box center [742, 242] width 10 height 54
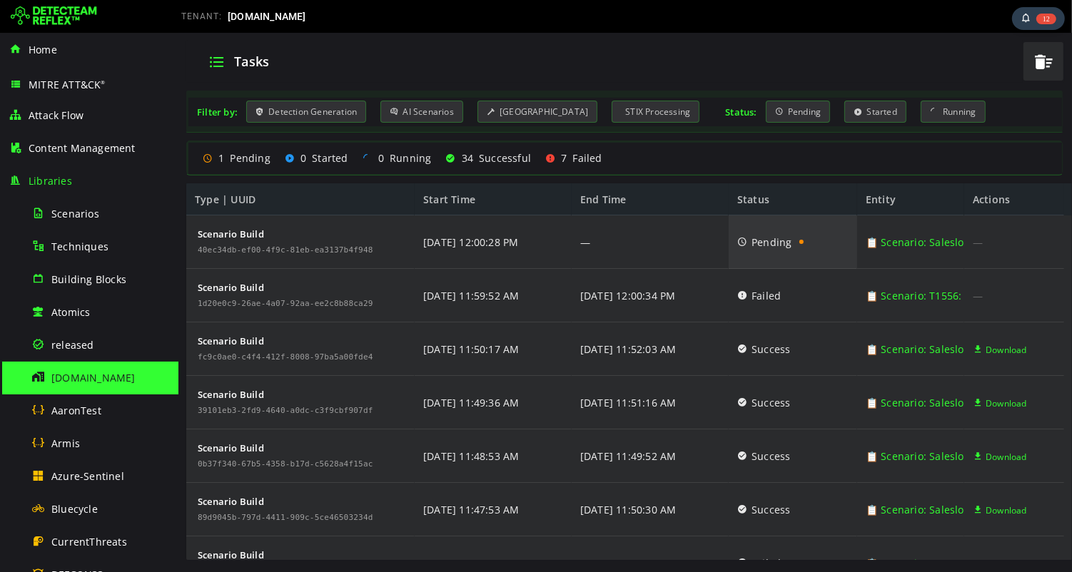
click at [742, 244] on icon at bounding box center [742, 242] width 10 height 54
click at [742, 298] on icon at bounding box center [742, 295] width 10 height 54
click at [741, 296] on icon at bounding box center [742, 295] width 10 height 54
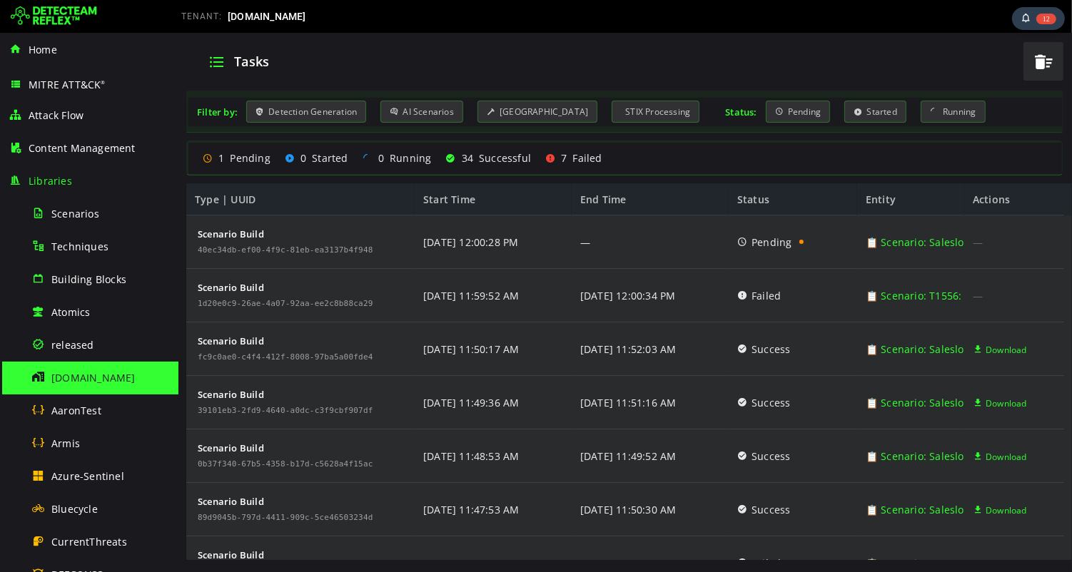
click at [544, 25] on div "TENANT: detecteam.com" at bounding box center [388, 16] width 435 height 23
click at [91, 378] on span "[DOMAIN_NAME]" at bounding box center [93, 378] width 84 height 14
click at [71, 380] on span "[DOMAIN_NAME]" at bounding box center [93, 378] width 84 height 14
click at [70, 338] on span "released" at bounding box center [72, 345] width 43 height 14
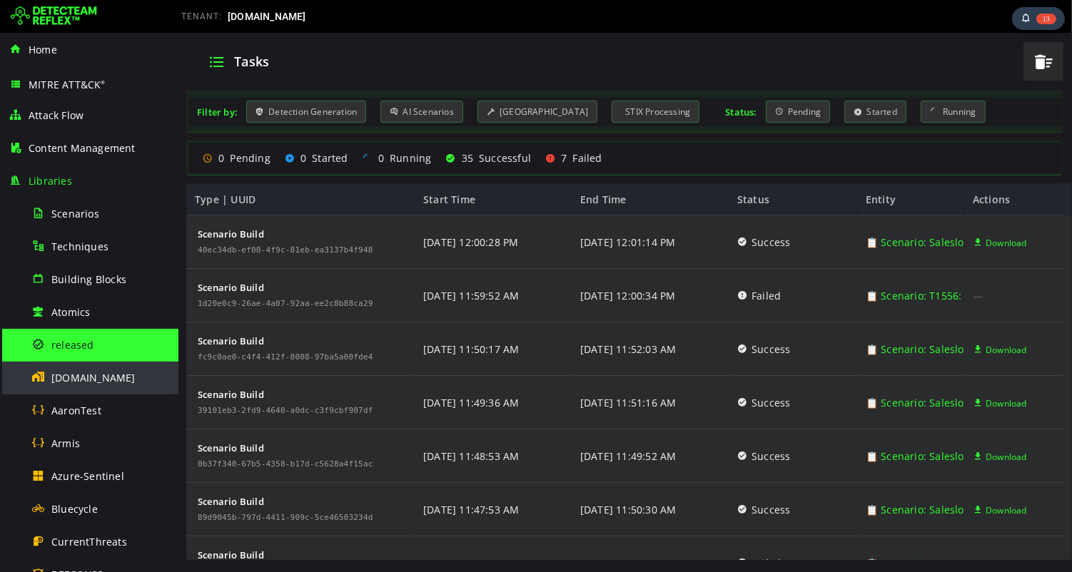
click at [79, 373] on span "detecteam.com" at bounding box center [93, 378] width 84 height 14
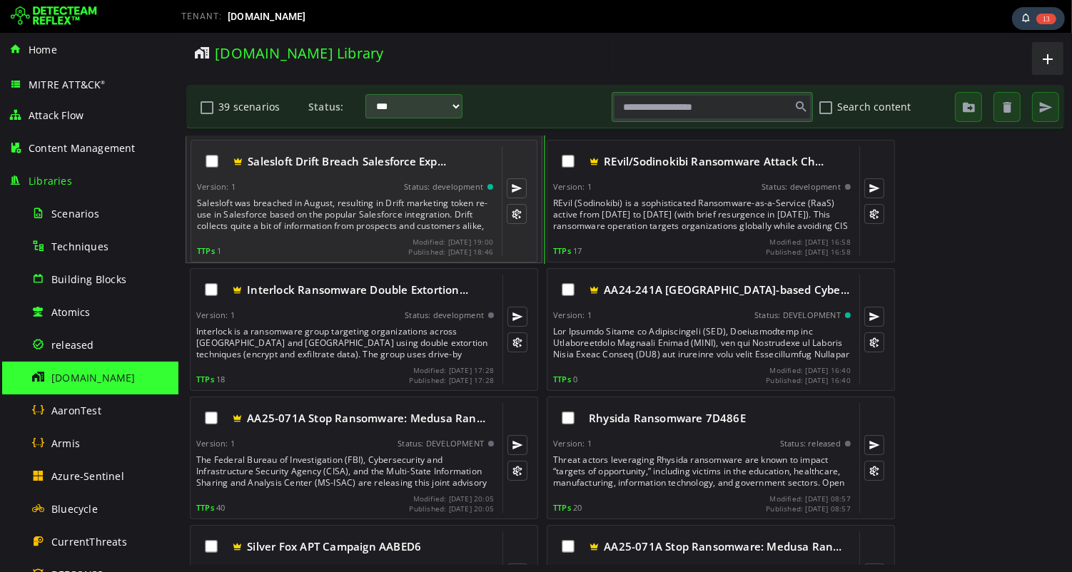
click at [311, 203] on div "Salesloft was breached in August, resulting in Drift marketing token re-use in …" at bounding box center [345, 215] width 299 height 34
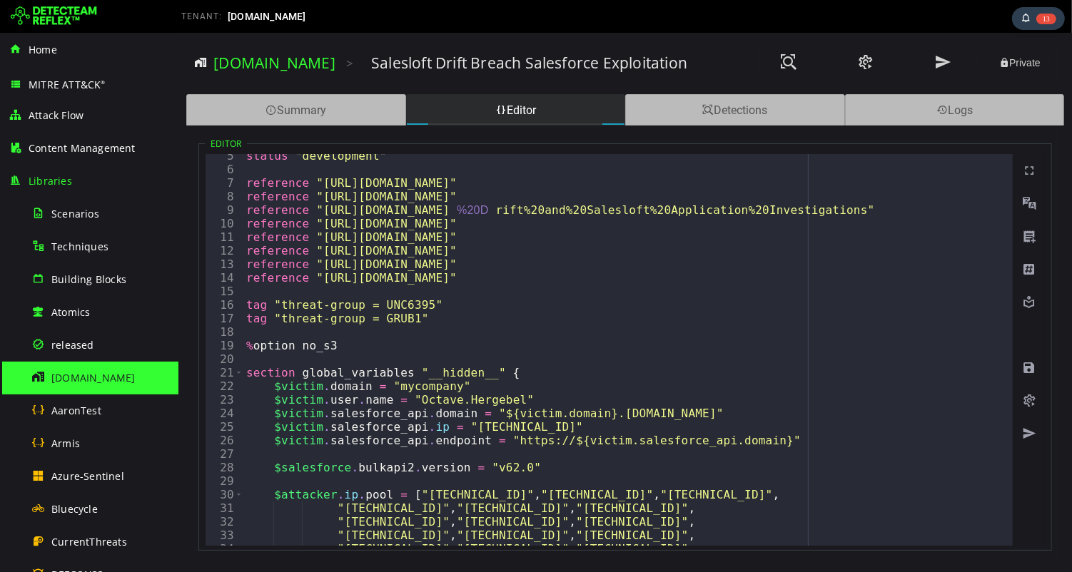
scroll to position [71, 0]
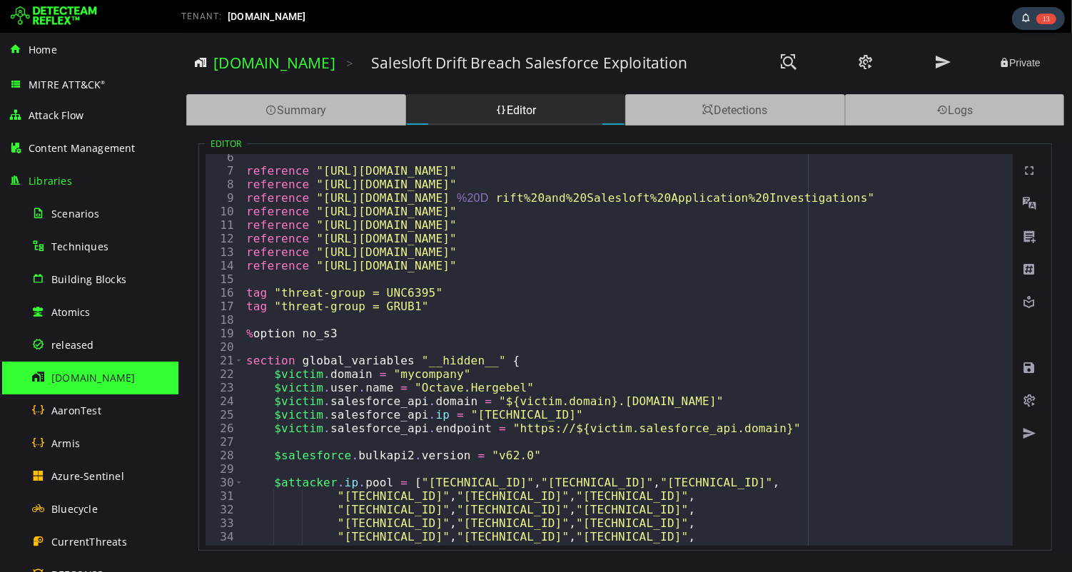
type textarea "**********"
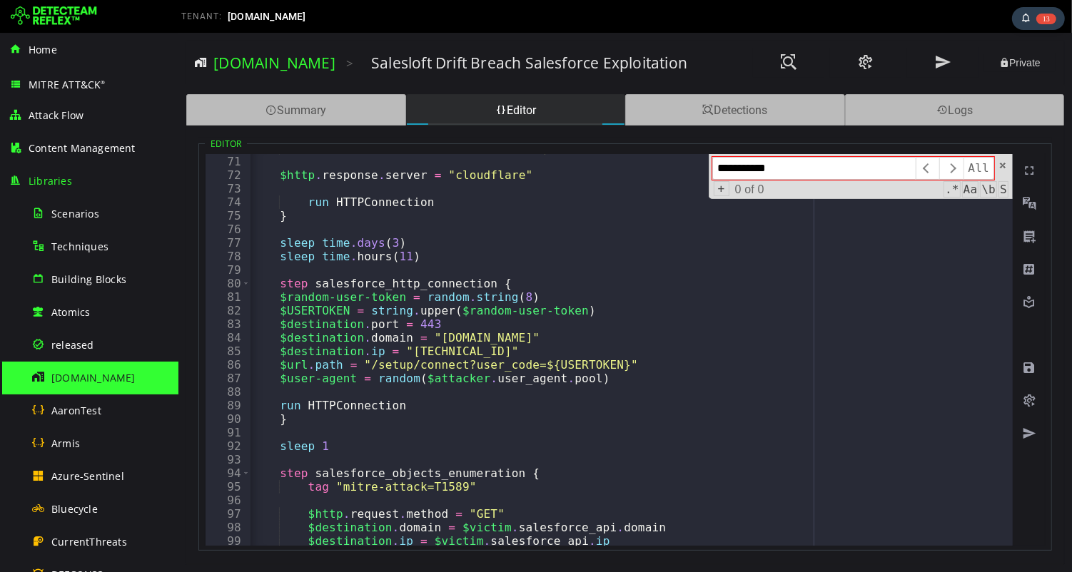
scroll to position [1046, 0]
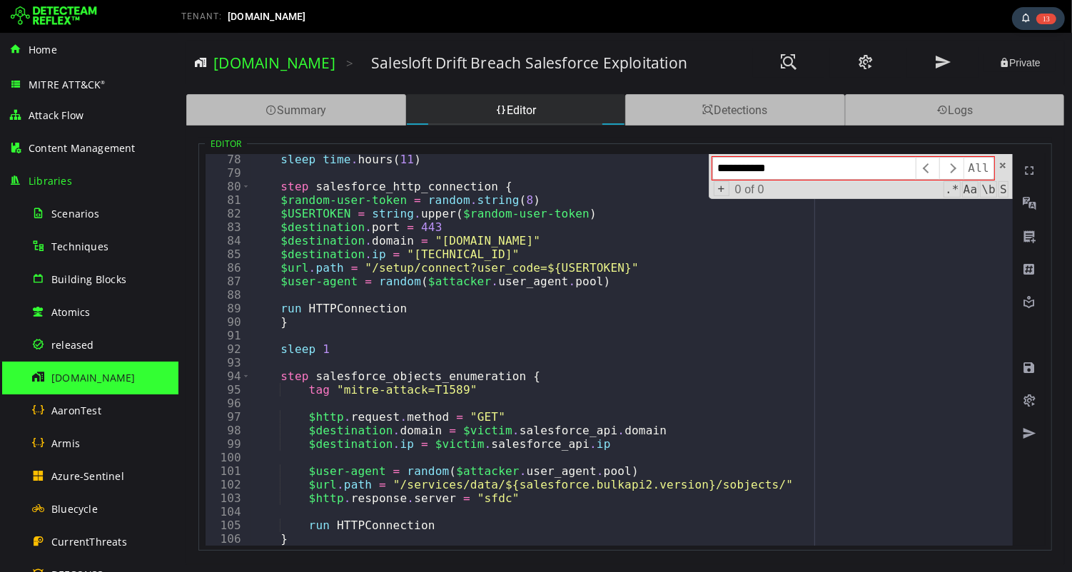
type input "**********"
type textarea "*"
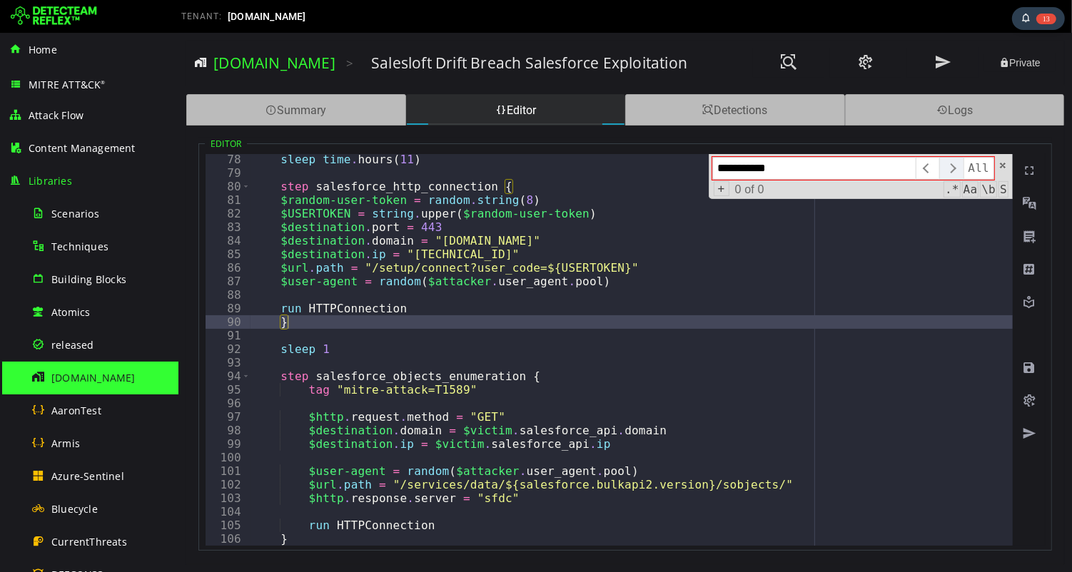
click at [952, 166] on span "​" at bounding box center [951, 168] width 24 height 23
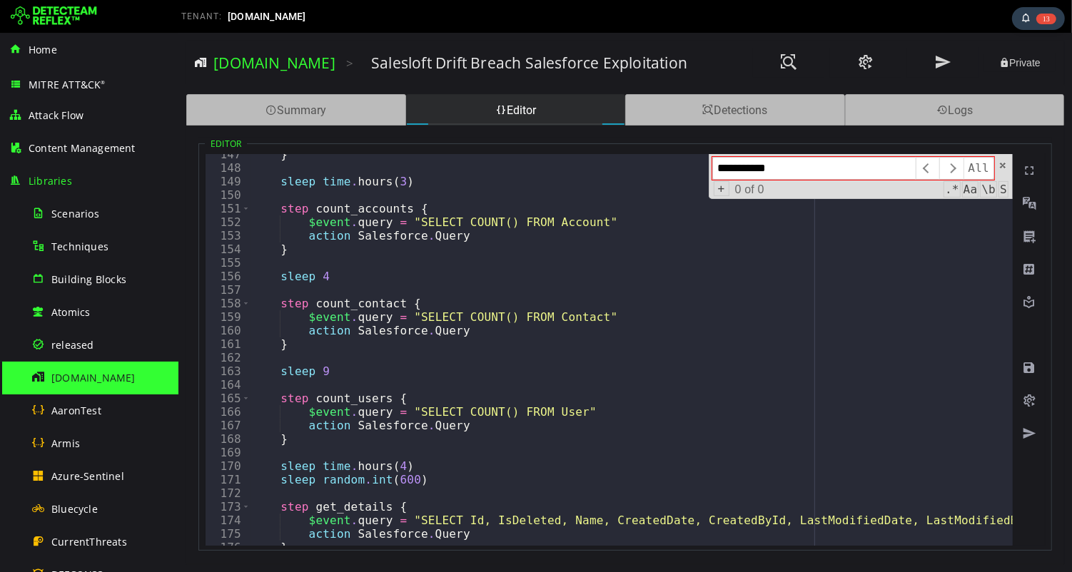
scroll to position [1986, 0]
click at [1001, 167] on span at bounding box center [1002, 166] width 10 height 10
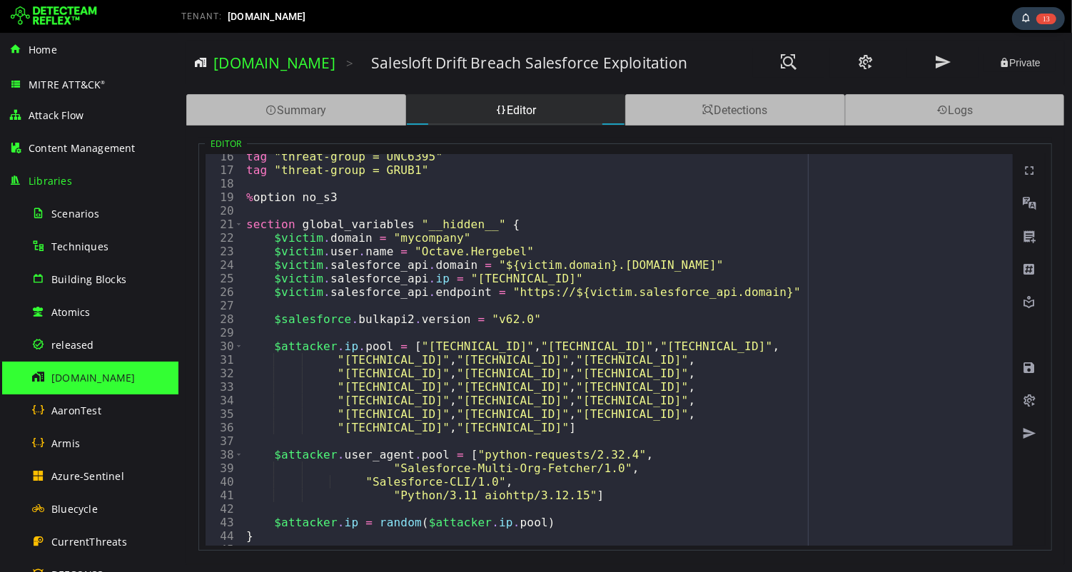
scroll to position [0, 0]
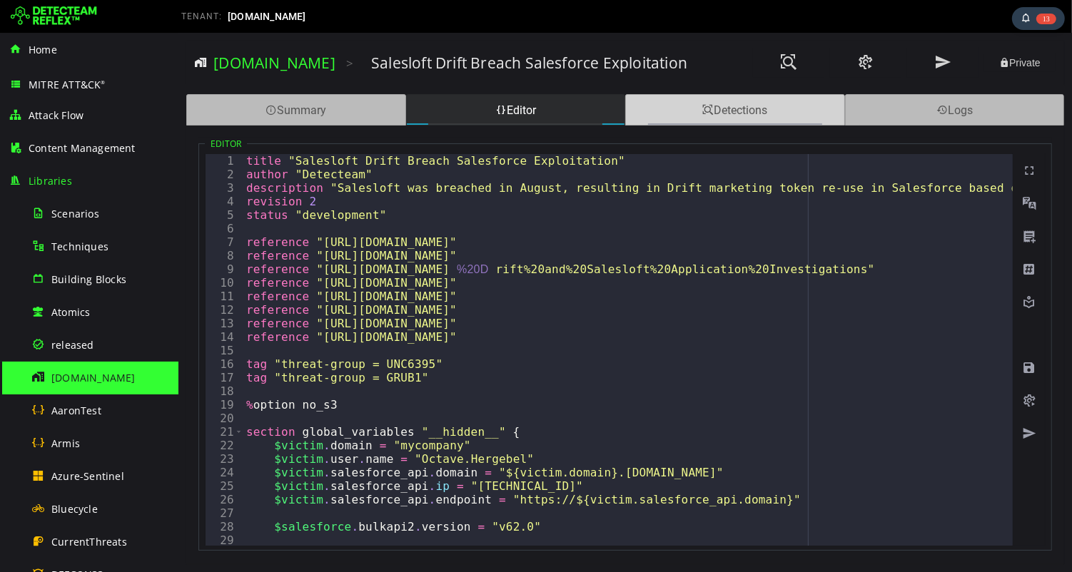
click at [710, 106] on span at bounding box center [707, 111] width 11 height 14
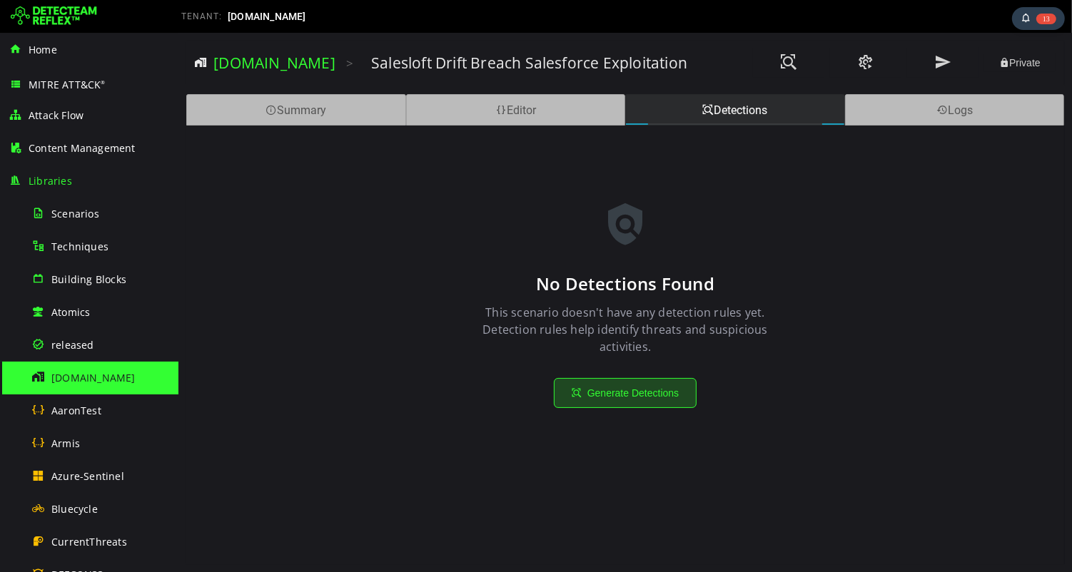
click at [623, 390] on button "Generate Detections" at bounding box center [624, 393] width 143 height 30
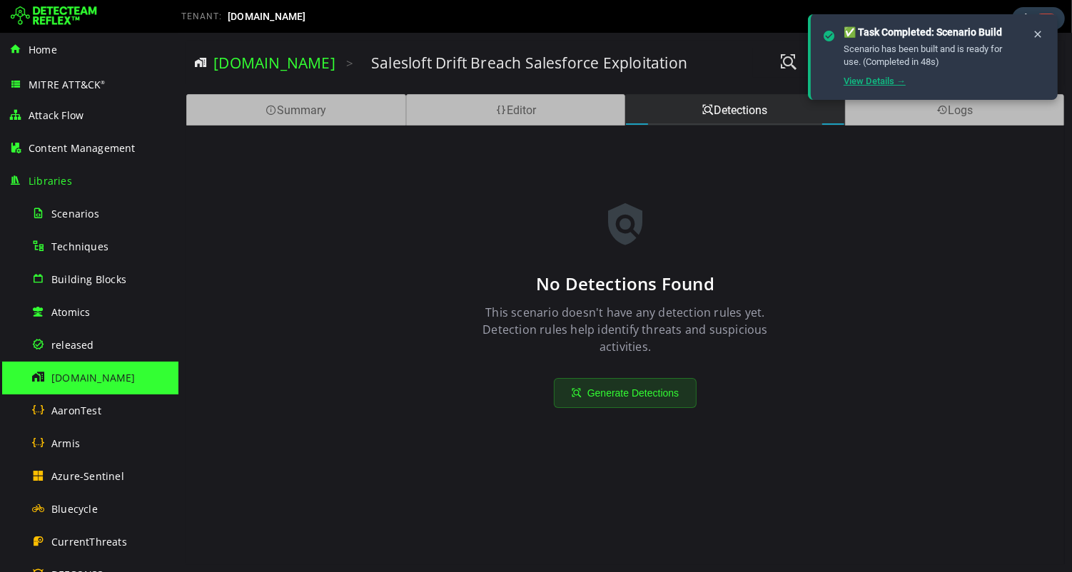
click at [862, 84] on link "View Details →" at bounding box center [875, 81] width 62 height 11
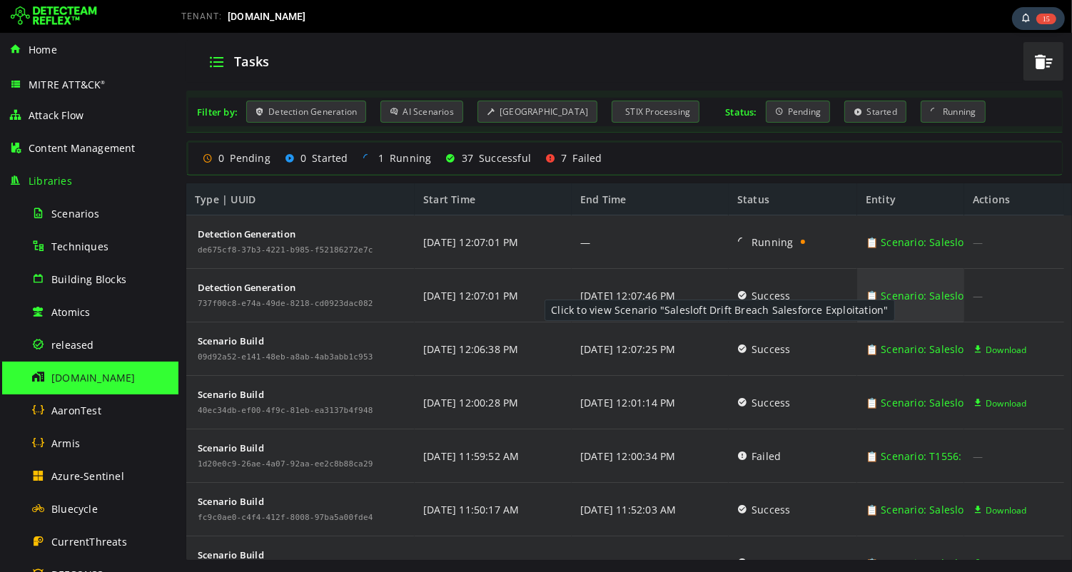
click at [897, 299] on link "📋 Scenario: Salesloft Drift Breach Salesforce Exploitation" at bounding box center [1006, 296] width 283 height 54
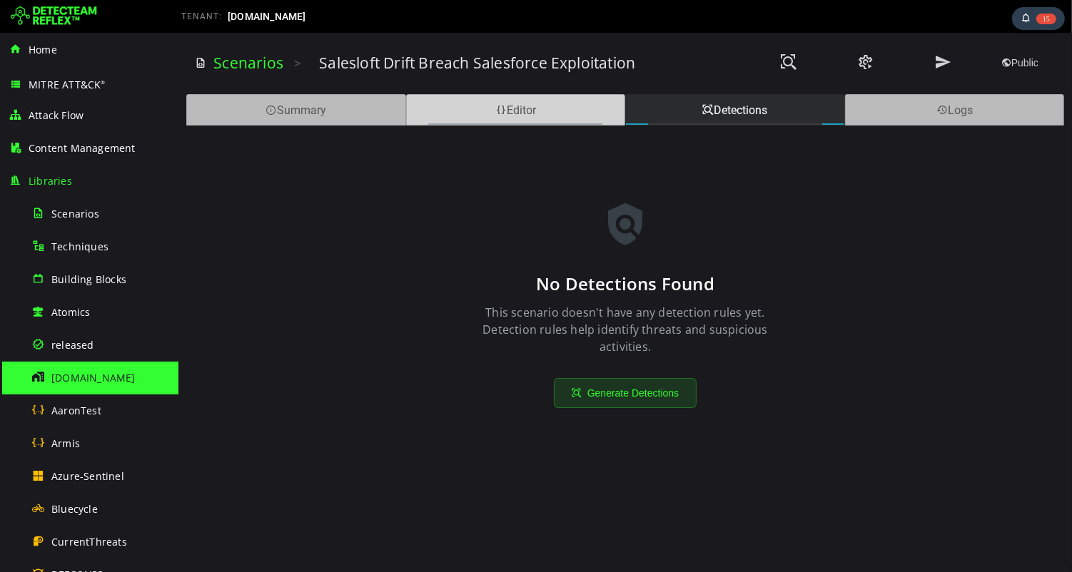
click at [505, 114] on div "Editor" at bounding box center [515, 109] width 220 height 31
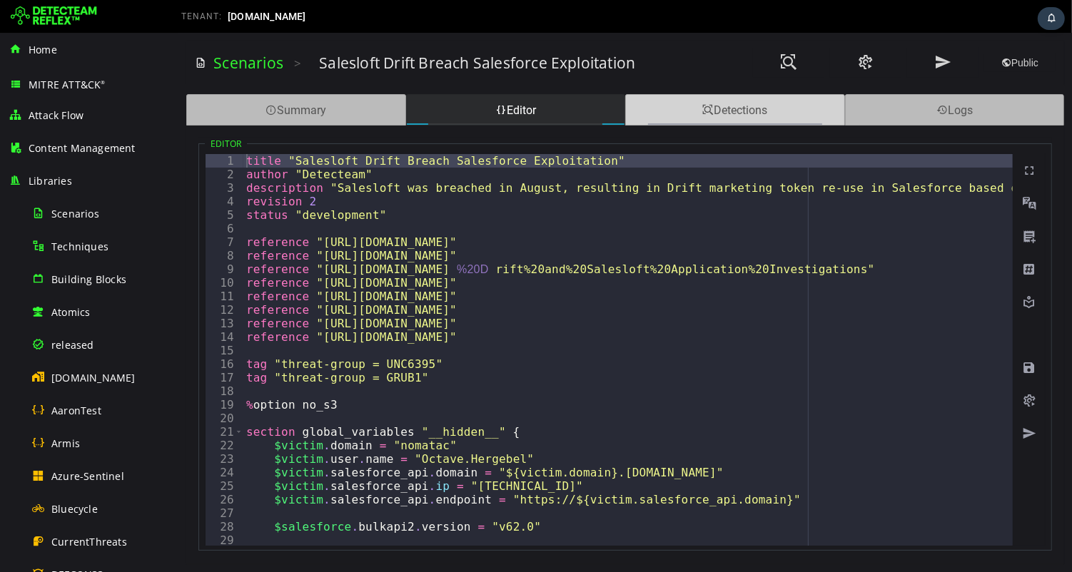
click at [732, 106] on div "Detections" at bounding box center [735, 109] width 220 height 31
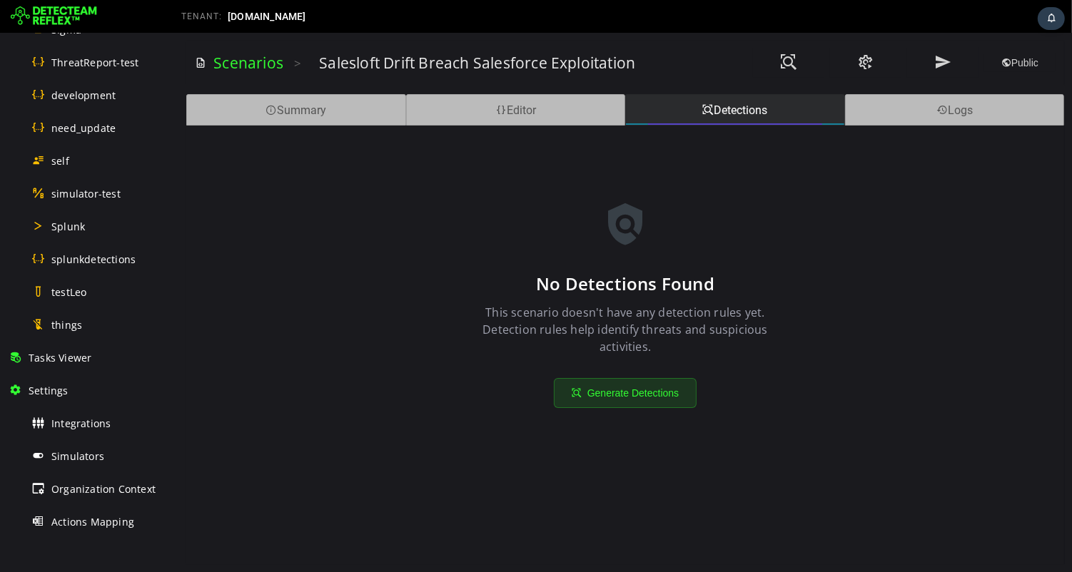
scroll to position [743, 0]
click at [86, 424] on span "Integrations" at bounding box center [80, 423] width 59 height 14
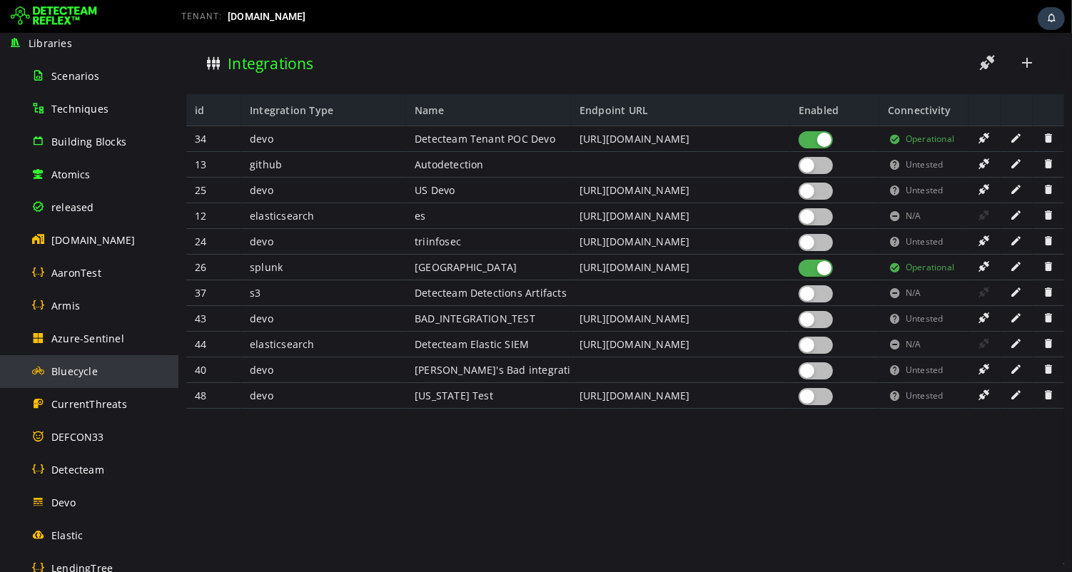
scroll to position [45, 0]
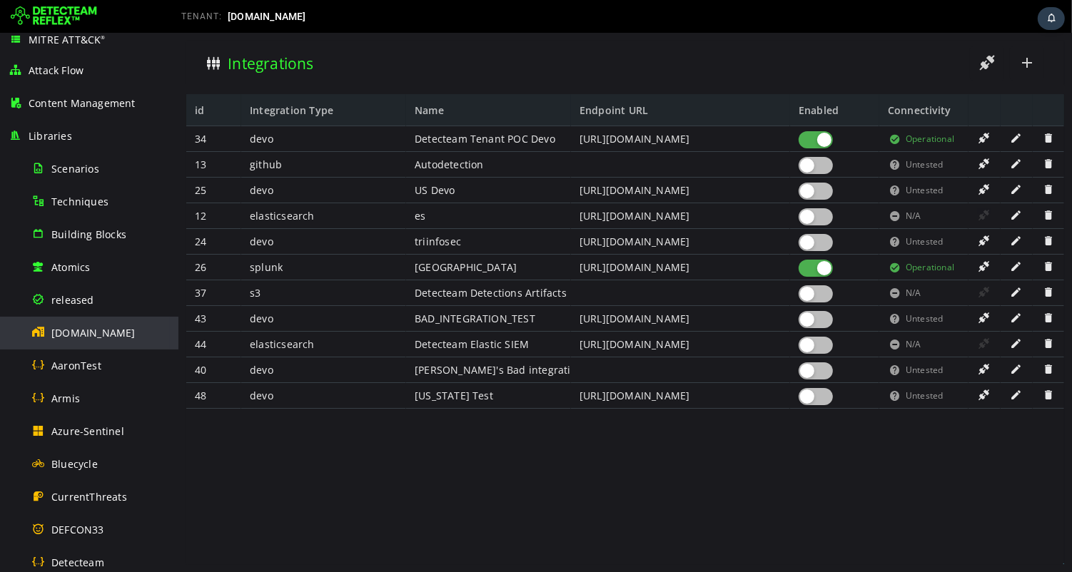
click at [69, 335] on span "[DOMAIN_NAME]" at bounding box center [93, 333] width 84 height 14
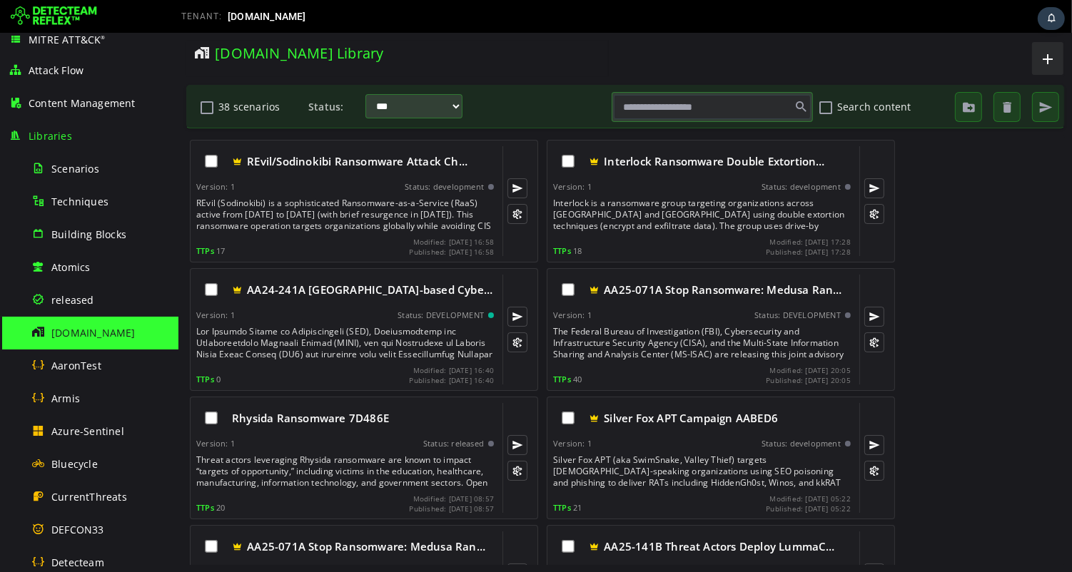
click at [70, 333] on span "[DOMAIN_NAME]" at bounding box center [93, 333] width 84 height 14
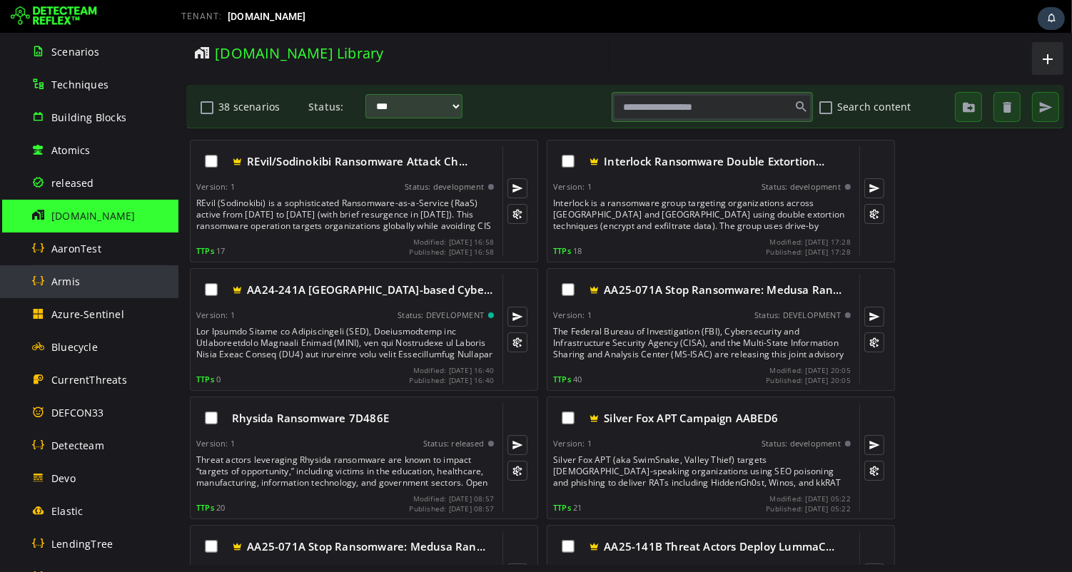
scroll to position [170, 0]
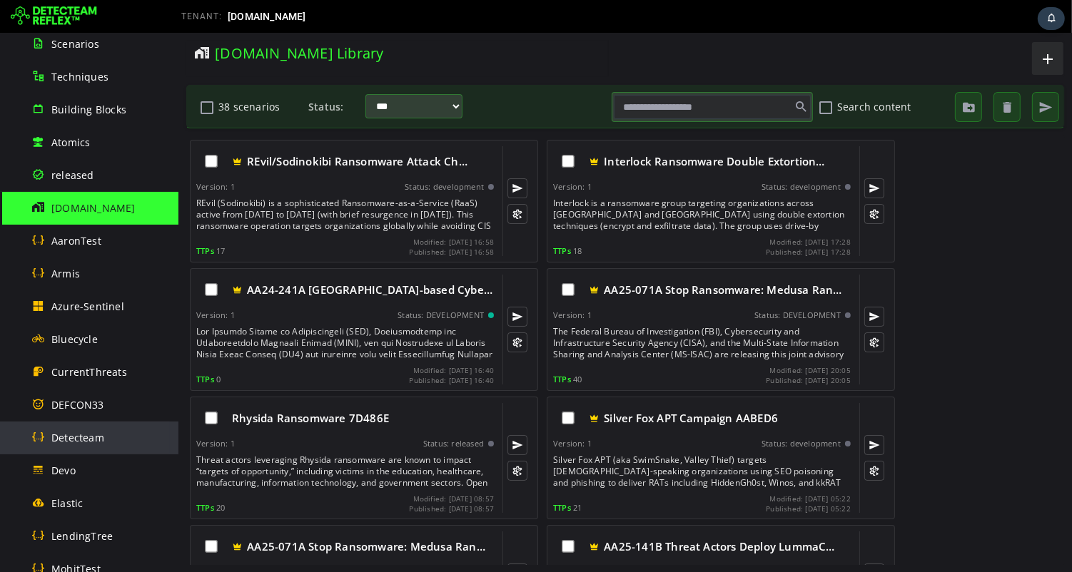
click at [108, 435] on div "Detecteam" at bounding box center [100, 438] width 138 height 32
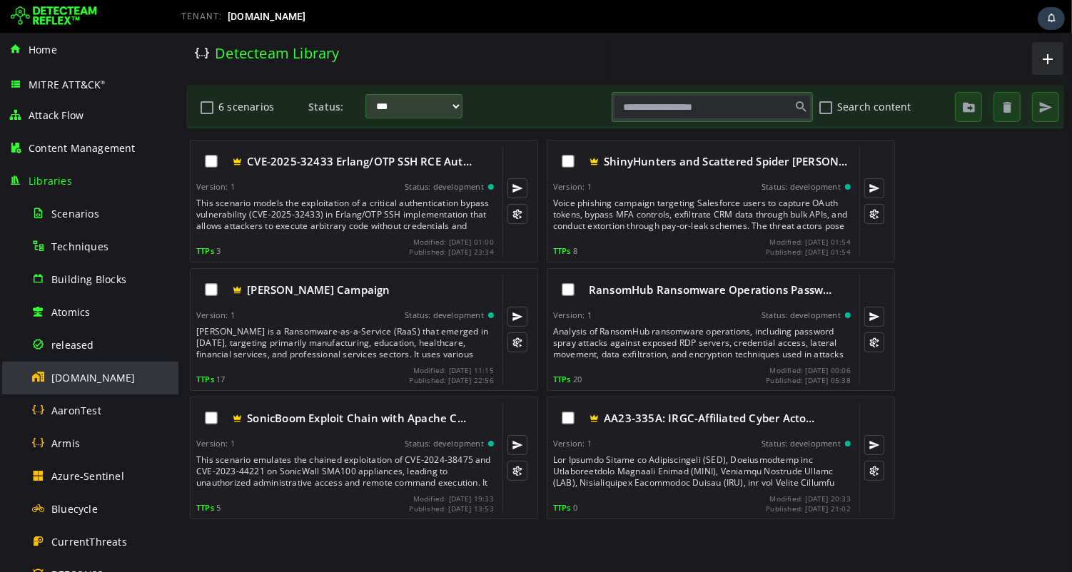
click at [92, 377] on span "[DOMAIN_NAME]" at bounding box center [93, 378] width 84 height 14
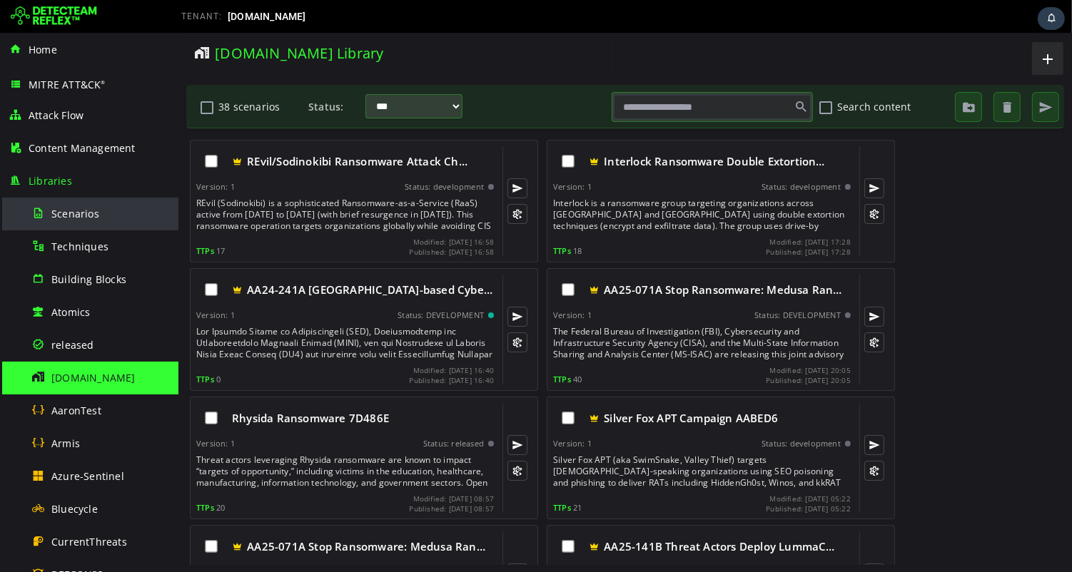
click at [76, 214] on span "Scenarios" at bounding box center [75, 214] width 48 height 14
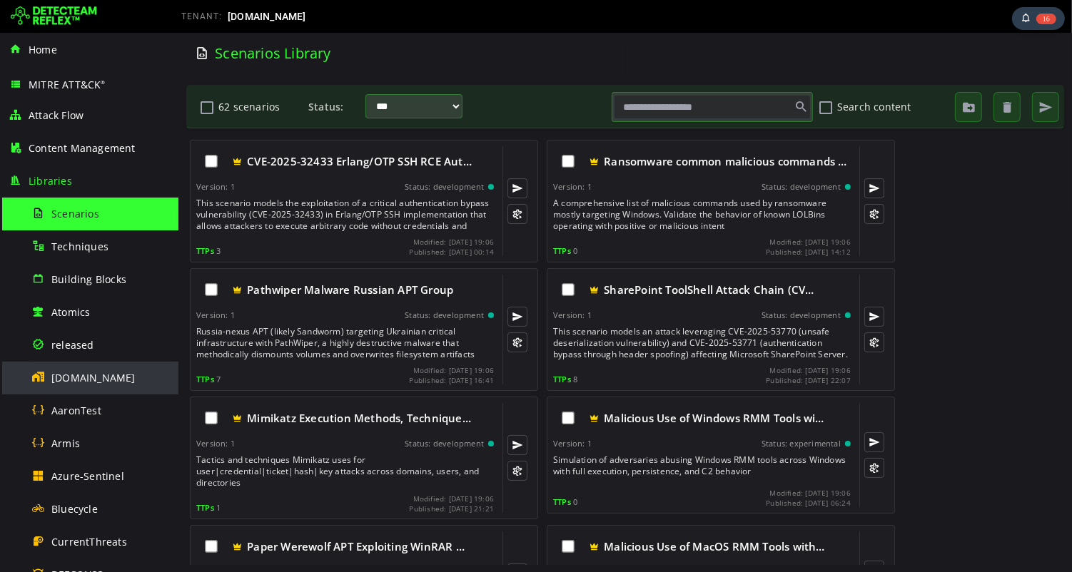
click at [79, 377] on span "[DOMAIN_NAME]" at bounding box center [93, 378] width 84 height 14
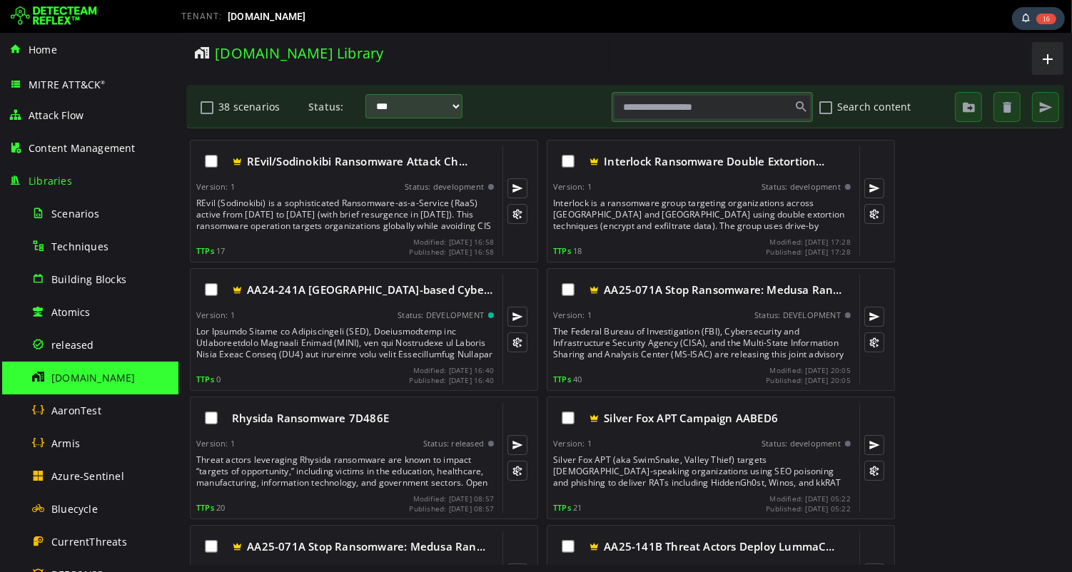
click at [728, 102] on input "text" at bounding box center [711, 107] width 197 height 24
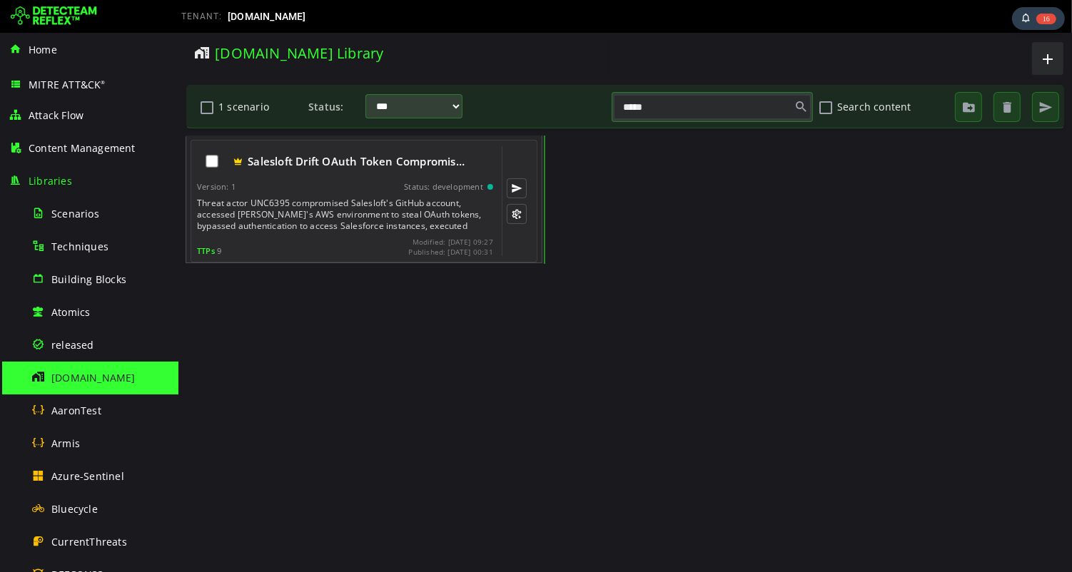
click at [308, 214] on div "Threat actor UNC6395 compromised Salesloft's GitHub account, accessed [PERSON_N…" at bounding box center [345, 215] width 299 height 34
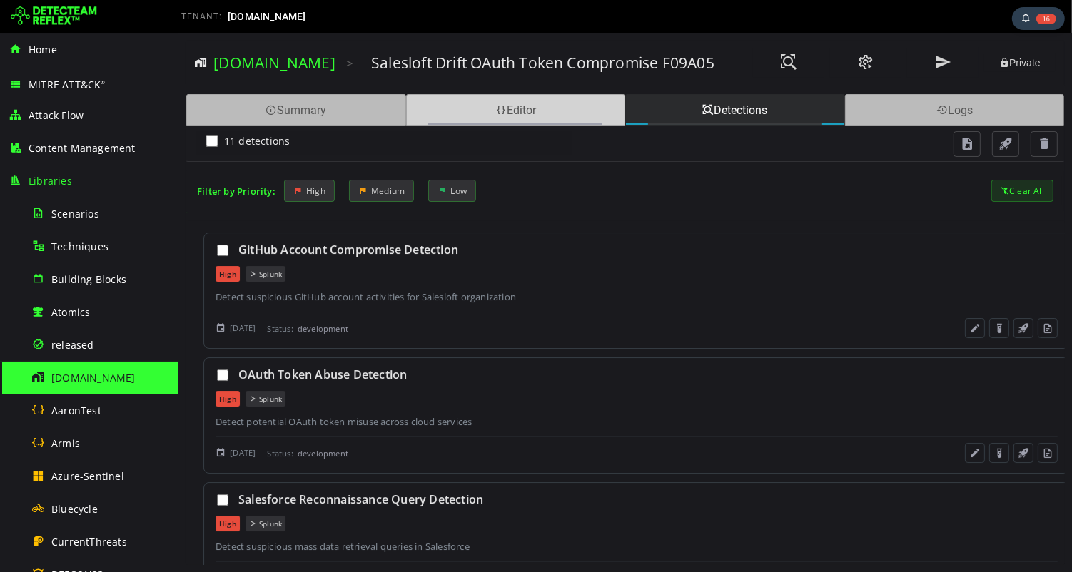
click at [506, 110] on div "Editor" at bounding box center [515, 109] width 220 height 31
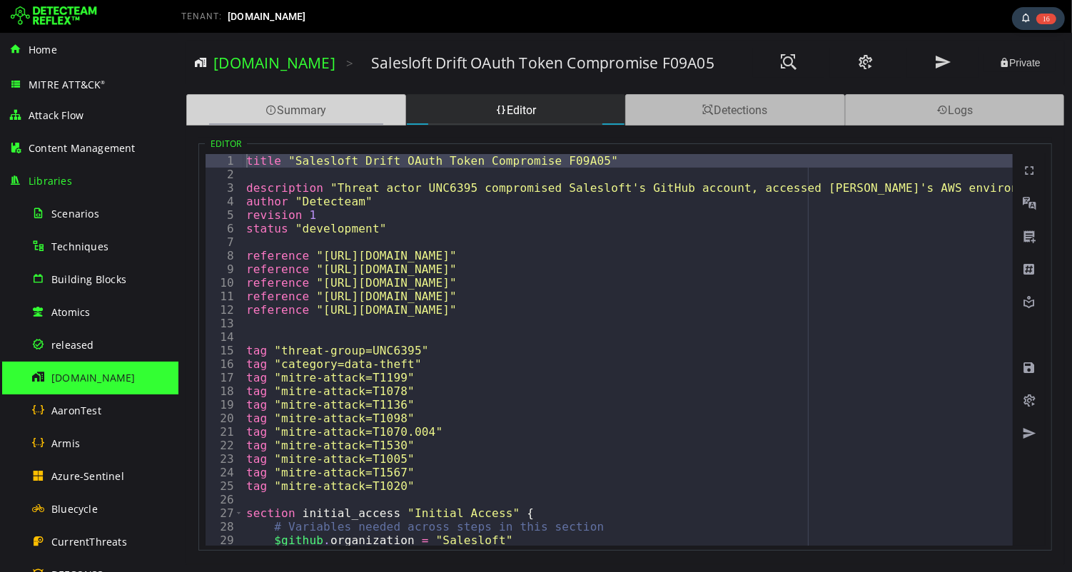
click at [311, 113] on div "Summary" at bounding box center [296, 109] width 220 height 31
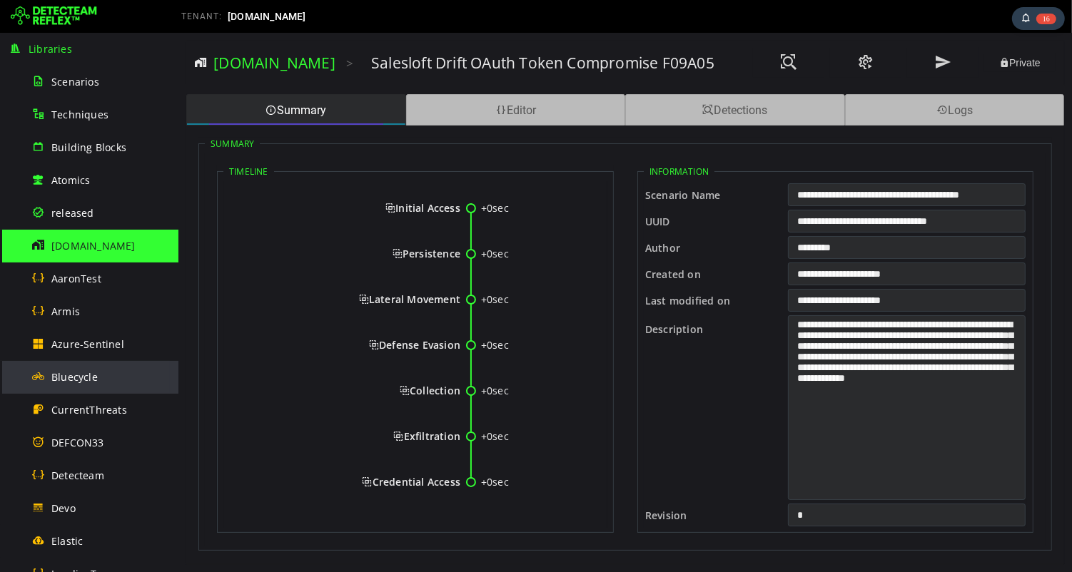
scroll to position [146, 0]
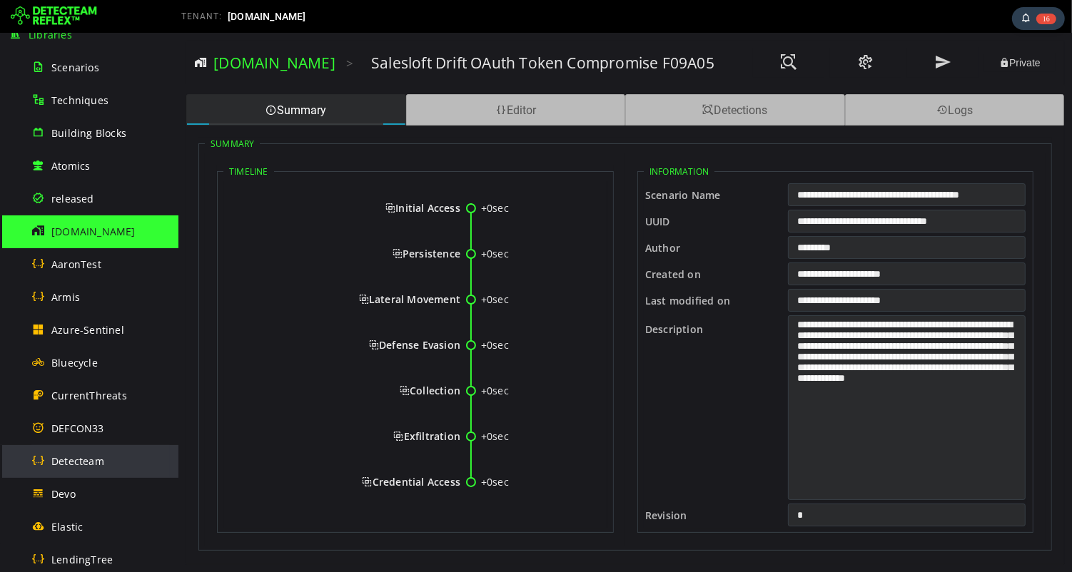
click at [90, 462] on span "Detecteam" at bounding box center [77, 462] width 53 height 14
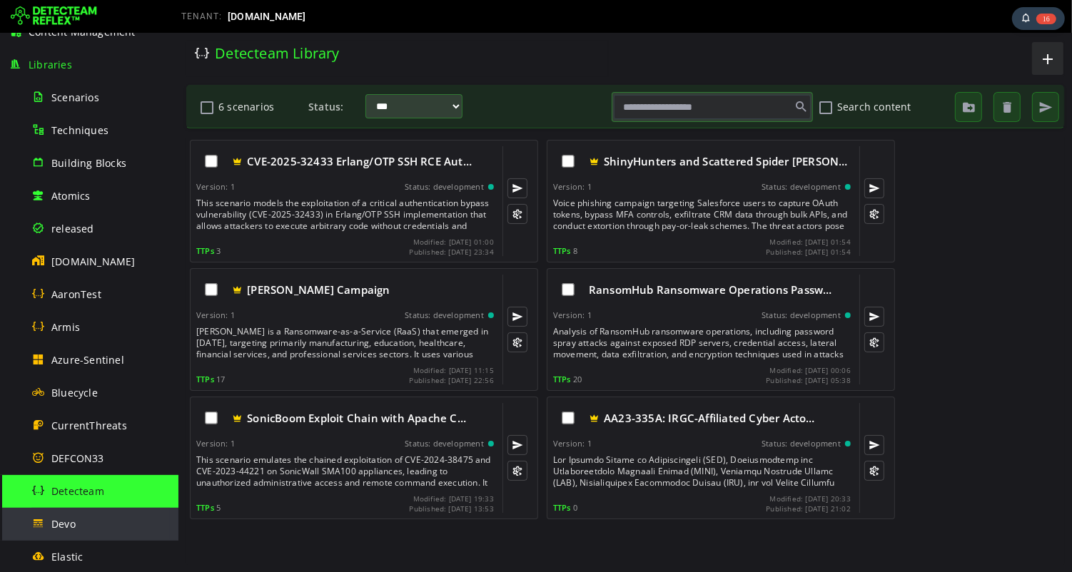
scroll to position [111, 0]
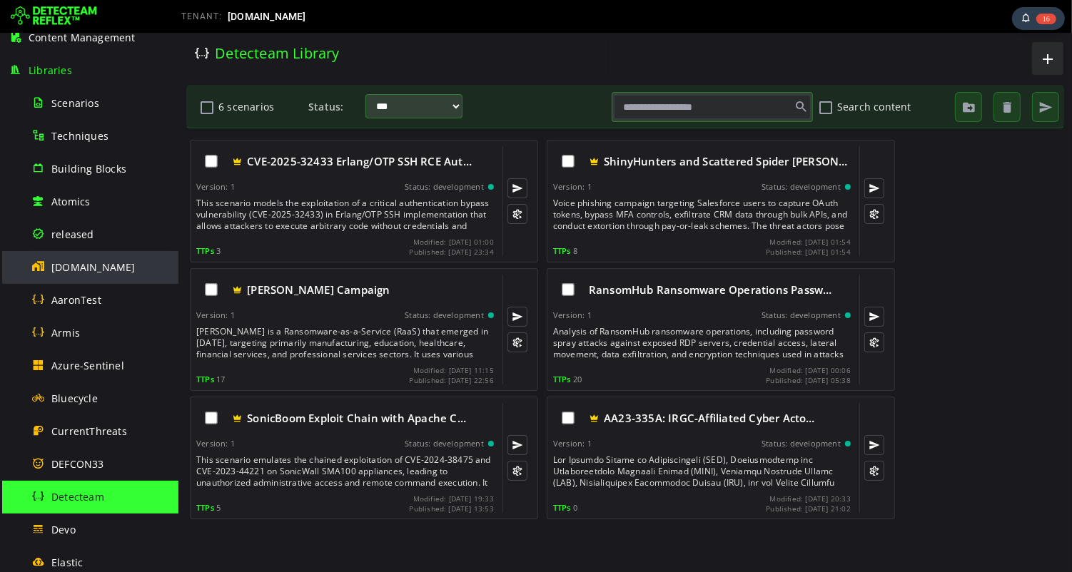
click at [97, 261] on span "[DOMAIN_NAME]" at bounding box center [93, 268] width 84 height 14
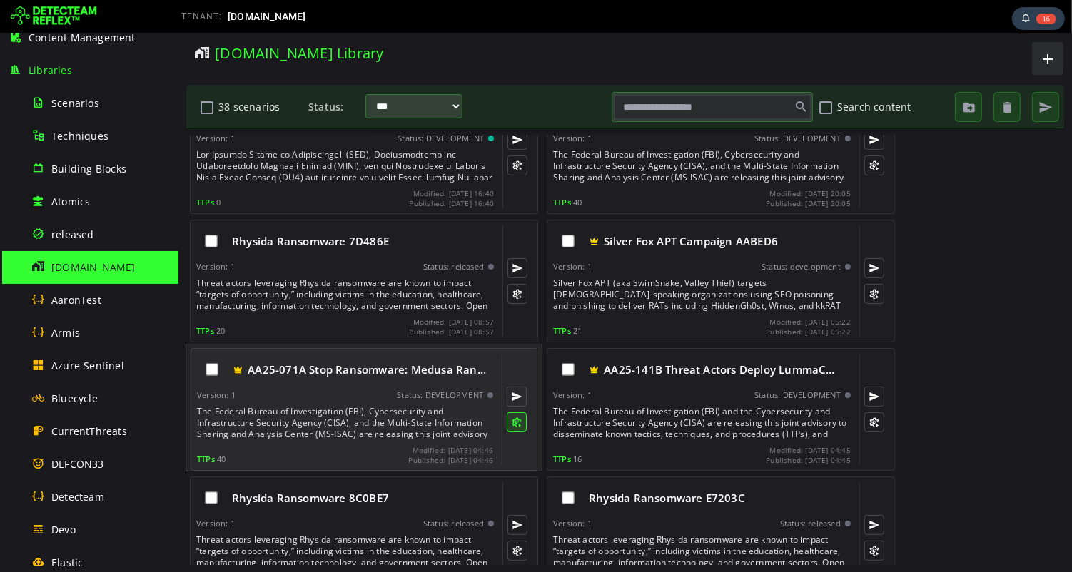
scroll to position [180, 0]
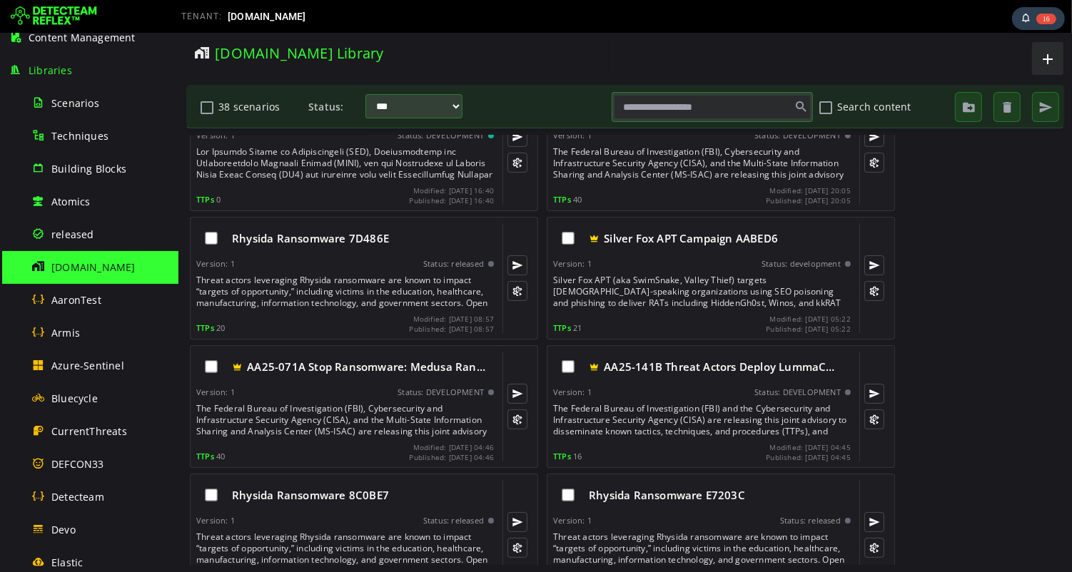
click at [702, 106] on input "text" at bounding box center [711, 107] width 197 height 24
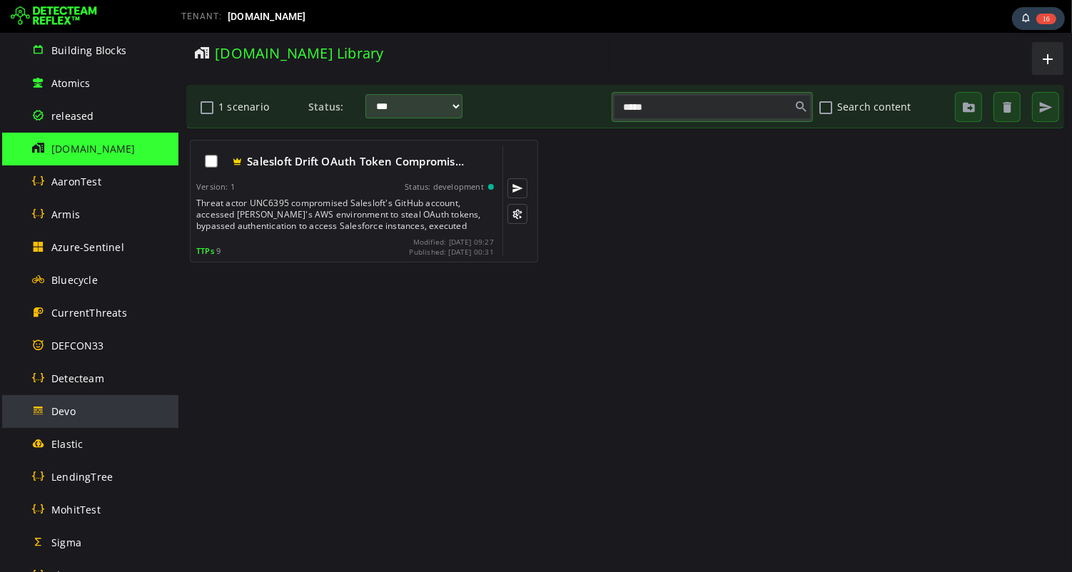
scroll to position [0, 0]
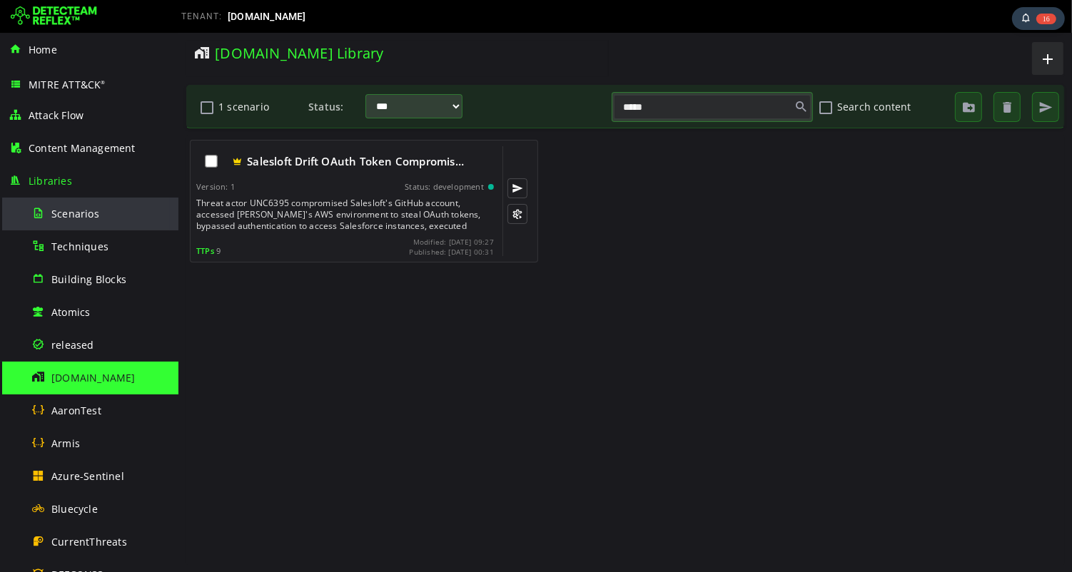
type input "*****"
click at [79, 217] on span "Scenarios" at bounding box center [75, 214] width 48 height 14
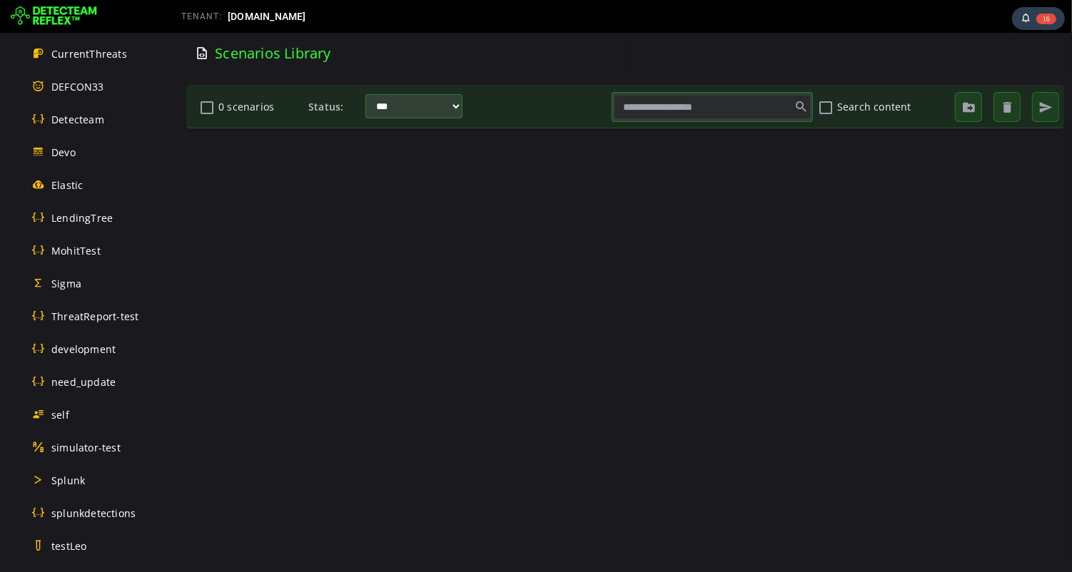
scroll to position [807, 0]
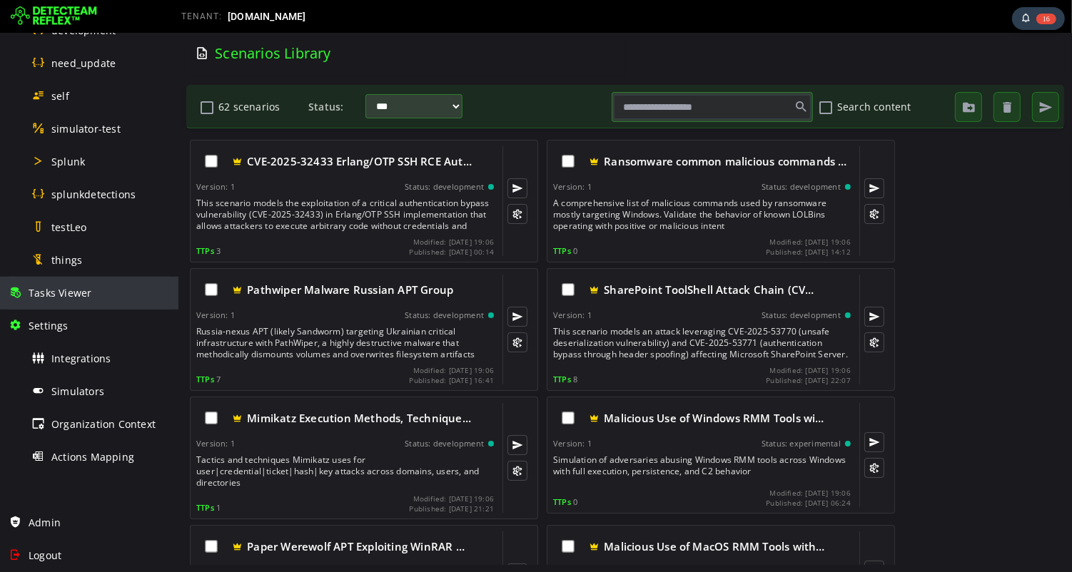
click at [66, 294] on span "Tasks Viewer" at bounding box center [60, 293] width 63 height 14
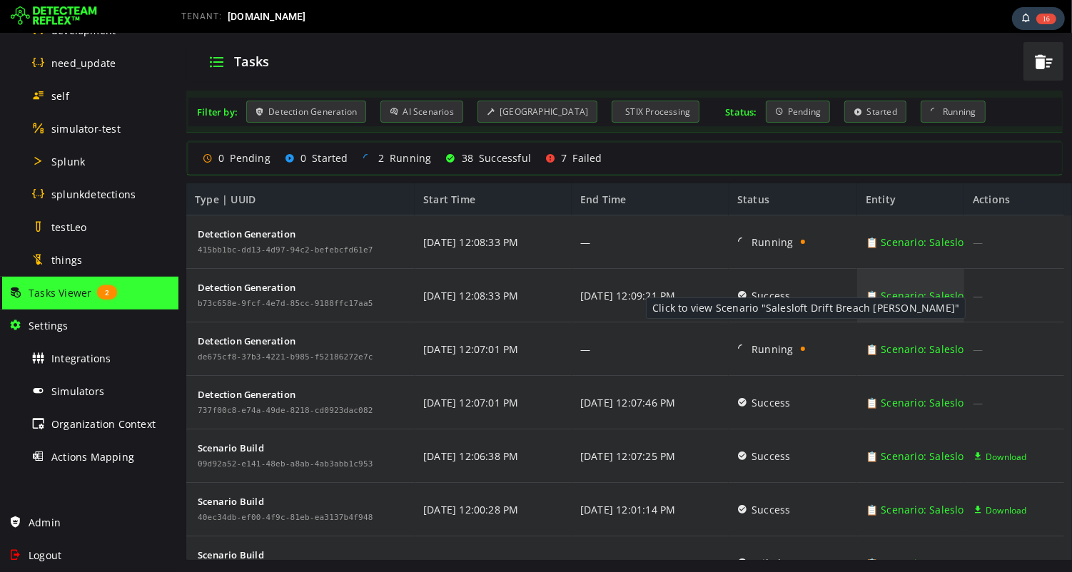
click at [904, 298] on link "📋 Scenario: Salesloft Drift Breach leo" at bounding box center [991, 296] width 253 height 54
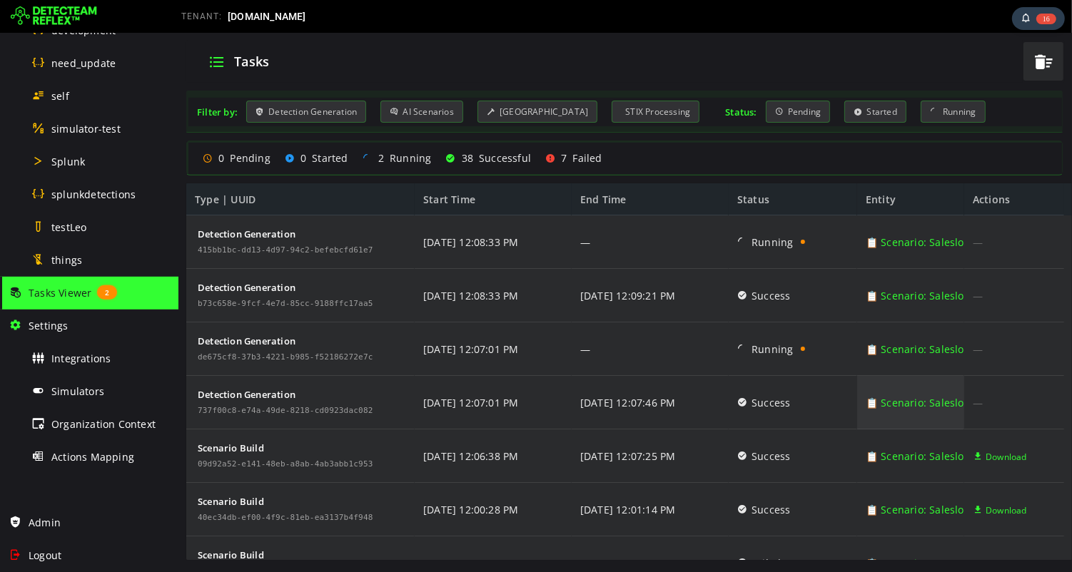
click at [909, 397] on link "📋 Scenario: Salesloft Drift Breach Salesforce Exploitation" at bounding box center [1006, 403] width 283 height 54
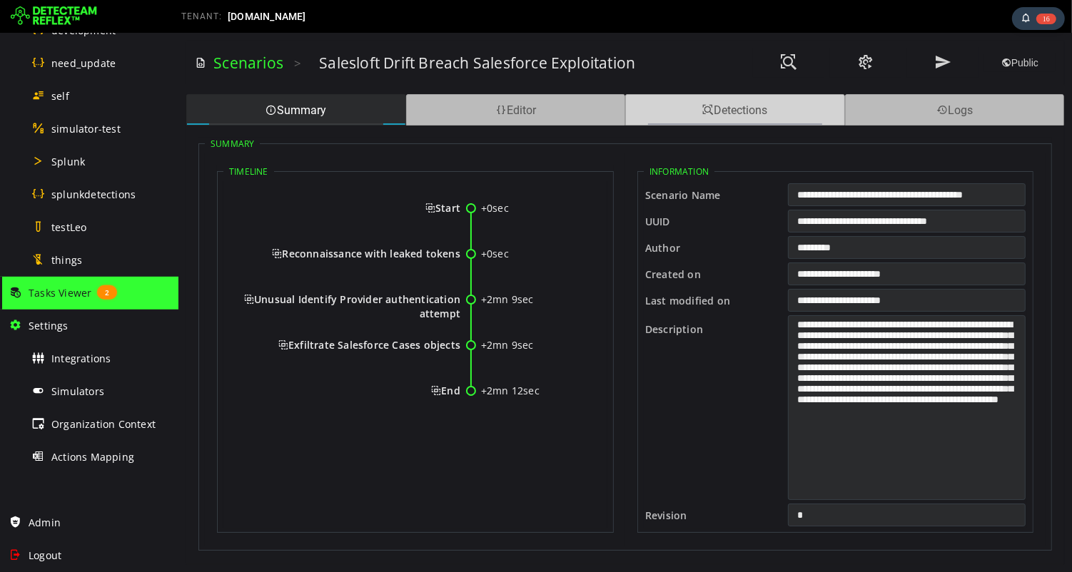
click at [706, 107] on span at bounding box center [707, 111] width 11 height 14
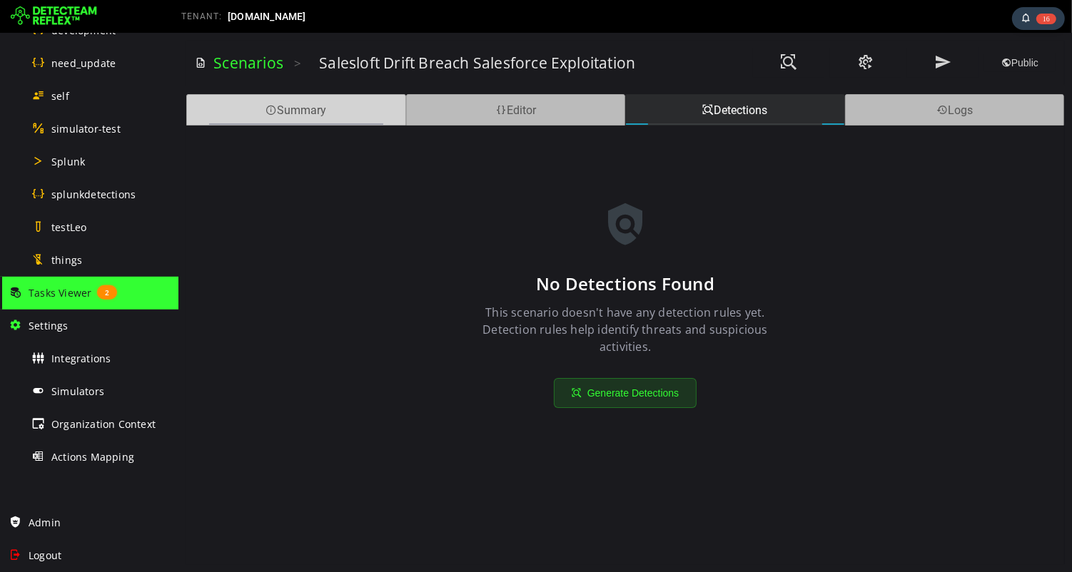
click at [301, 106] on div "Summary" at bounding box center [296, 109] width 220 height 31
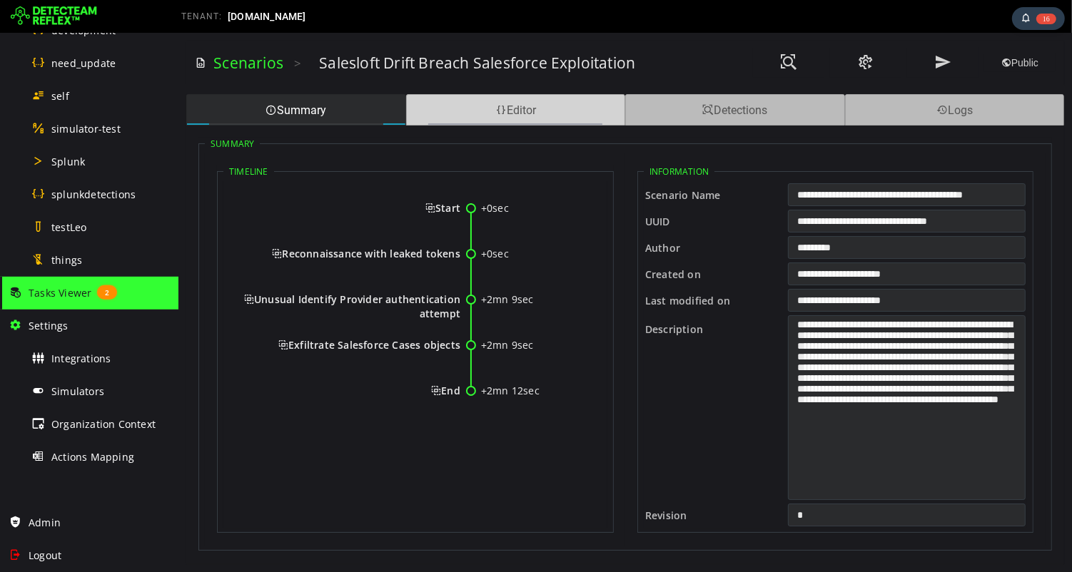
click at [495, 114] on span at bounding box center [500, 111] width 11 height 14
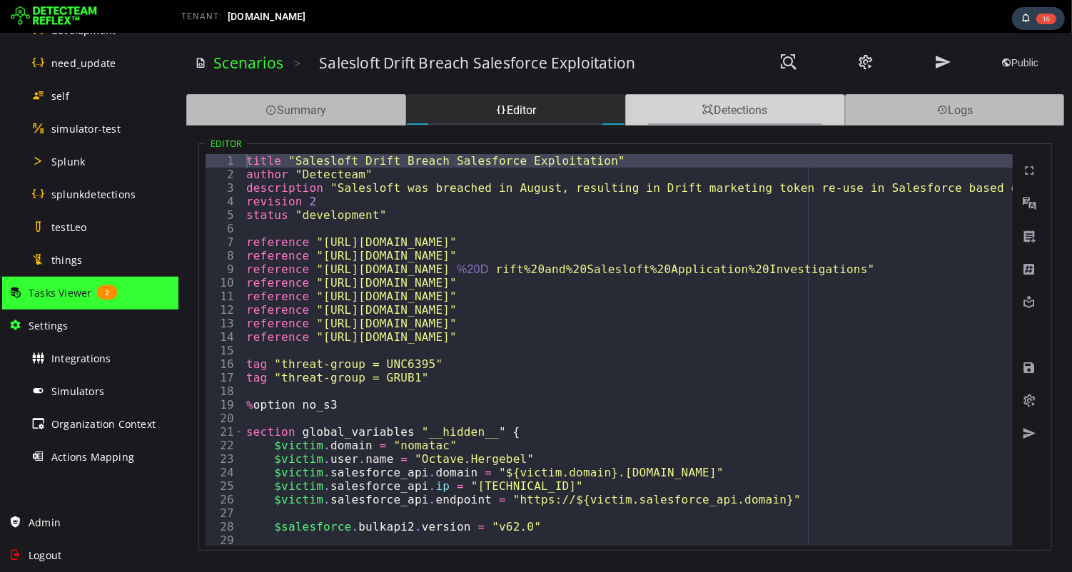
click at [711, 108] on div "Detections" at bounding box center [735, 109] width 220 height 31
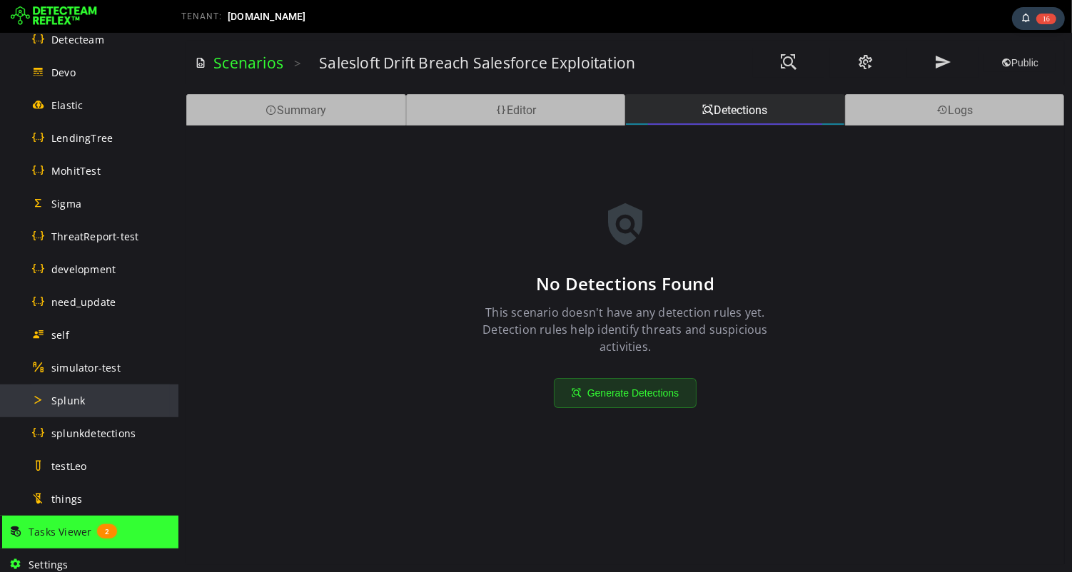
scroll to position [807, 0]
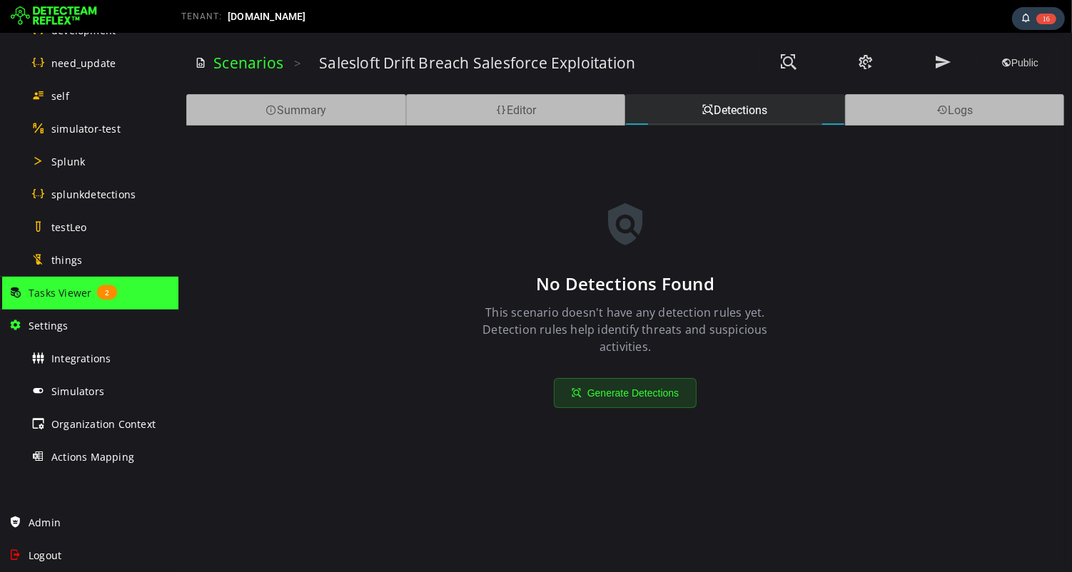
click at [65, 292] on span "Tasks Viewer" at bounding box center [60, 293] width 63 height 14
click at [248, 76] on div "Scenarios >" at bounding box center [249, 63] width 110 height 39
click at [255, 69] on link "Scenarios" at bounding box center [248, 63] width 70 height 20
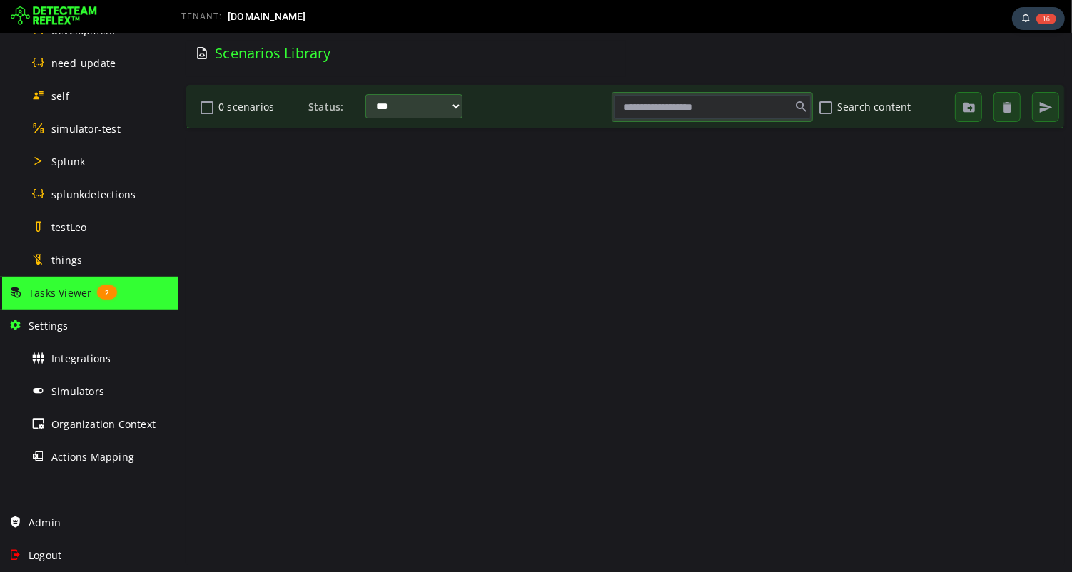
scroll to position [0, 0]
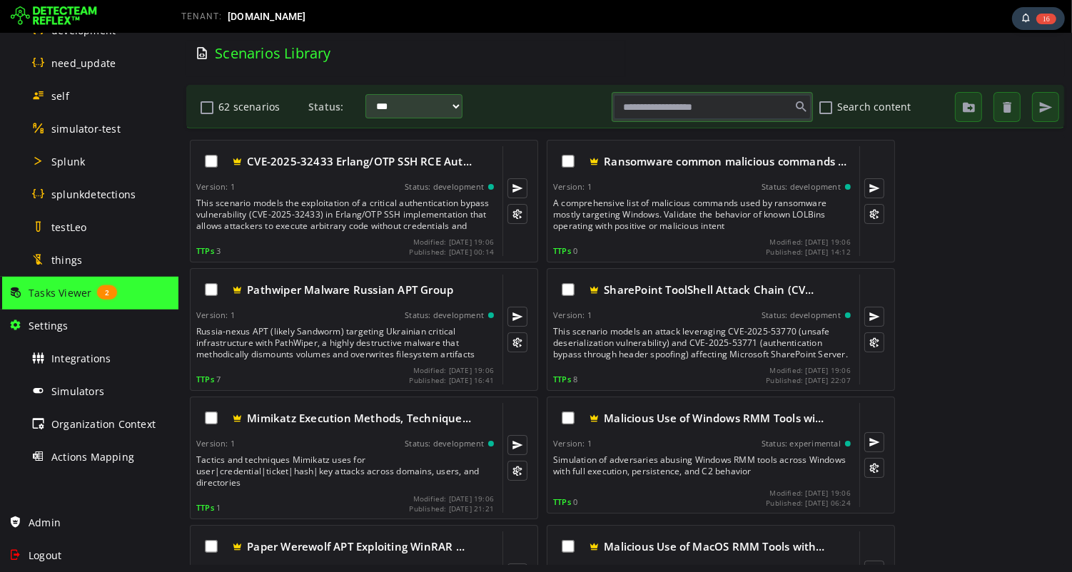
click at [65, 295] on span "Tasks Viewer" at bounding box center [60, 293] width 63 height 14
click at [64, 271] on div "things" at bounding box center [100, 260] width 138 height 32
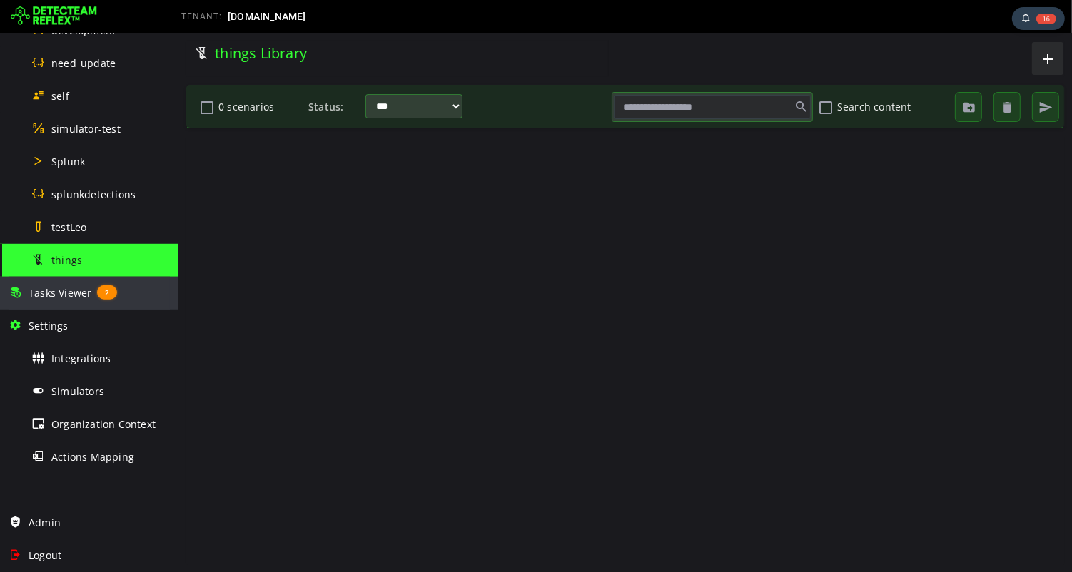
click at [72, 293] on span "Tasks Viewer" at bounding box center [60, 293] width 63 height 14
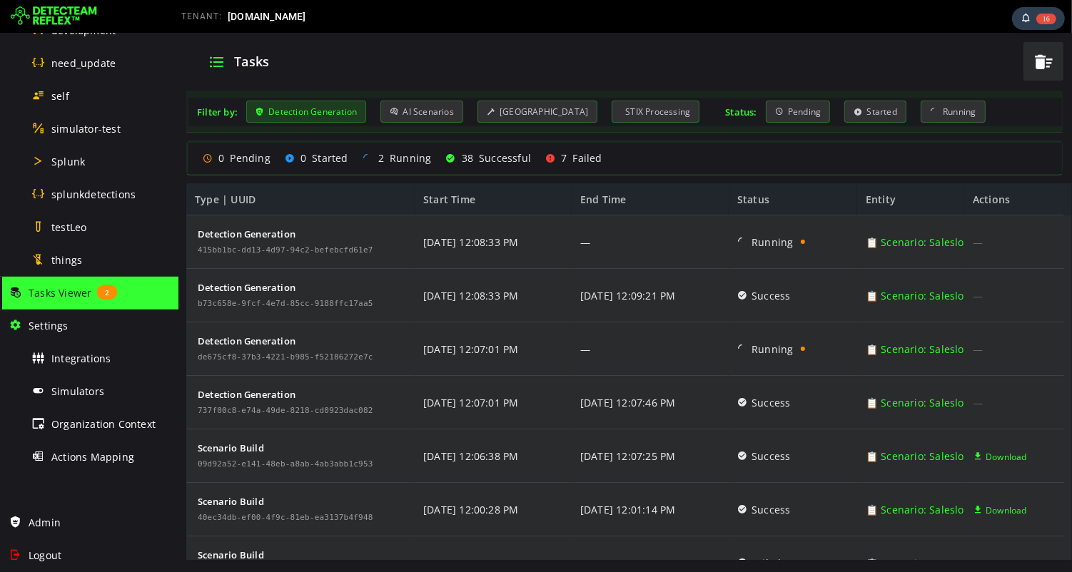
click at [317, 111] on div "Detection Generation" at bounding box center [306, 112] width 120 height 22
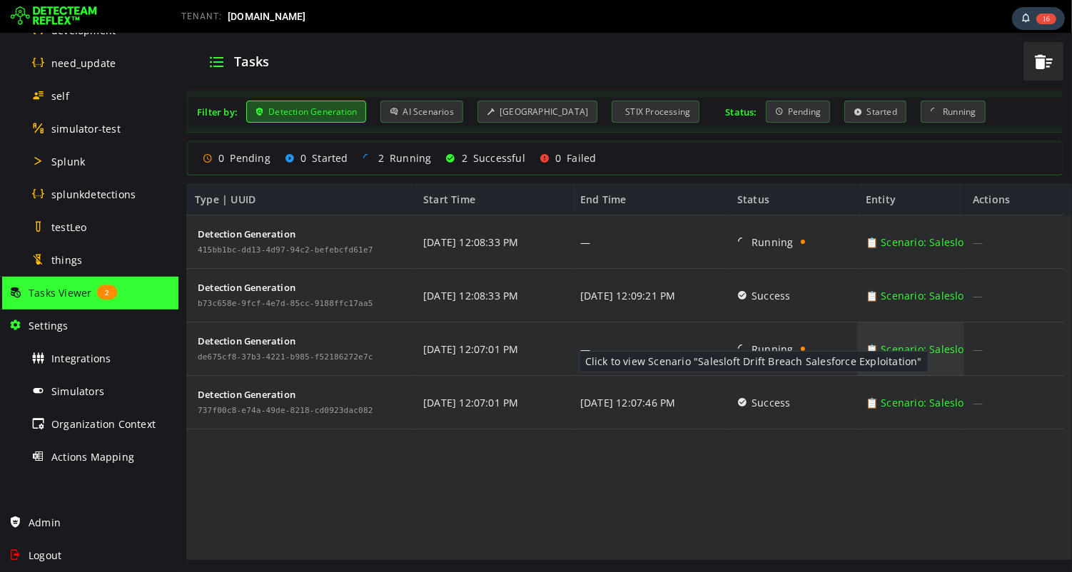
click at [931, 350] on link "📋 Scenario: Salesloft Drift Breach Salesforce Exploitation" at bounding box center [1006, 350] width 283 height 54
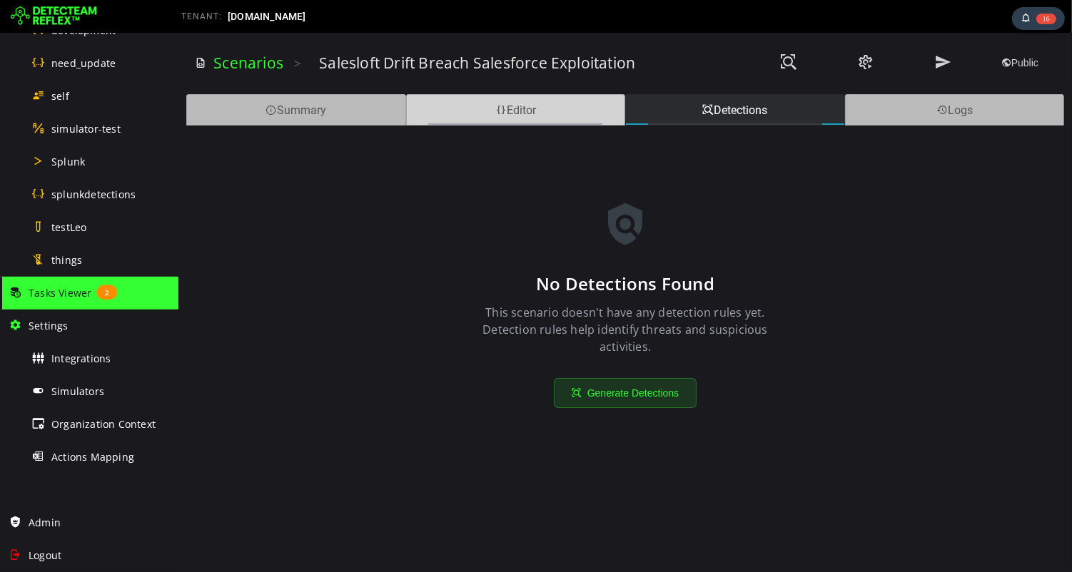
click at [504, 108] on div "Editor" at bounding box center [515, 109] width 220 height 31
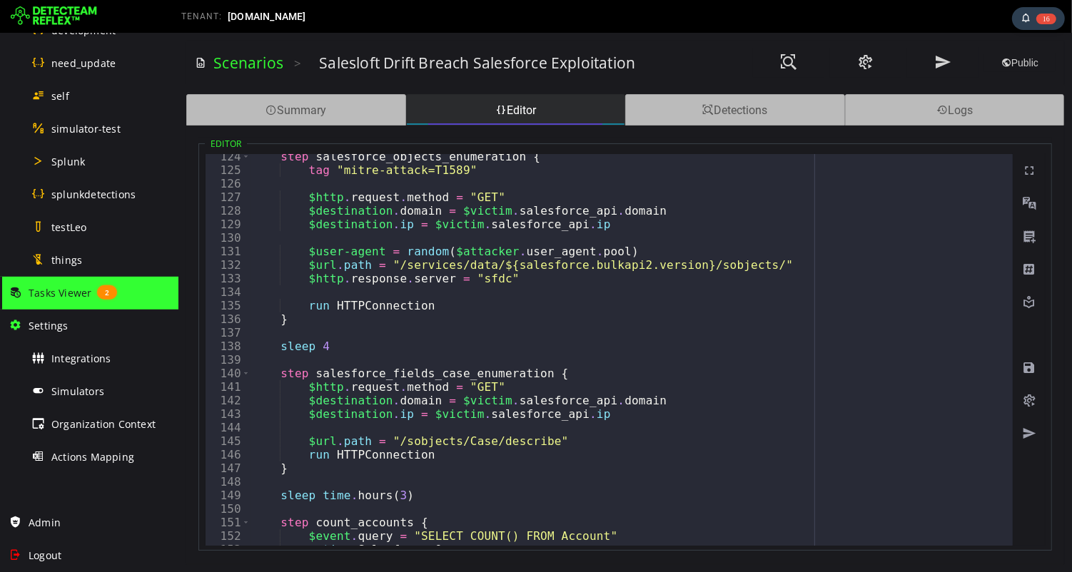
scroll to position [1675, 0]
click at [1031, 398] on span at bounding box center [1028, 401] width 14 height 14
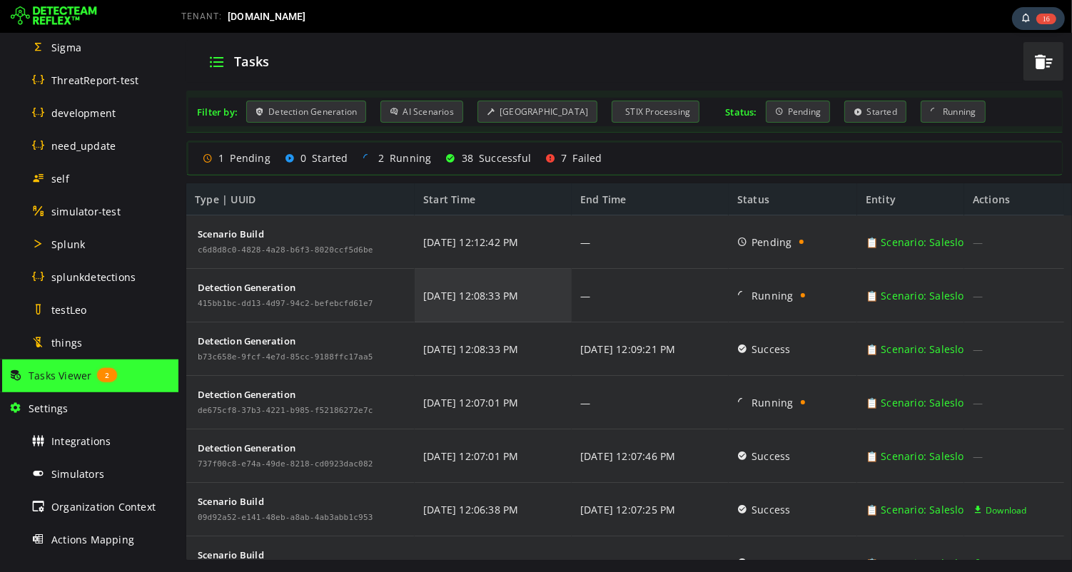
scroll to position [749, 0]
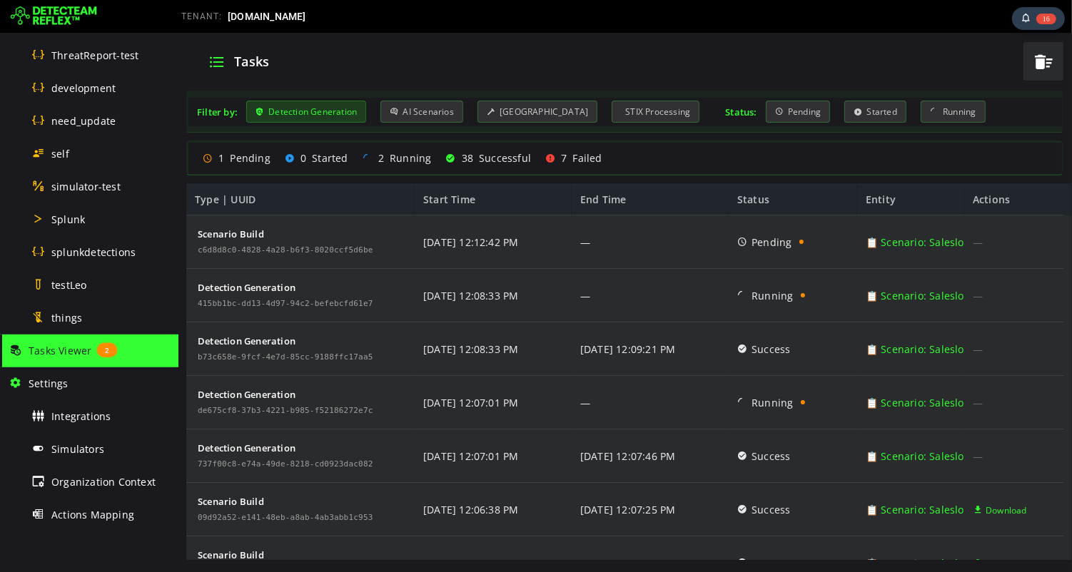
click at [314, 113] on div "Detection Generation" at bounding box center [306, 112] width 120 height 22
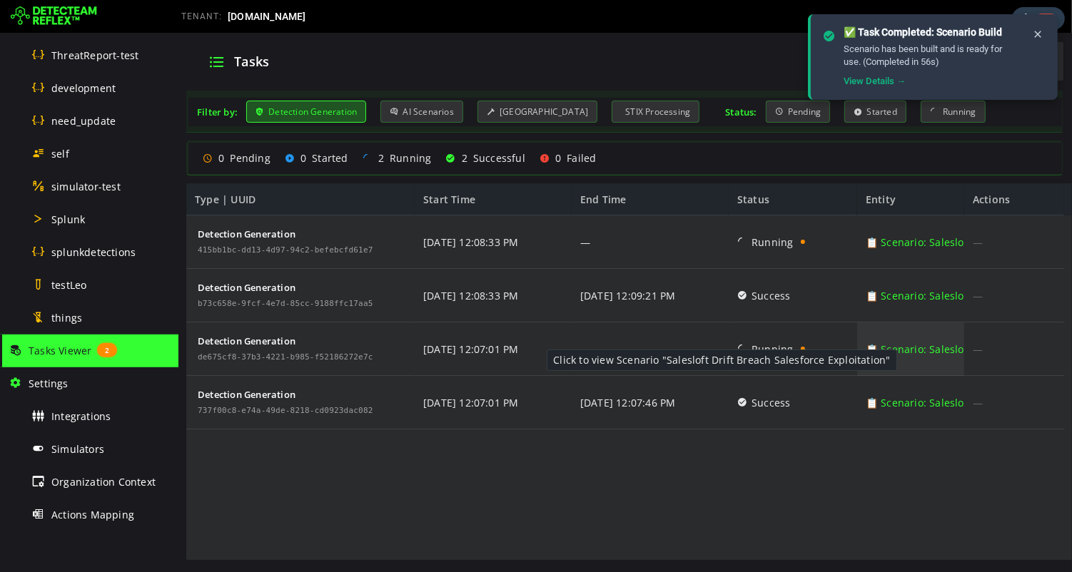
click at [899, 350] on link "📋 Scenario: Salesloft Drift Breach Salesforce Exploitation" at bounding box center [1006, 350] width 283 height 54
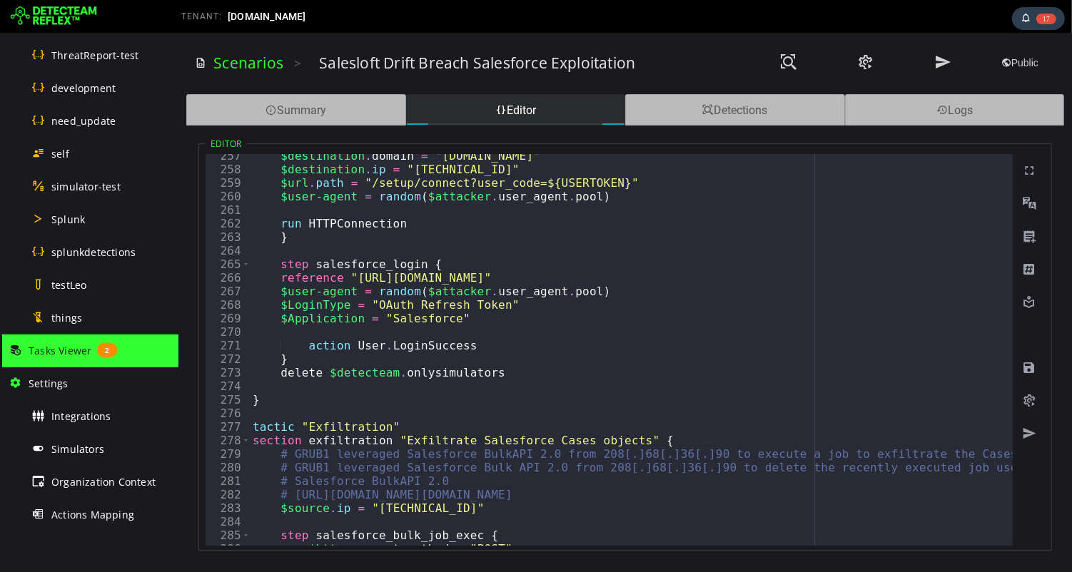
scroll to position [4056, 0]
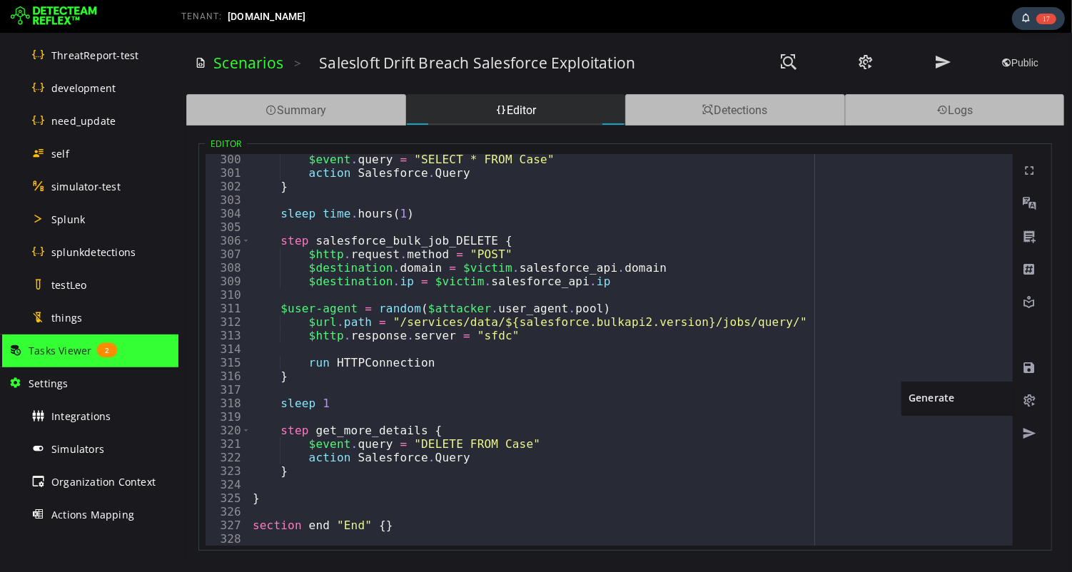
click at [1030, 400] on span at bounding box center [1028, 401] width 14 height 14
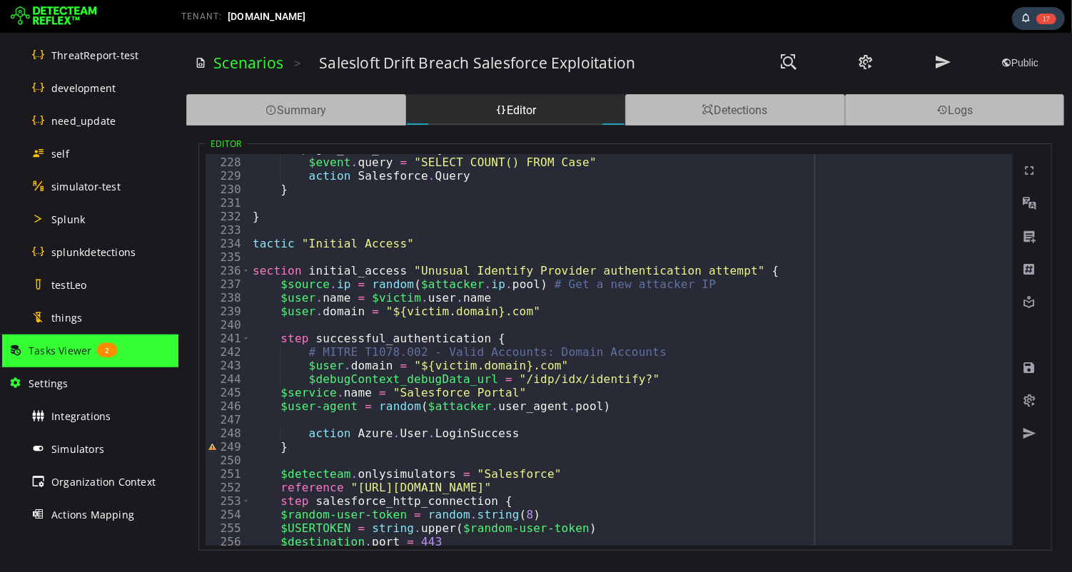
scroll to position [3075, 0]
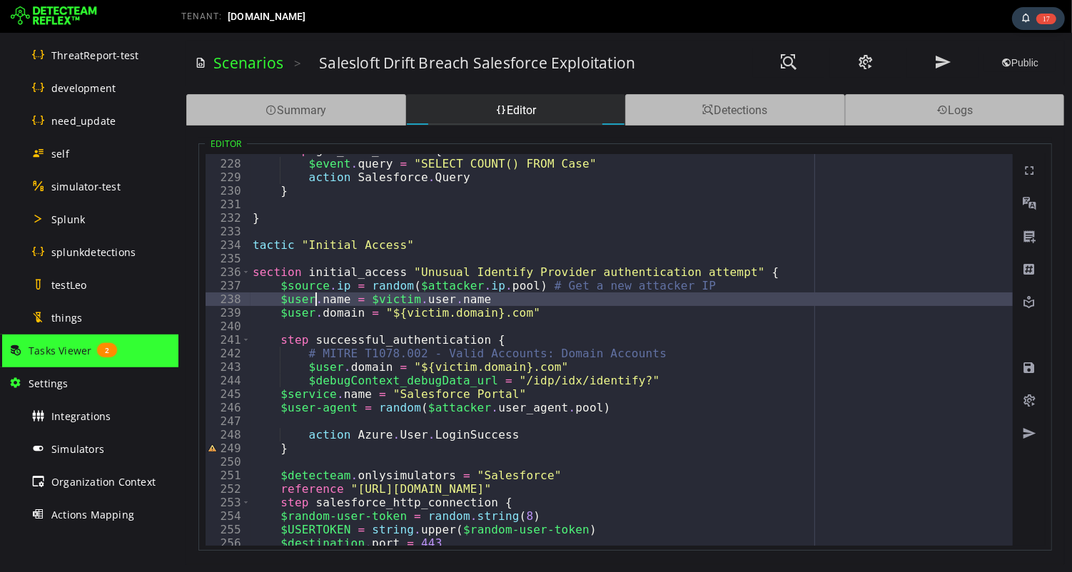
type textarea "**********"
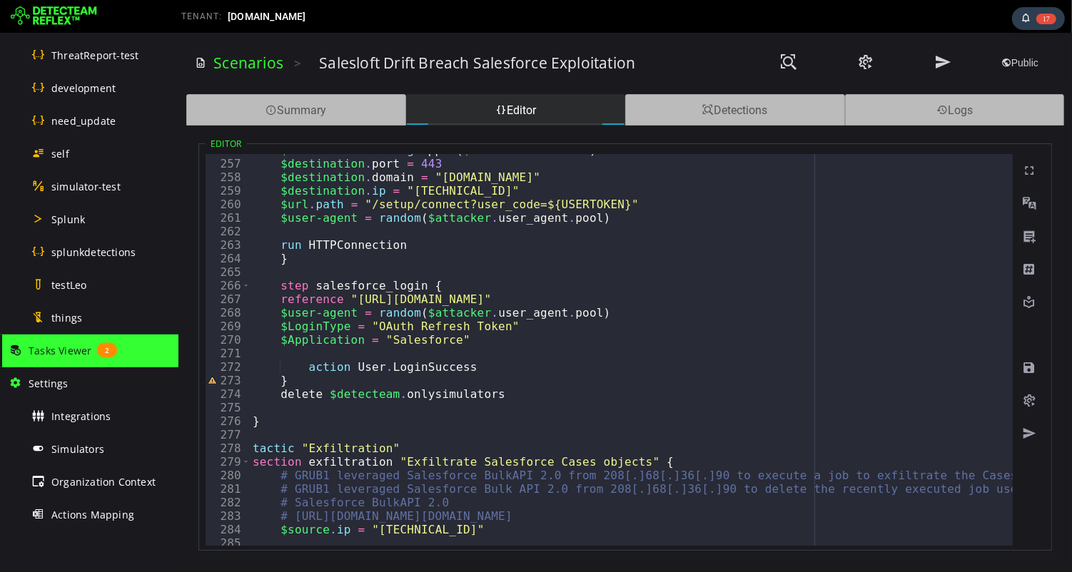
scroll to position [3515, 0]
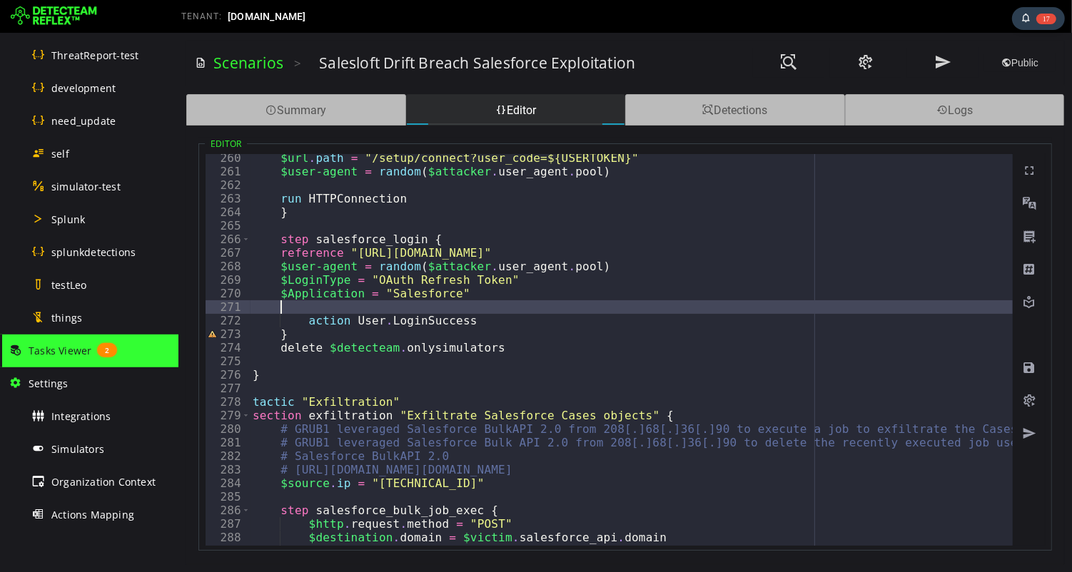
paste textarea
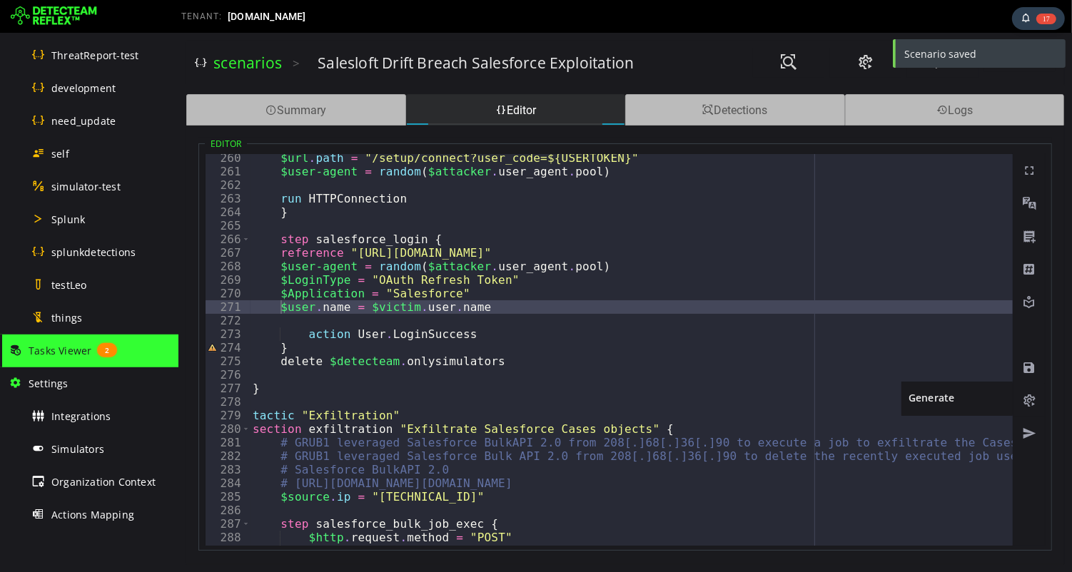
click at [1029, 400] on span at bounding box center [1028, 401] width 14 height 14
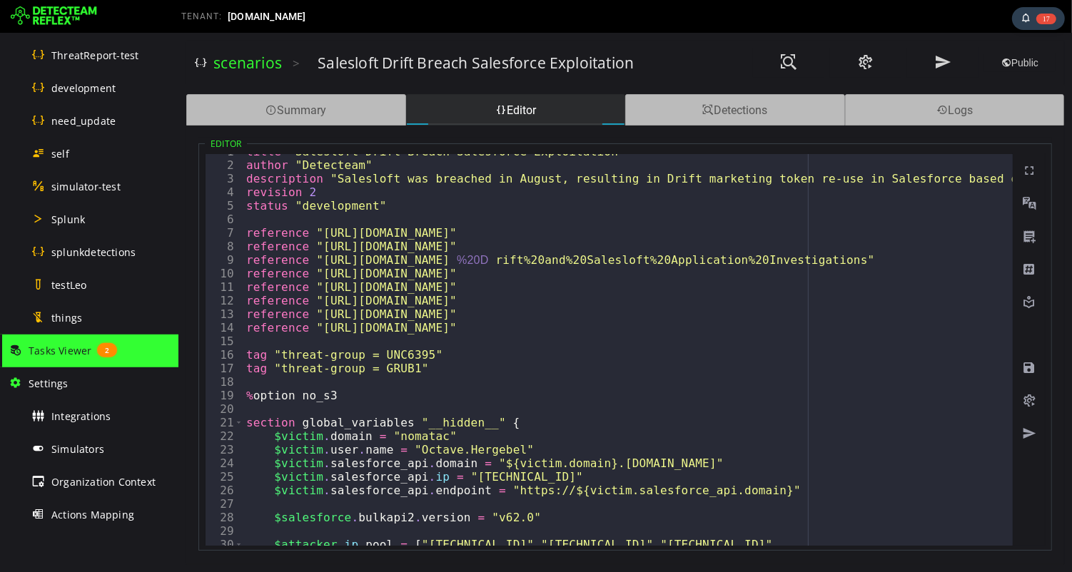
scroll to position [0, 0]
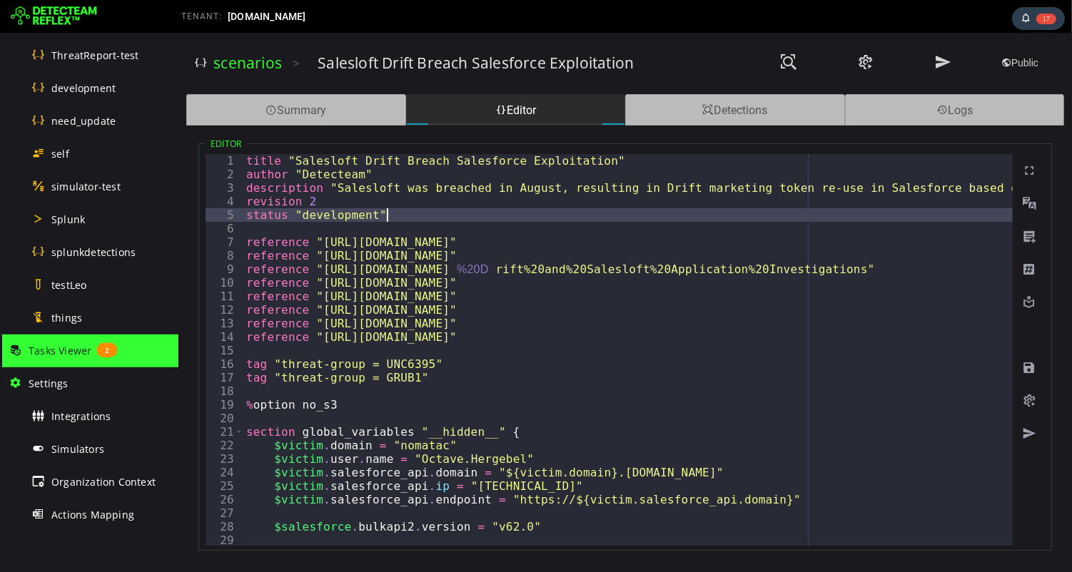
type textarea "**********"
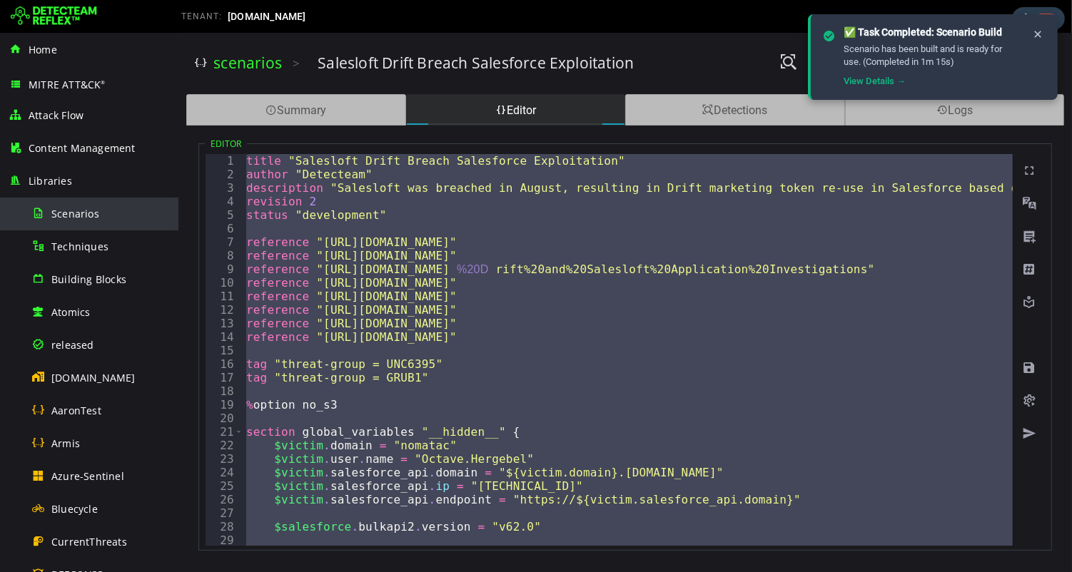
click at [64, 214] on span "Scenarios" at bounding box center [75, 214] width 48 height 14
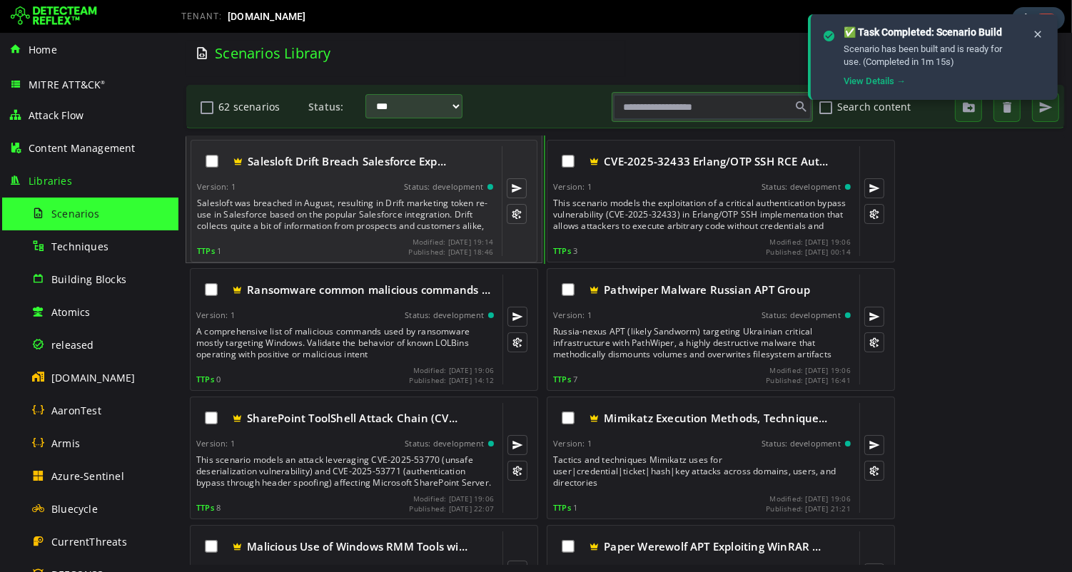
click at [323, 226] on div "Salesloft was breached in August, resulting in Drift marketing token re-use in …" at bounding box center [345, 215] width 299 height 34
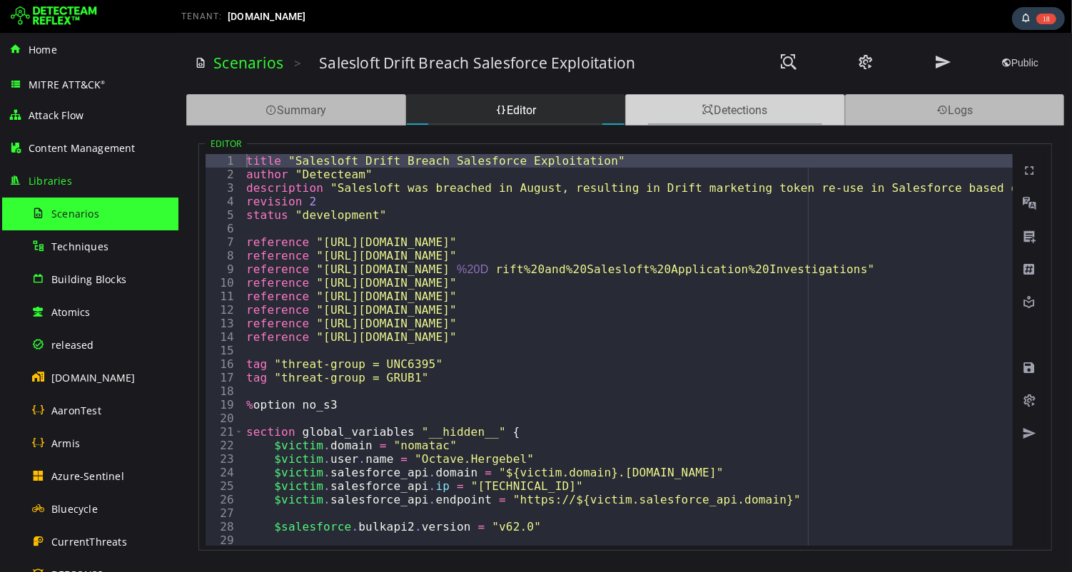
click at [729, 101] on div "Detections" at bounding box center [735, 109] width 220 height 31
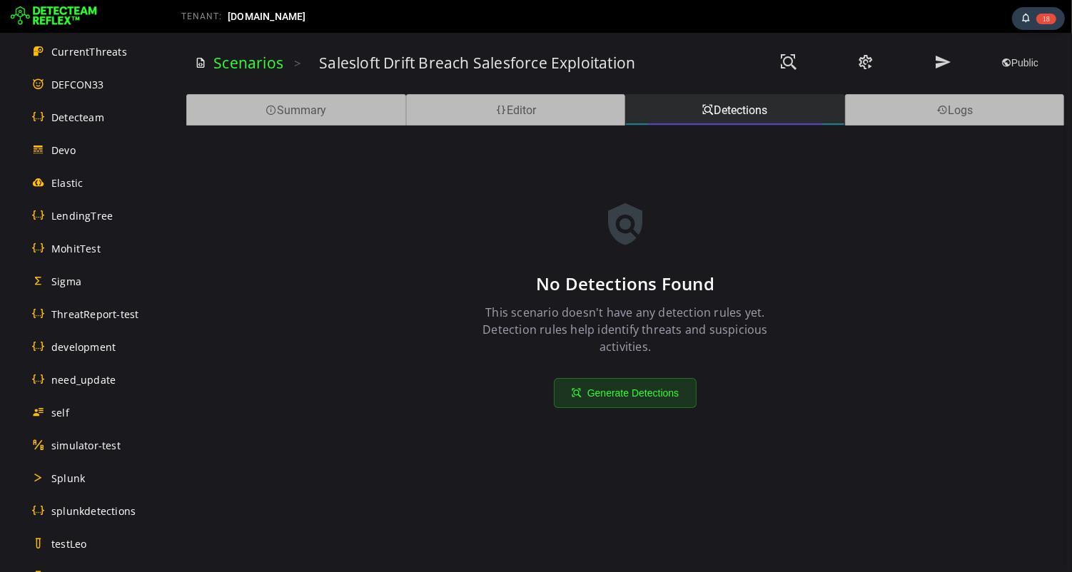
scroll to position [807, 0]
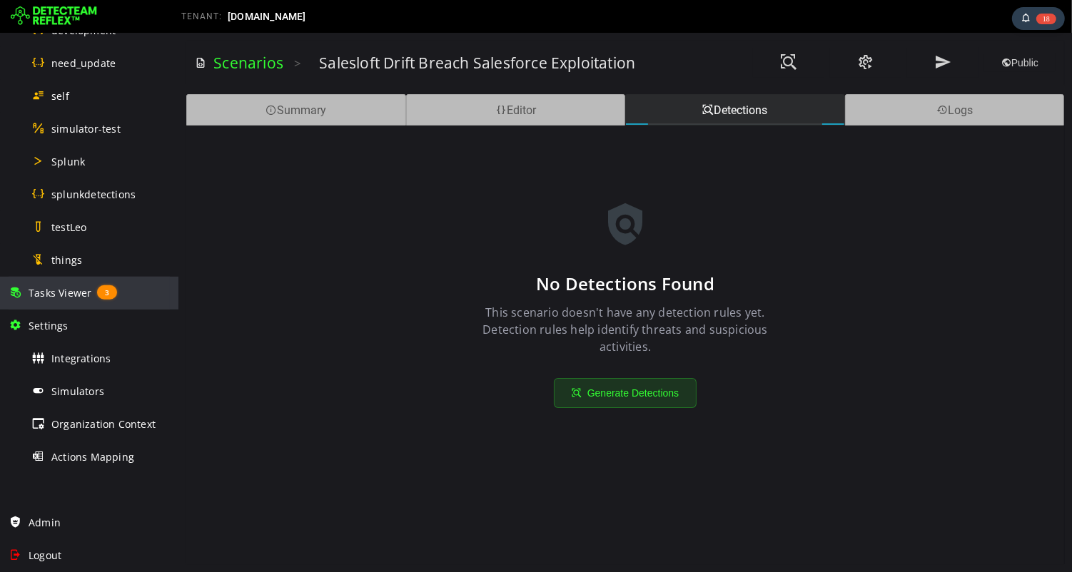
click at [61, 298] on span "Tasks Viewer" at bounding box center [60, 293] width 63 height 14
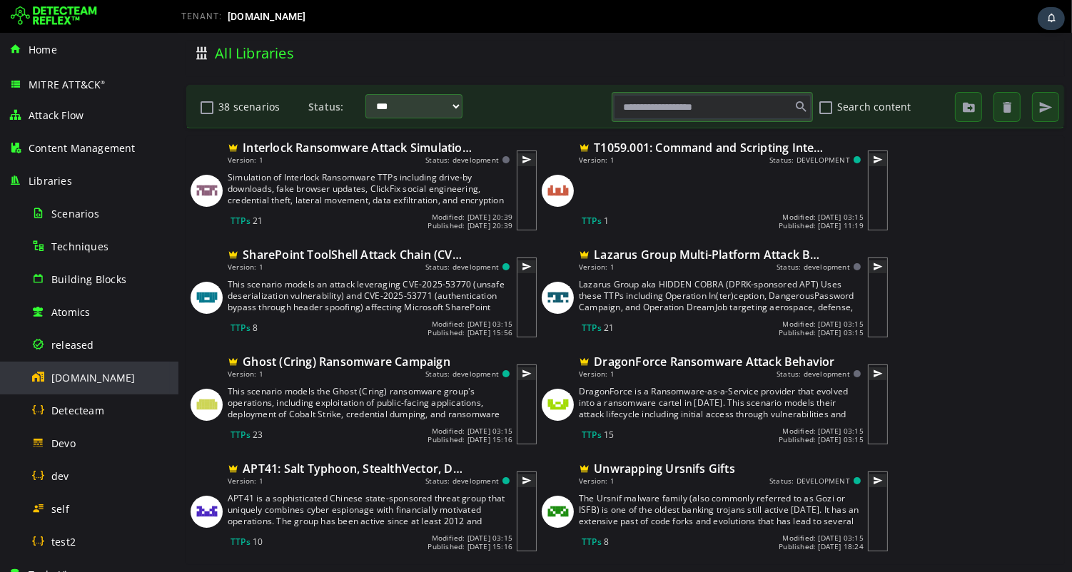
click at [83, 382] on span "[DOMAIN_NAME]" at bounding box center [93, 378] width 84 height 14
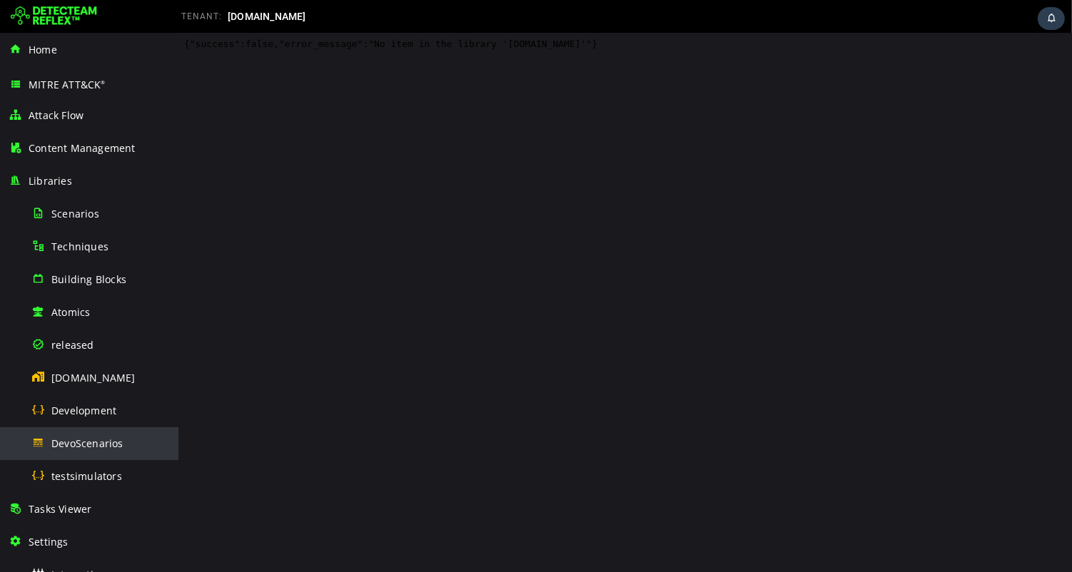
click at [81, 444] on span "DevoScenarios" at bounding box center [87, 444] width 72 height 14
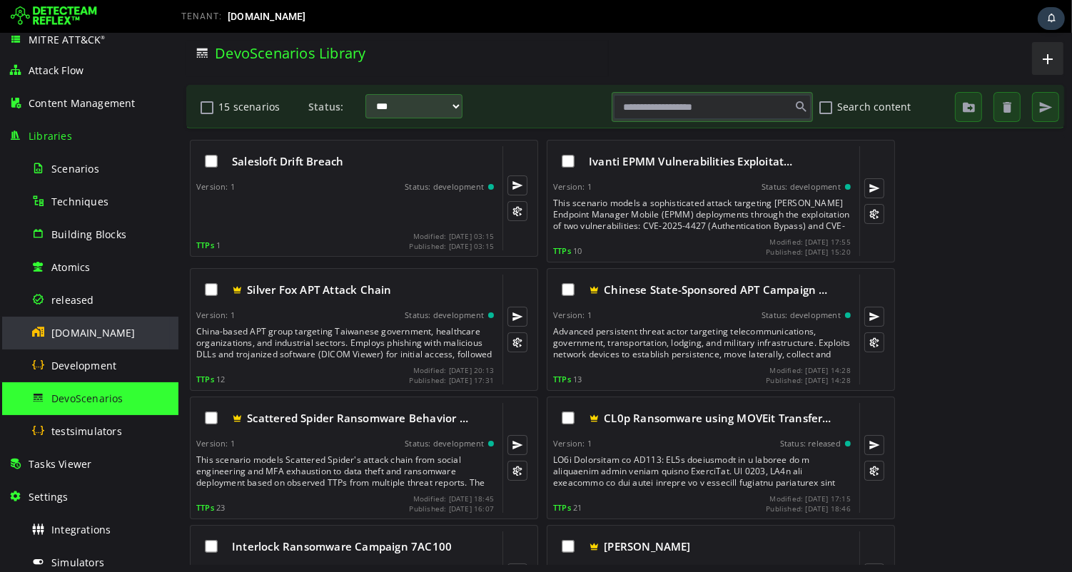
scroll to position [216, 0]
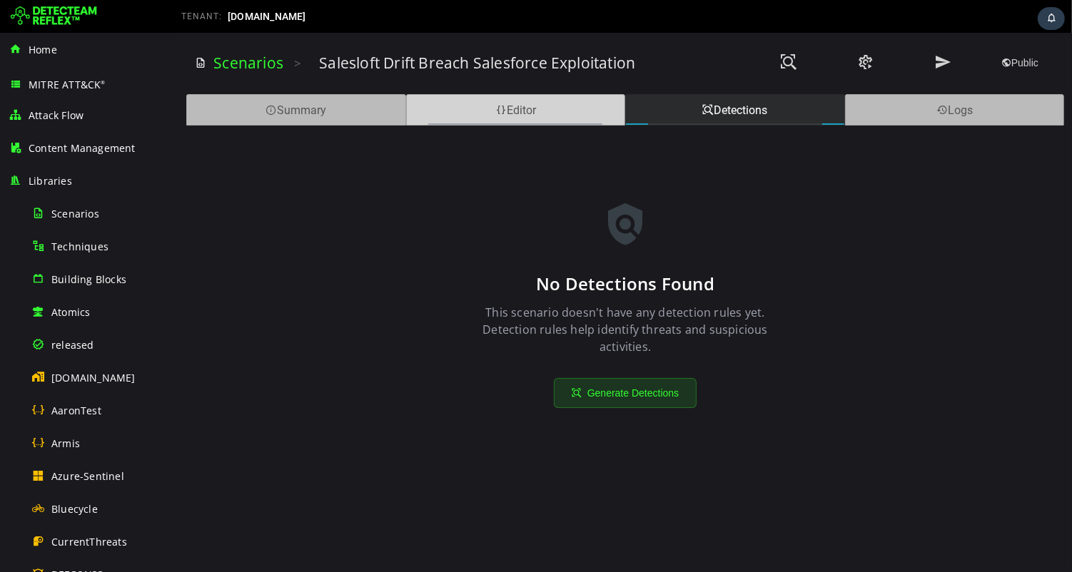
click at [555, 118] on div "Editor" at bounding box center [515, 109] width 220 height 31
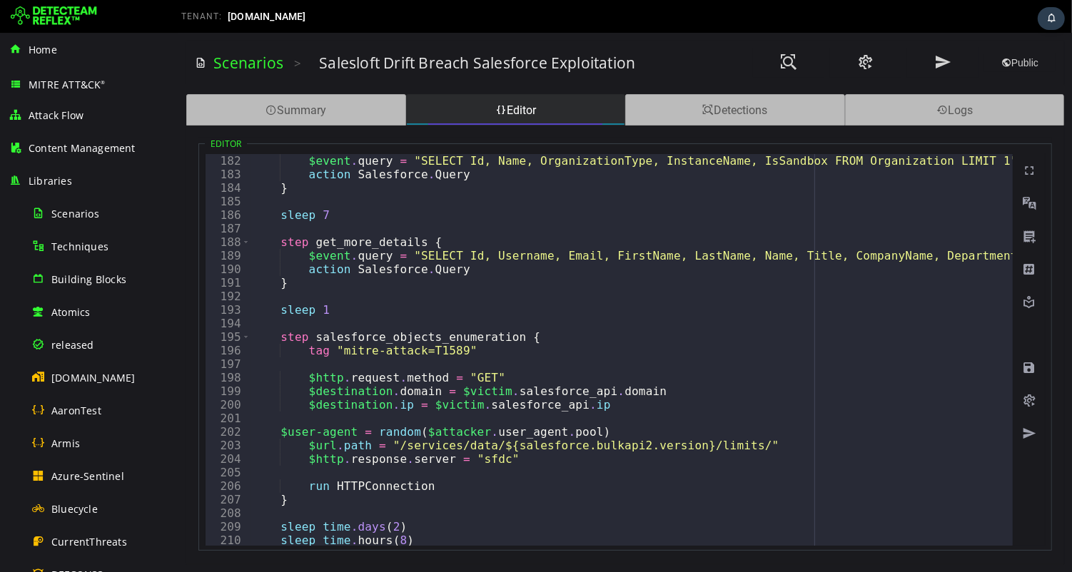
scroll to position [2531, 0]
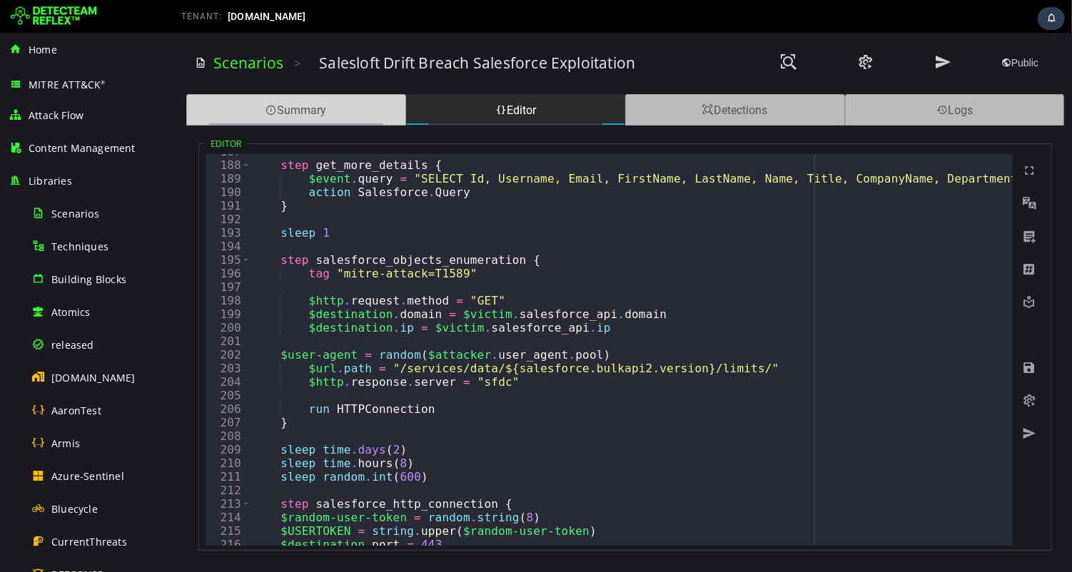
click at [300, 111] on div "Summary" at bounding box center [296, 109] width 220 height 31
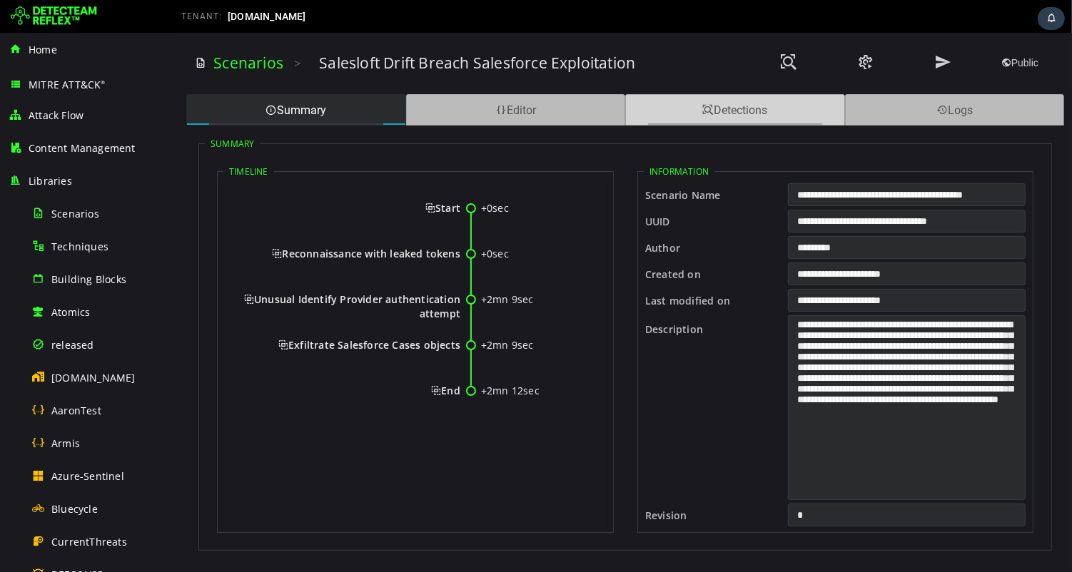
click at [717, 116] on div "Detections" at bounding box center [735, 109] width 220 height 31
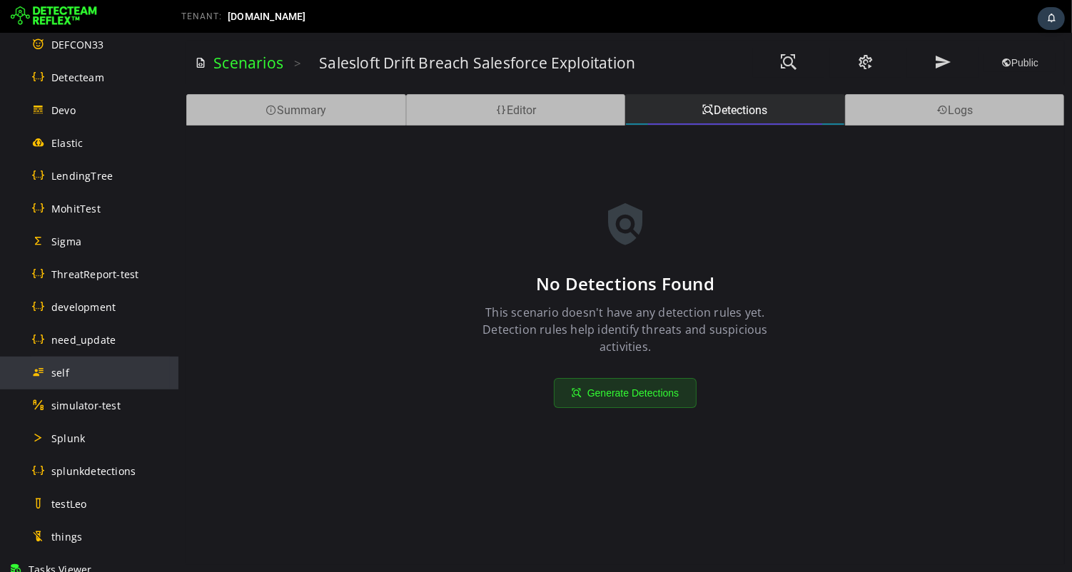
scroll to position [636, 0]
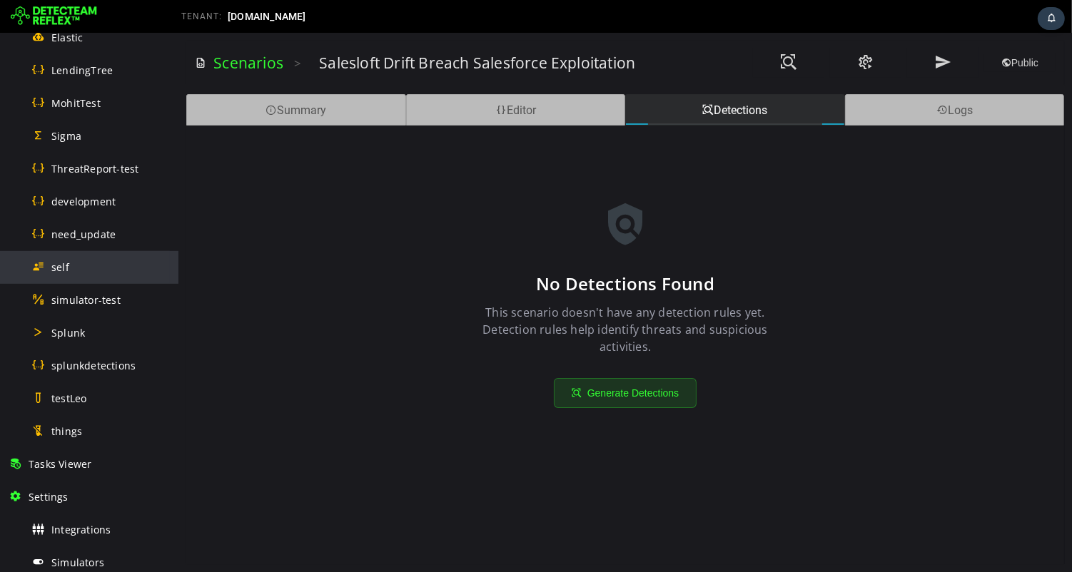
drag, startPoint x: 97, startPoint y: 271, endPoint x: 81, endPoint y: 271, distance: 15.7
click at [81, 271] on div "self" at bounding box center [100, 267] width 138 height 32
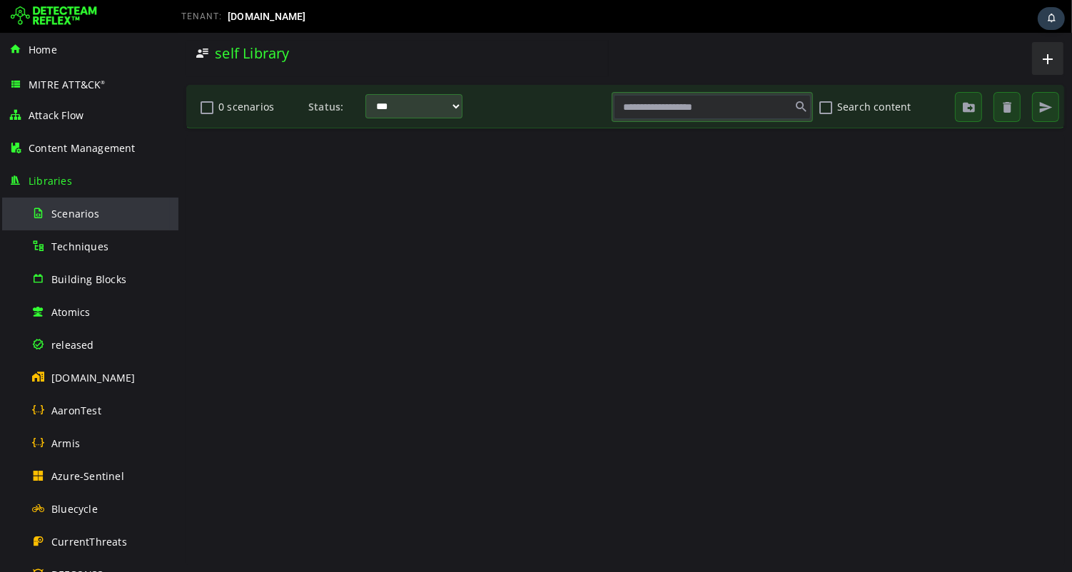
click at [78, 210] on span "Scenarios" at bounding box center [75, 214] width 48 height 14
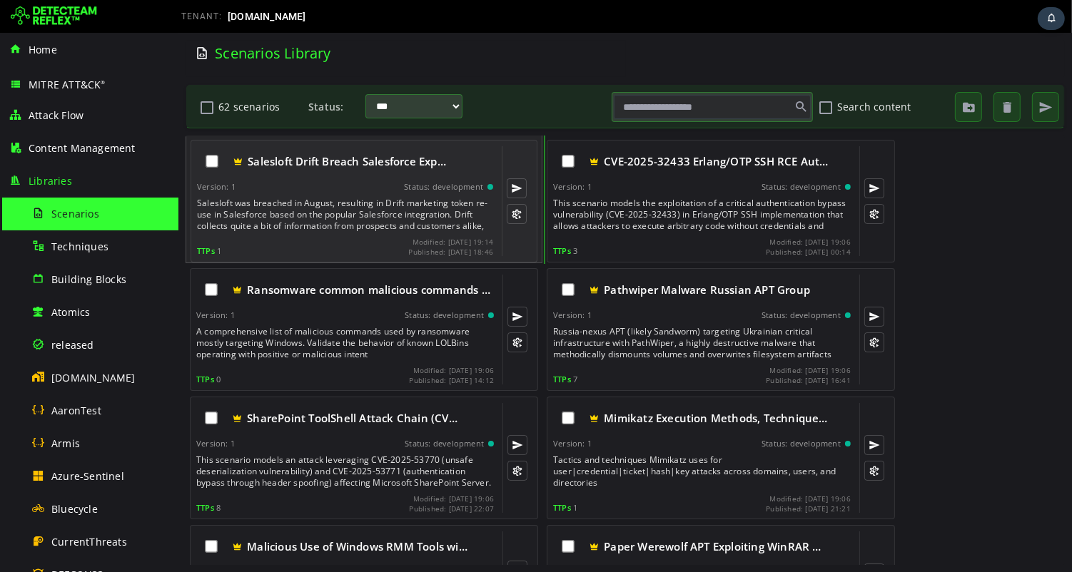
click at [335, 205] on div "Salesloft was breached in August, resulting in Drift marketing token re-use in …" at bounding box center [345, 215] width 299 height 34
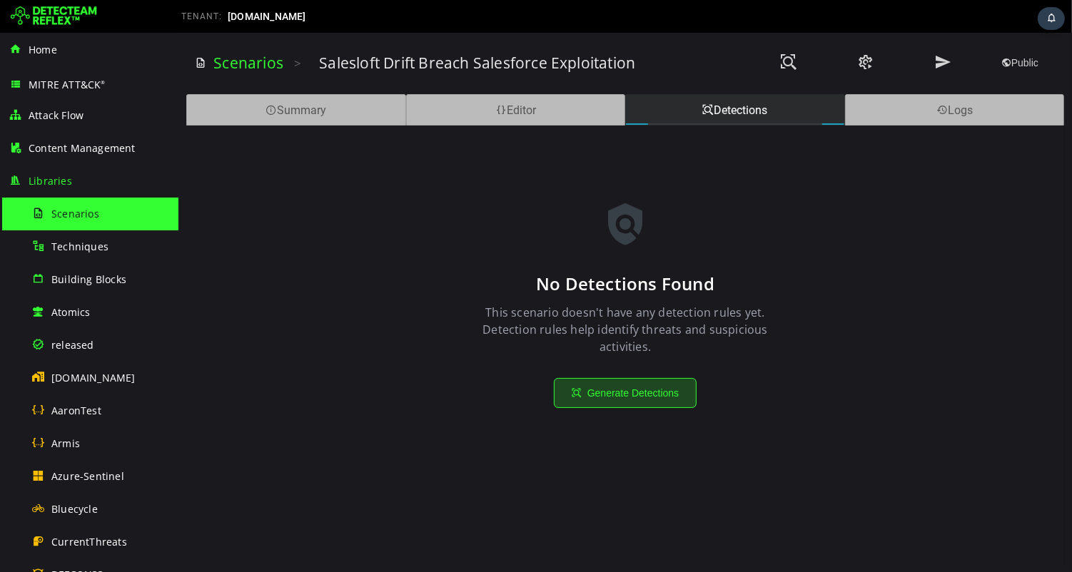
click at [629, 397] on button "Generate Detections" at bounding box center [624, 393] width 143 height 30
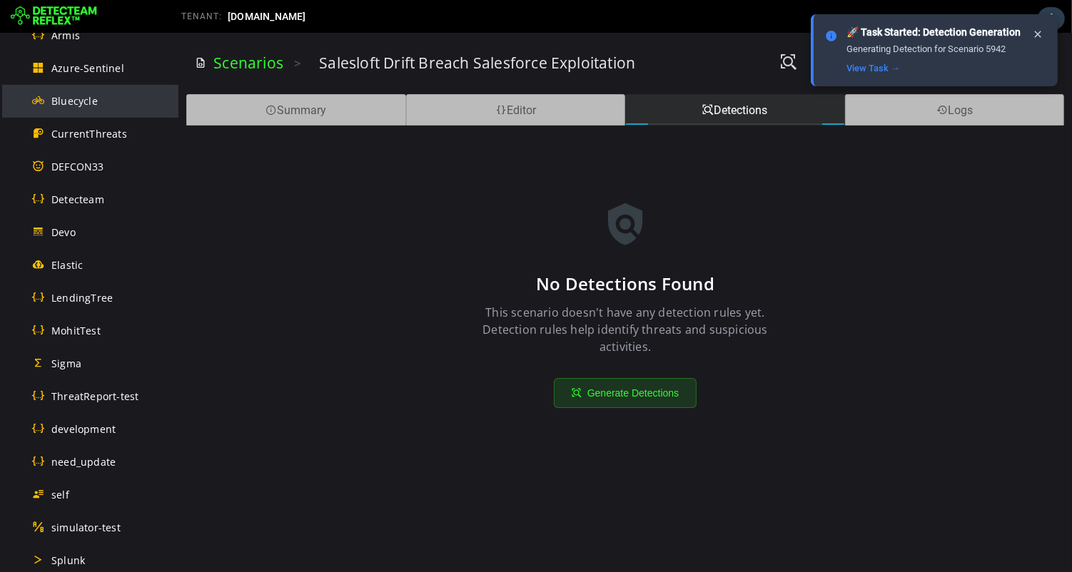
scroll to position [807, 0]
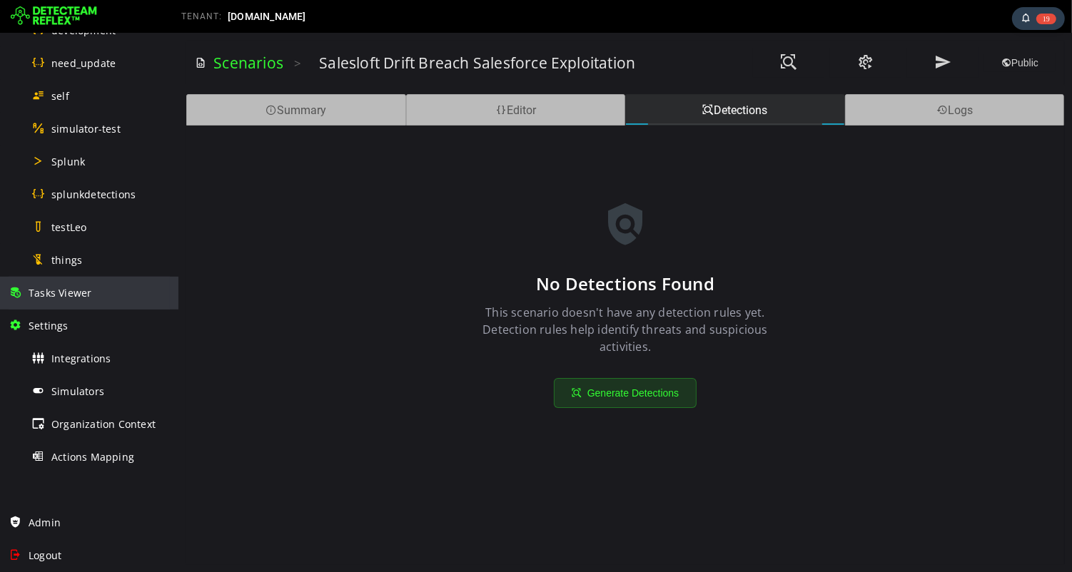
click at [70, 291] on span "Tasks Viewer" at bounding box center [60, 293] width 63 height 14
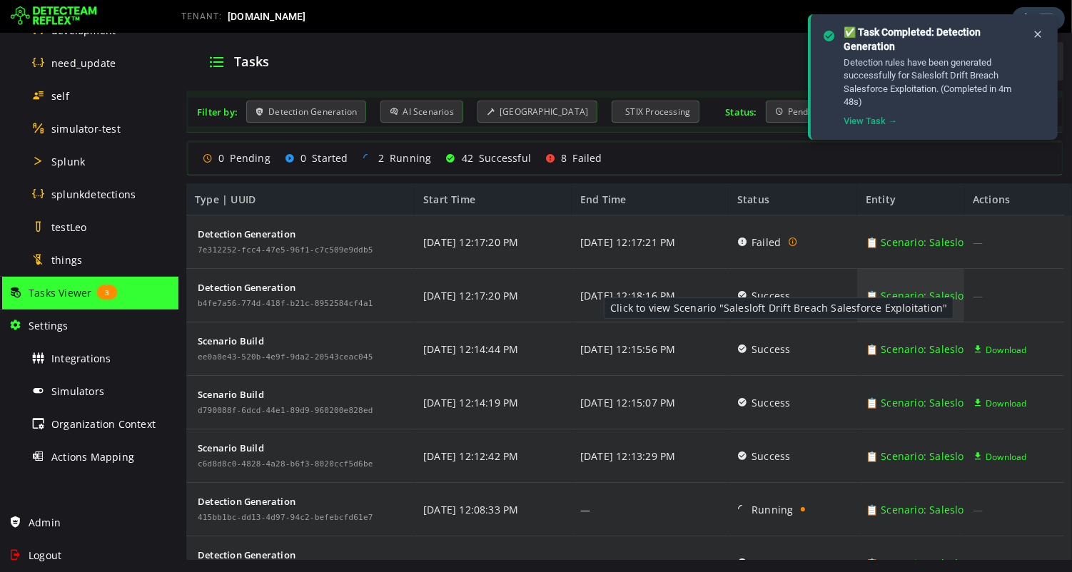
click at [909, 297] on link "📋 Scenario: Salesloft Drift Breach Salesforce Exploitation" at bounding box center [1006, 296] width 283 height 54
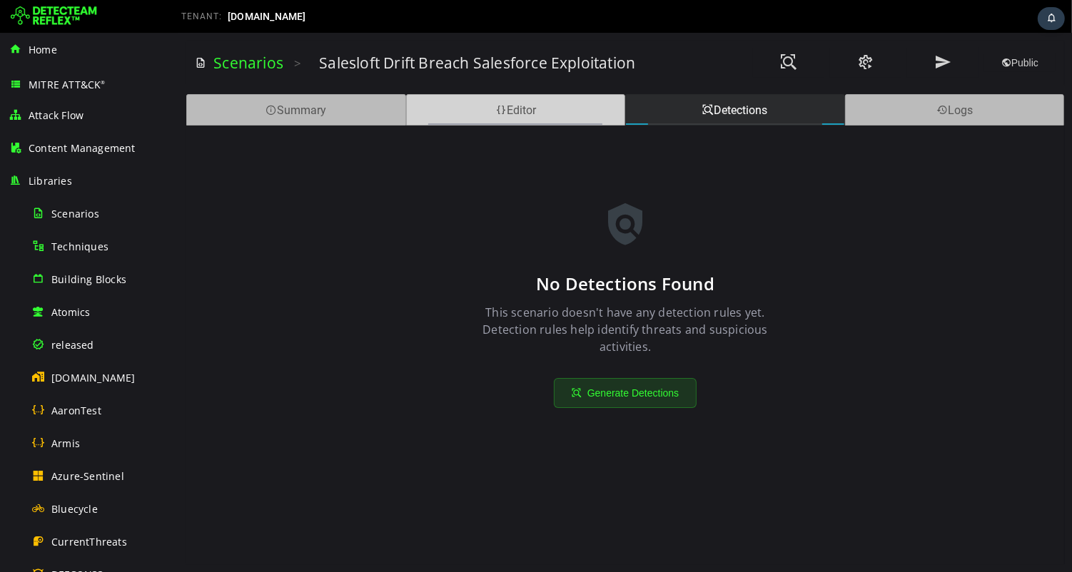
click at [525, 117] on div "Editor" at bounding box center [515, 109] width 220 height 31
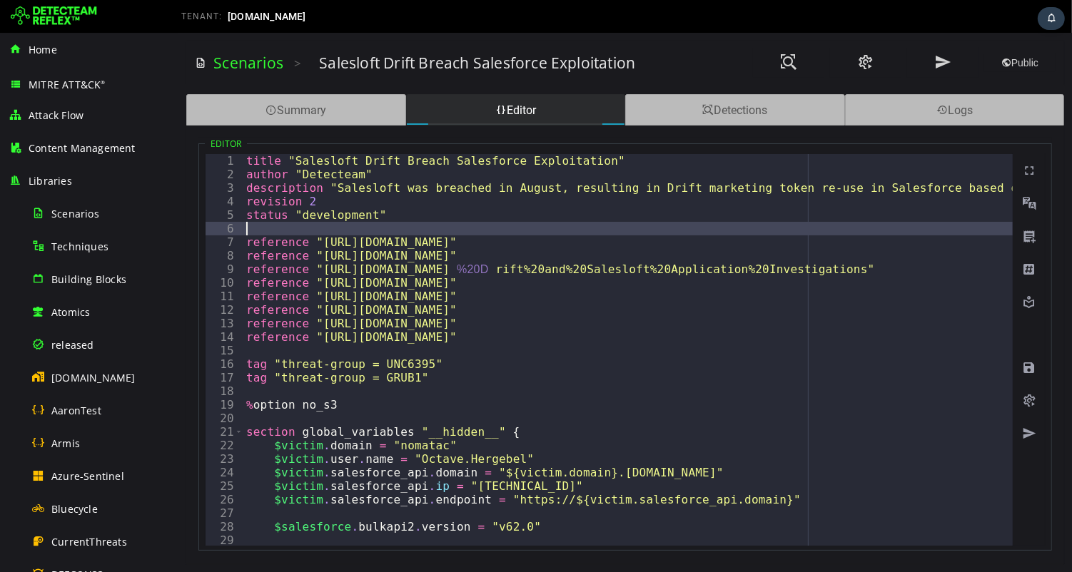
type textarea "**********"
